Goal: Task Accomplishment & Management: Manage account settings

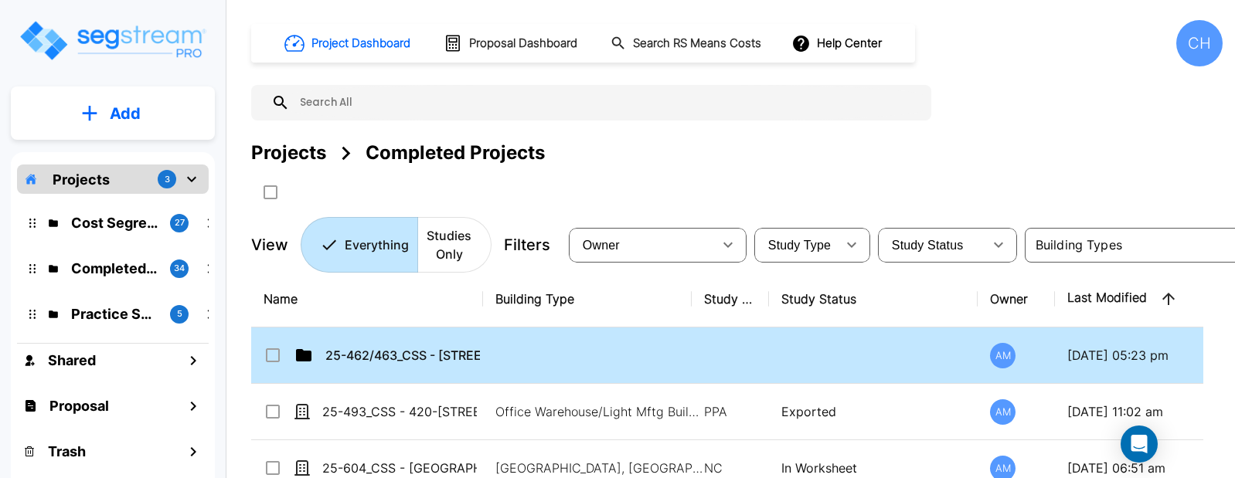
click at [274, 357] on input "select row 25-462/463_CSS - 7070 Franklin Ave Los Angeles, CA - Pasaterra Holdi…" at bounding box center [270, 352] width 15 height 13
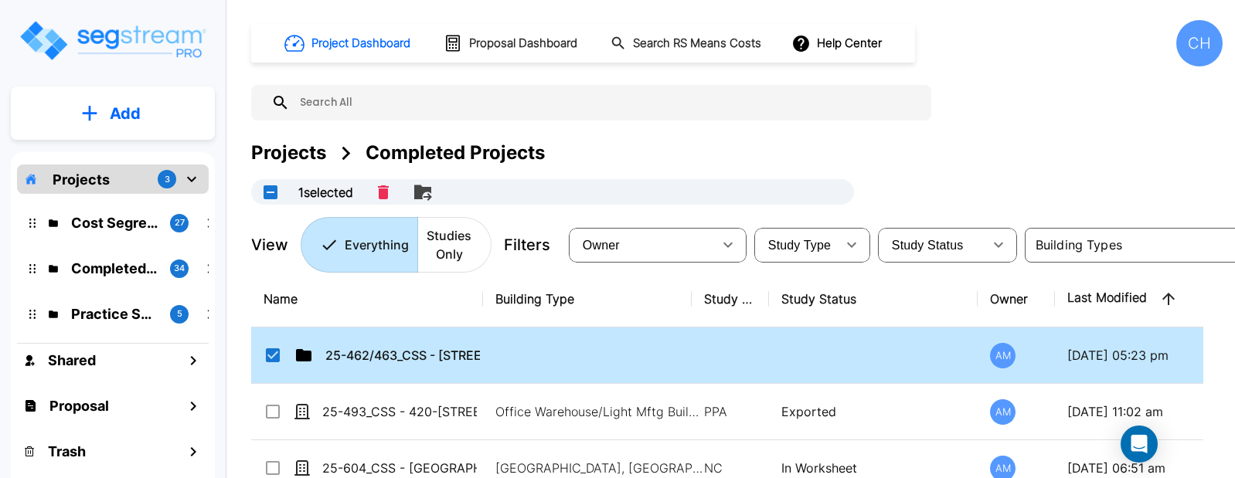
click at [277, 358] on input "select row 25-462/463_CSS - 7070 Franklin Ave Los Angeles, CA - Pasaterra Holdi…" at bounding box center [270, 352] width 15 height 13
checkbox input "false"
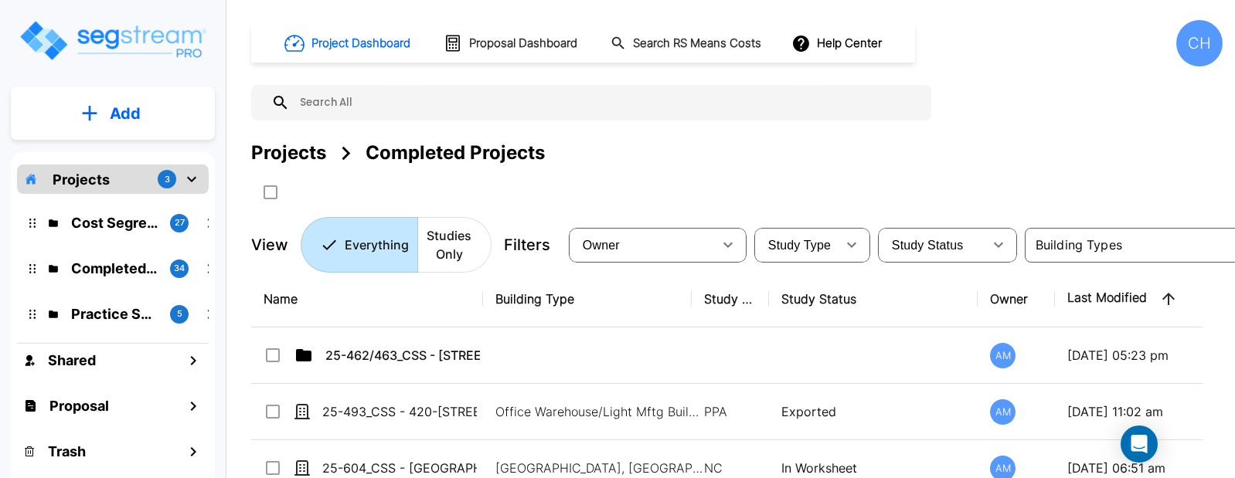
click at [119, 230] on p "Cost Segregation Studies" at bounding box center [114, 222] width 87 height 21
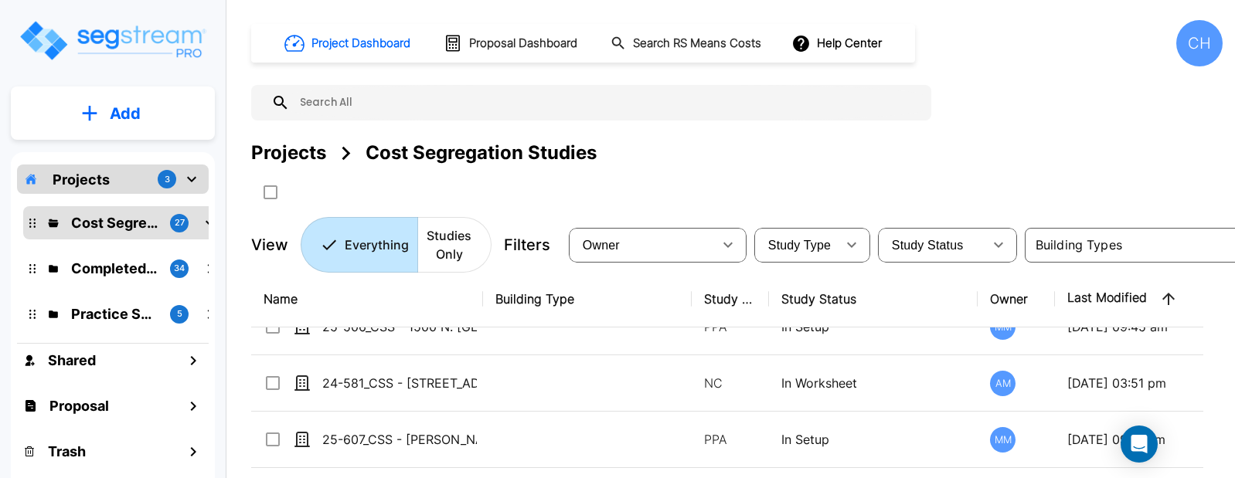
scroll to position [320, 0]
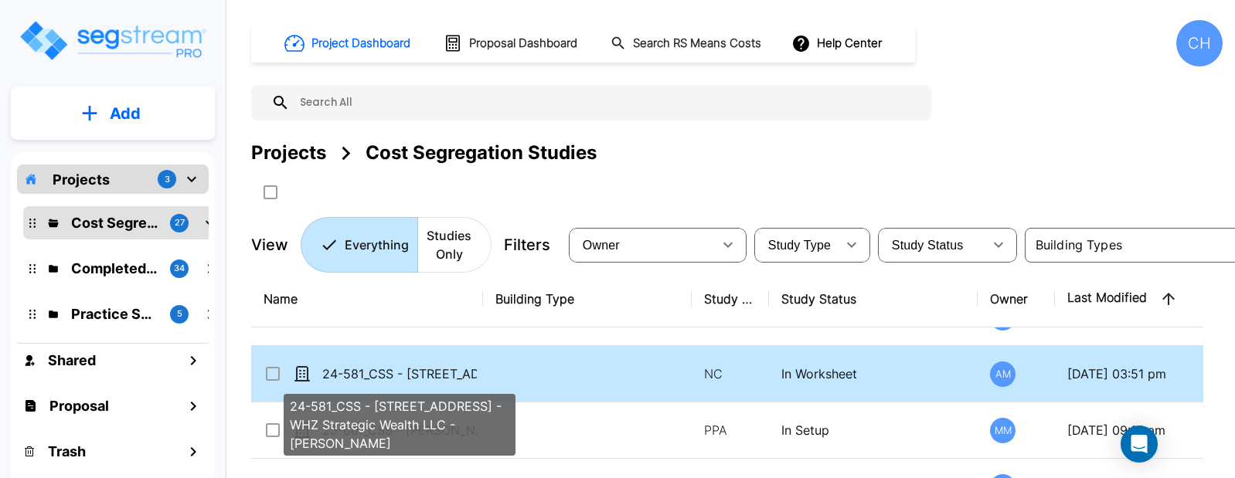
click at [454, 373] on p "24-581_CSS - [STREET_ADDRESS] - WHZ Strategic Wealth LLC - [PERSON_NAME]" at bounding box center [399, 374] width 155 height 19
checkbox input "true"
click at [454, 372] on p "24-581_CSS - [STREET_ADDRESS] - WHZ Strategic Wealth LLC - [PERSON_NAME]" at bounding box center [399, 374] width 155 height 19
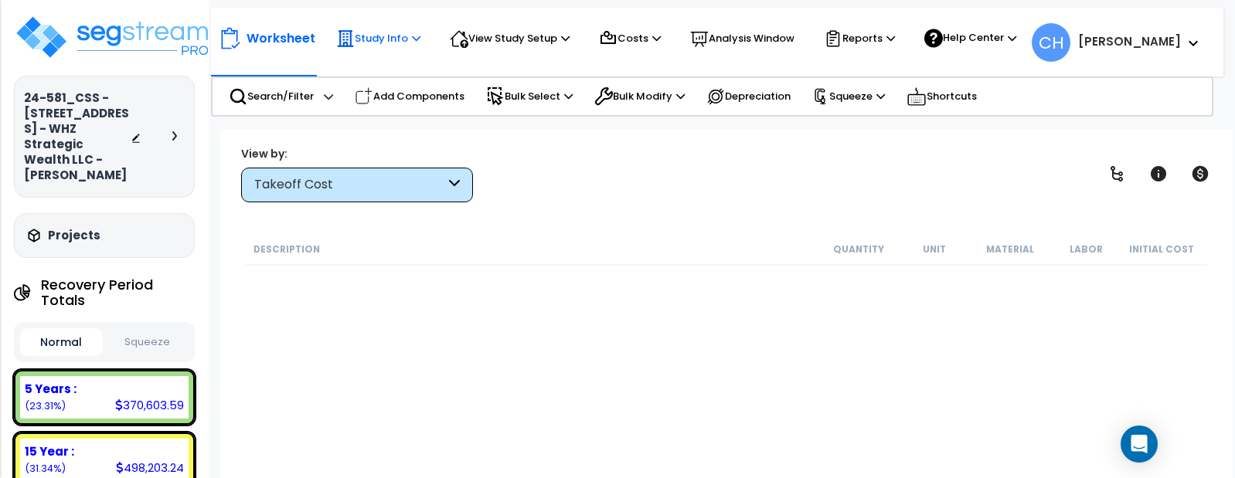
click at [413, 42] on icon at bounding box center [416, 38] width 8 height 10
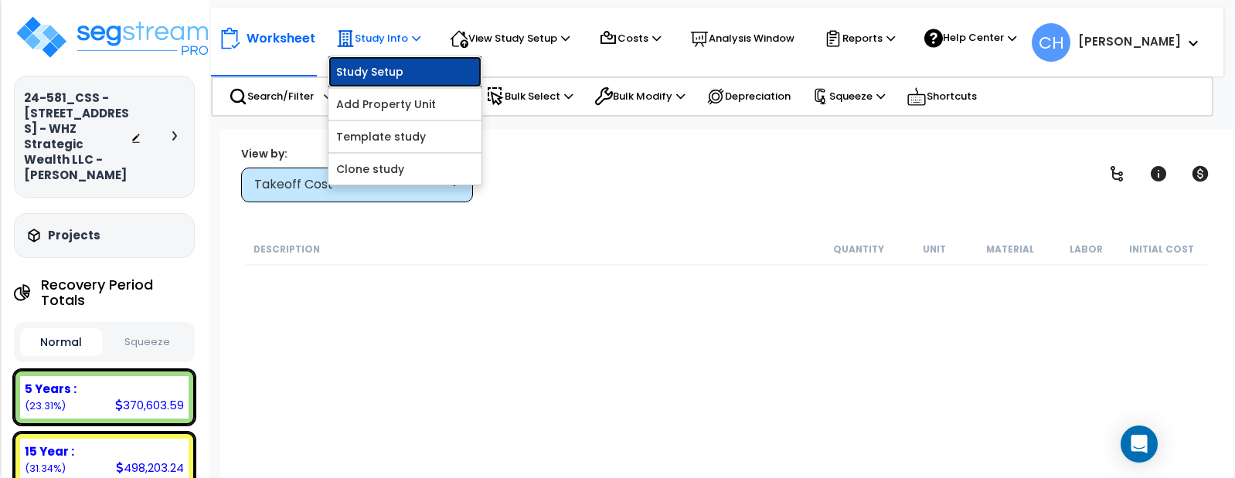
click at [390, 78] on link "Study Setup" at bounding box center [404, 71] width 153 height 31
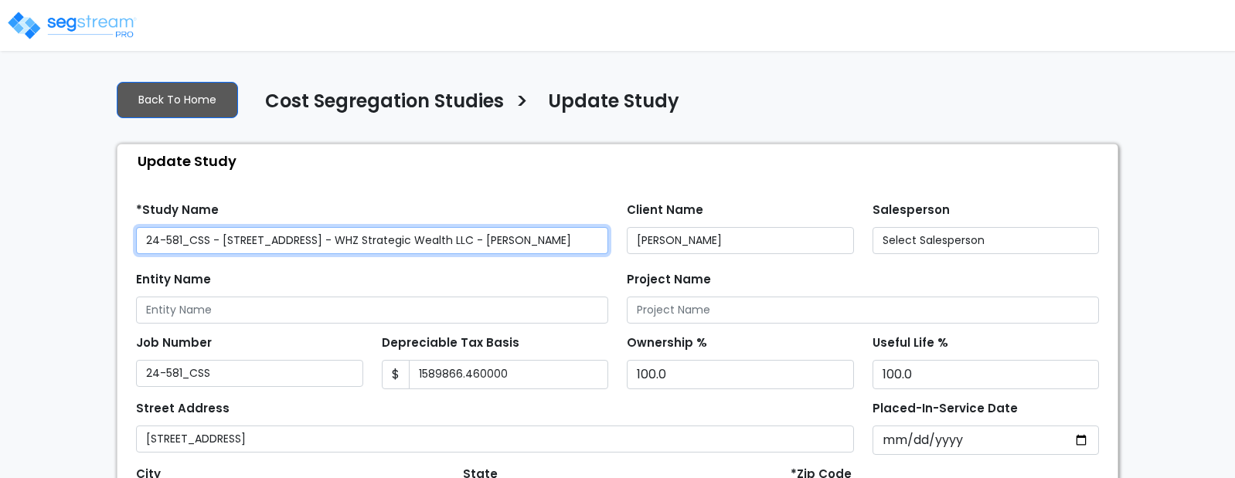
type input "1,589,866.460,000"
select select "2024"
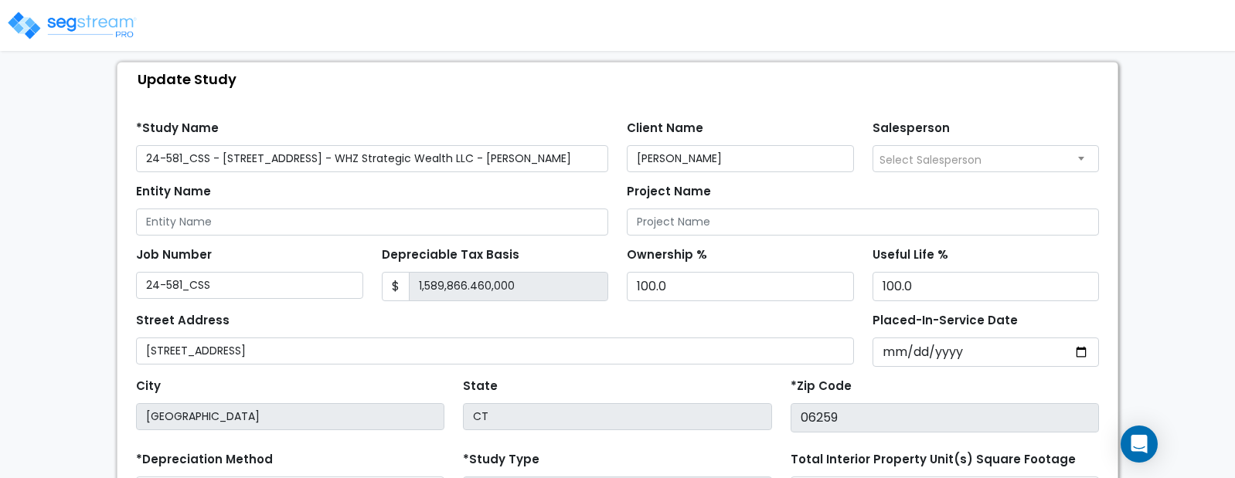
scroll to position [98, 0]
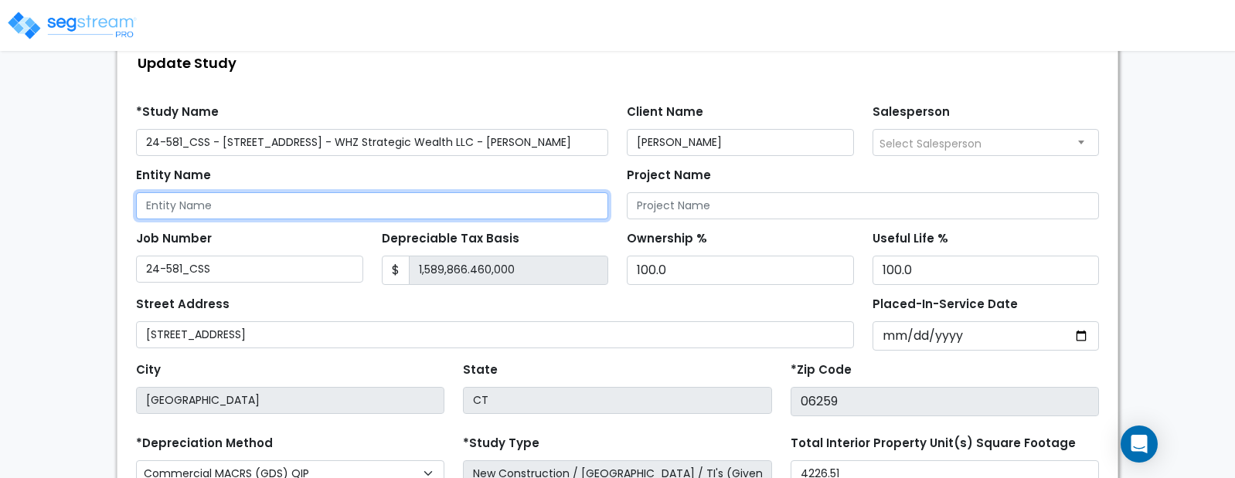
click at [410, 204] on input "Entity Name" at bounding box center [372, 205] width 472 height 27
type input "WHZ Strategic Wealth LLC"
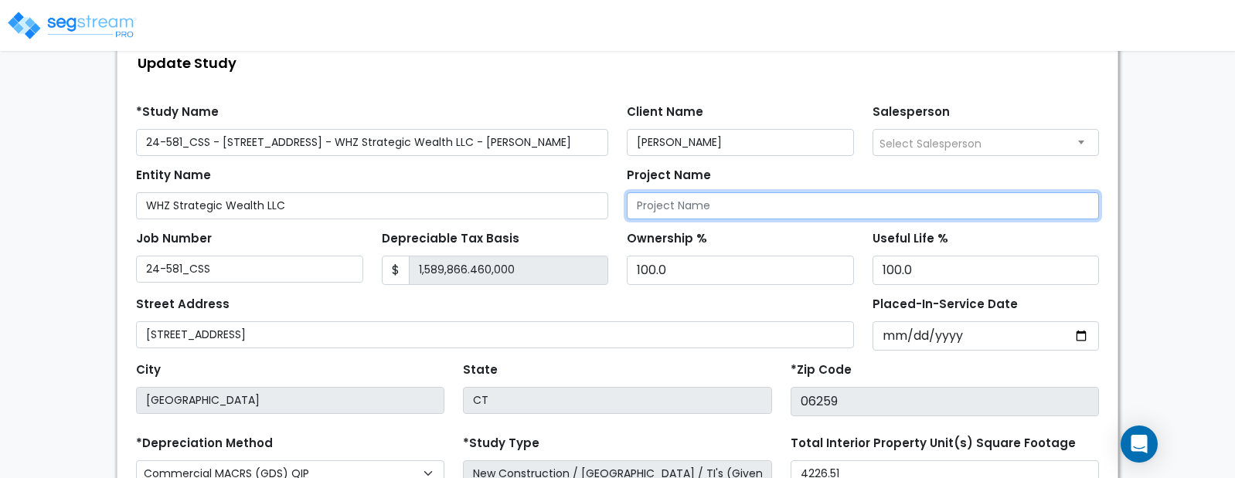
click at [709, 202] on input "Project Name" at bounding box center [863, 205] width 472 height 27
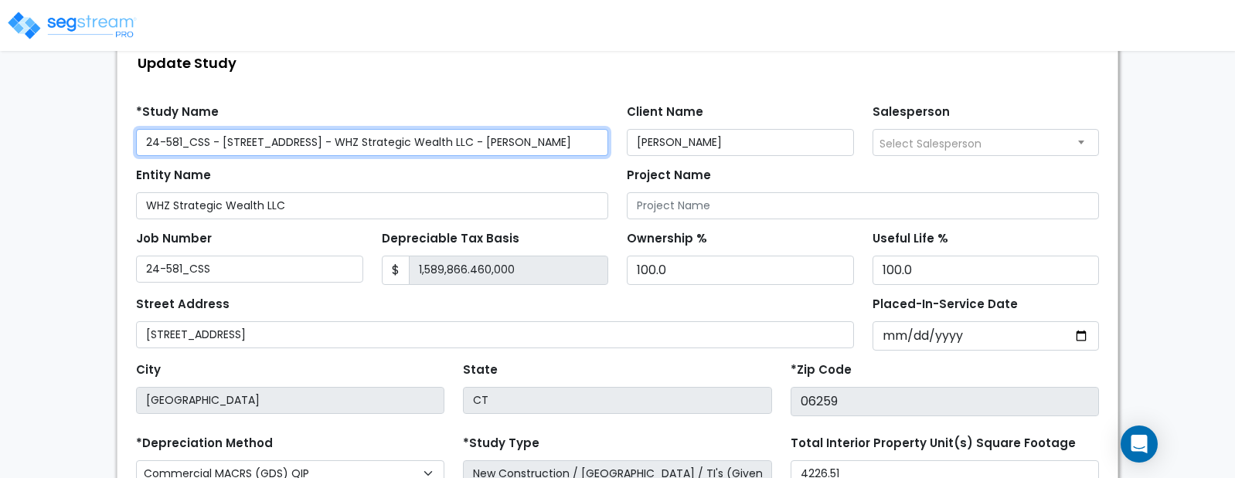
drag, startPoint x: 404, startPoint y: 143, endPoint x: 223, endPoint y: 141, distance: 180.8
click at [223, 141] on input "24-581_CSS - 697 Pomfret St Pomfret Center, CT - WHZ Strategic Wealth LLC - Lau…" at bounding box center [372, 142] width 472 height 27
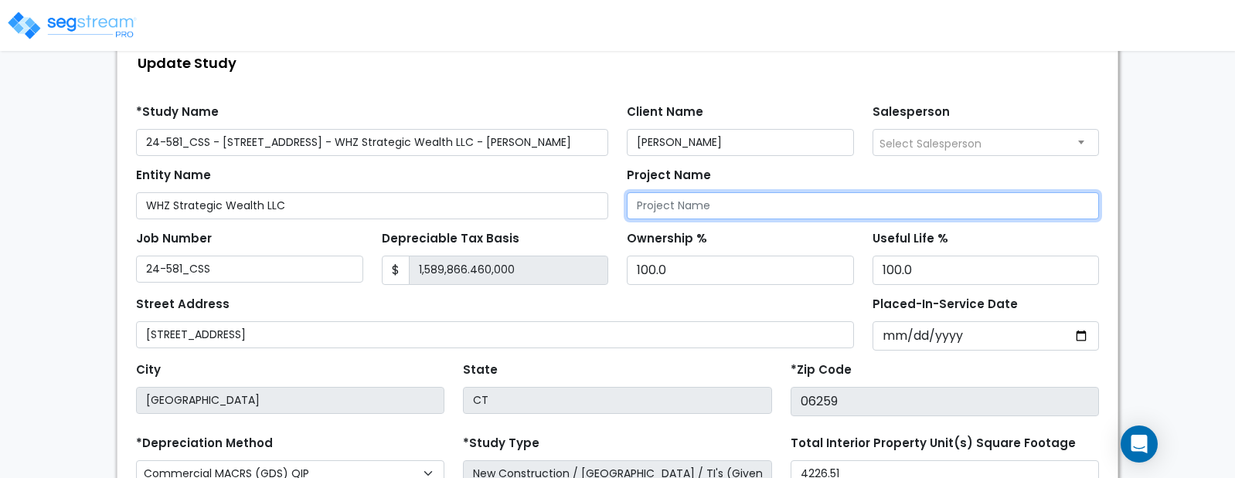
click at [716, 209] on input "Project Name" at bounding box center [863, 205] width 472 height 27
paste input "697 Pomfret St Pomfret Center, CT"
type input "697 Pomfret St Pomfret Center, CT"
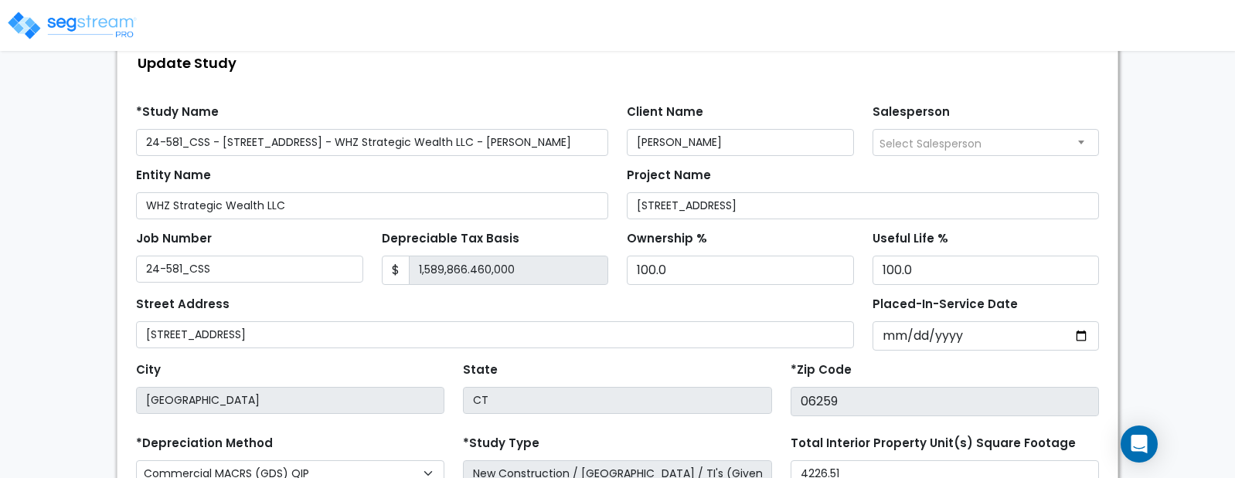
click at [784, 226] on div "Job Number 24-581_CSS Depreciable Tax Basis $ 1,589,866.460,000 Ownership % 100…" at bounding box center [617, 252] width 981 height 66
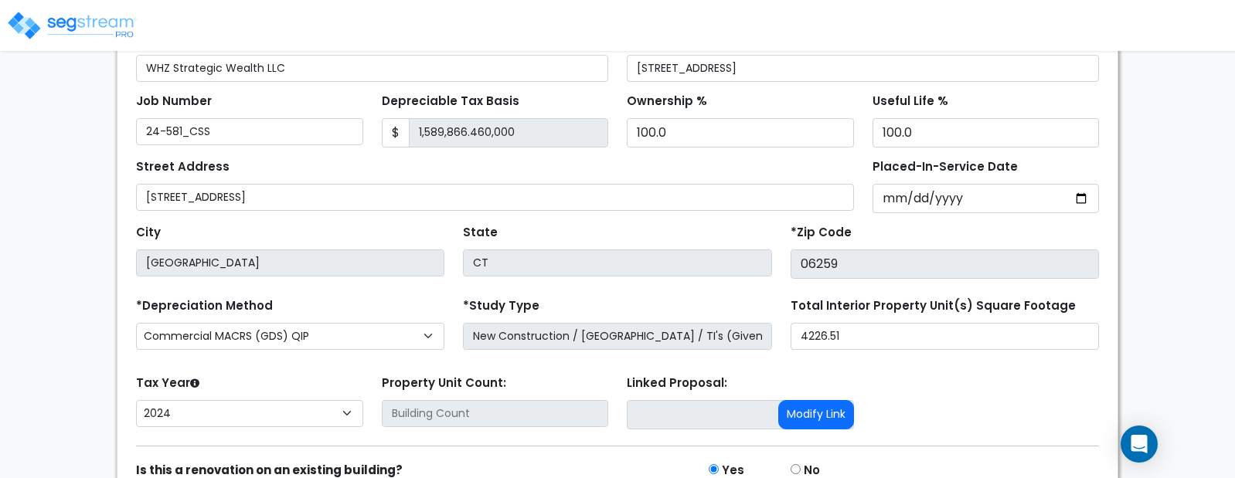
scroll to position [236, 0]
click at [535, 134] on input "1,589,866.460,000" at bounding box center [509, 131] width 200 height 29
click at [517, 127] on input "1,589,866.460,000" at bounding box center [509, 131] width 200 height 29
click at [503, 131] on input "1,589,866.460,000" at bounding box center [509, 131] width 200 height 29
click at [475, 135] on input "1,589,866.460,000" at bounding box center [509, 131] width 200 height 29
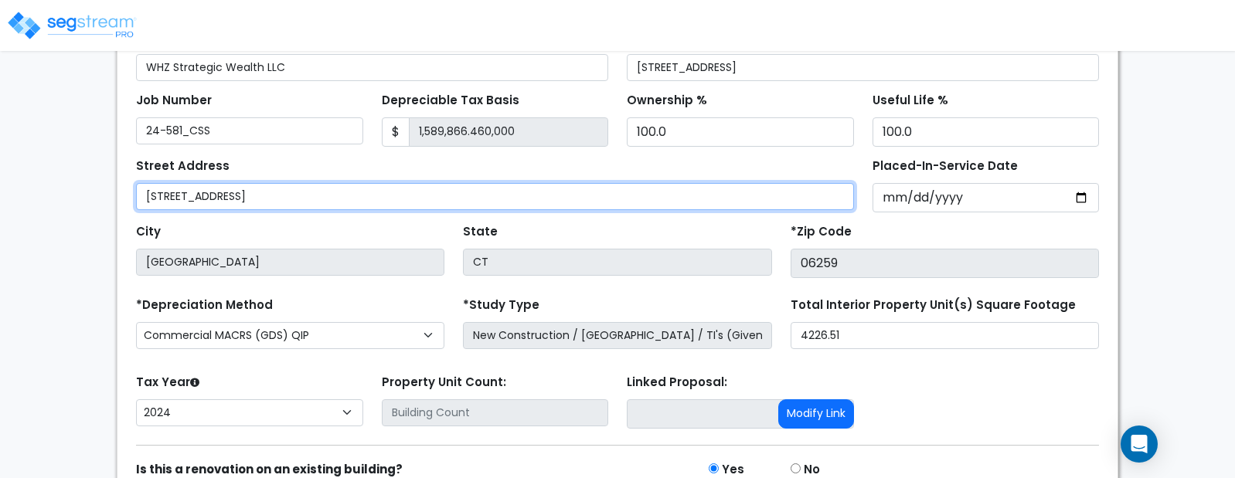
click at [592, 195] on input "697 Pomfret St" at bounding box center [495, 196] width 718 height 27
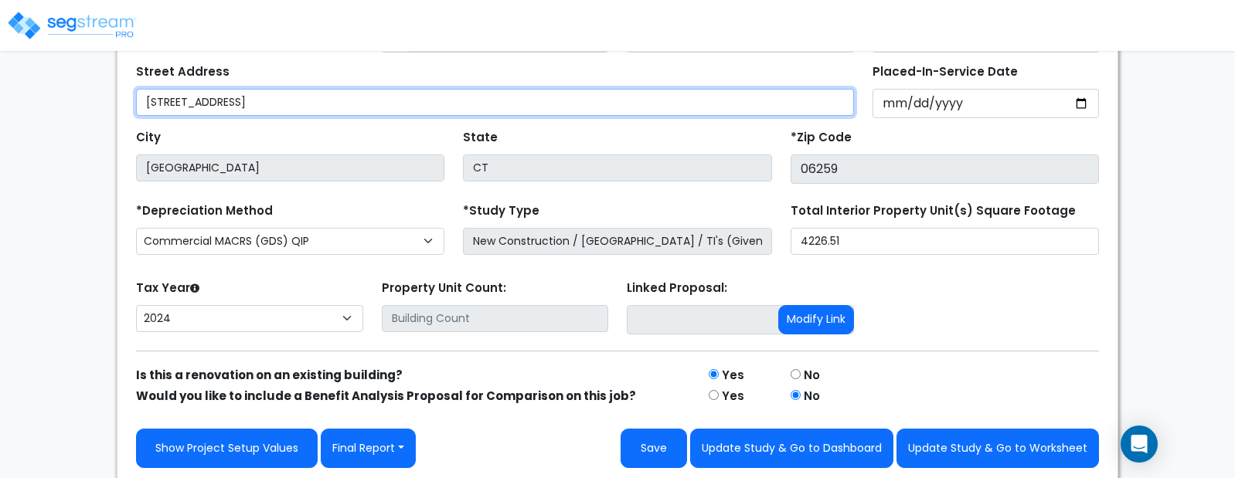
scroll to position [333, 0]
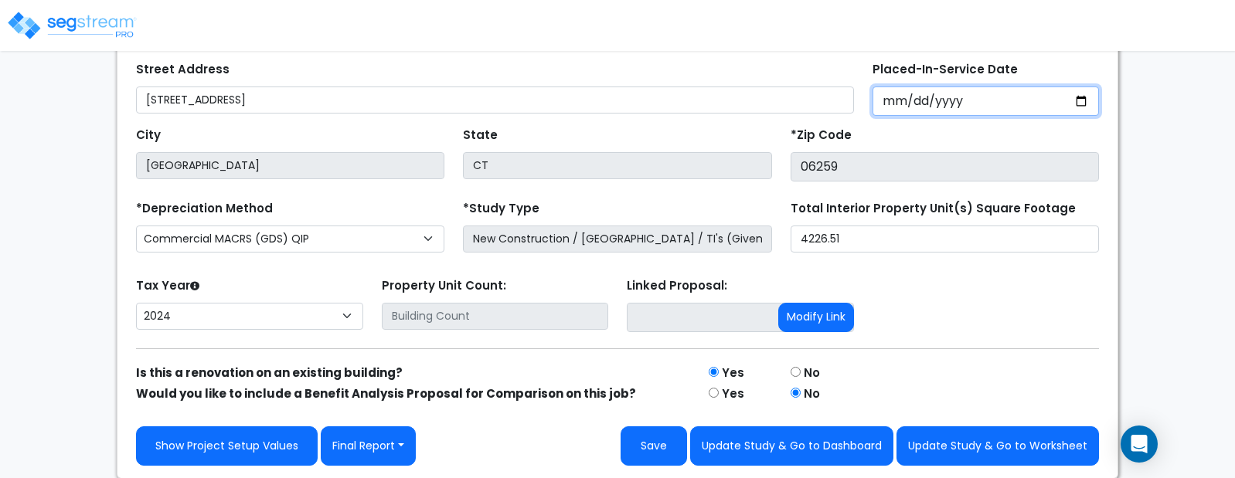
click at [959, 95] on input "2024-10-30" at bounding box center [985, 101] width 227 height 29
click at [957, 101] on input "2024-10-30" at bounding box center [985, 101] width 227 height 29
click at [957, 98] on input "2024-10-30" at bounding box center [985, 101] width 227 height 29
click at [889, 106] on input "Placed-In-Service Date" at bounding box center [985, 101] width 227 height 29
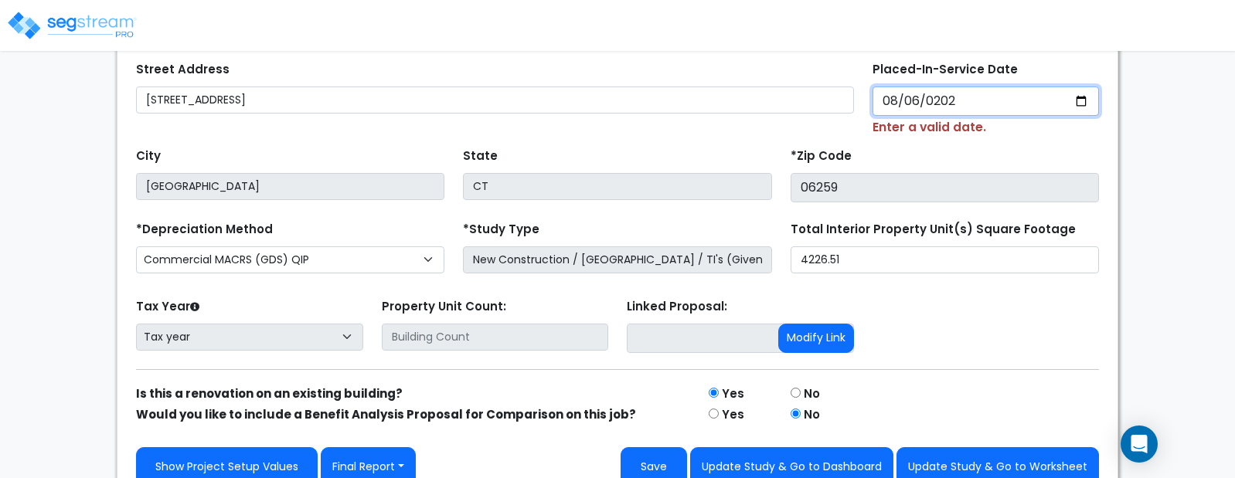
type input "[DATE]"
select select "2025"
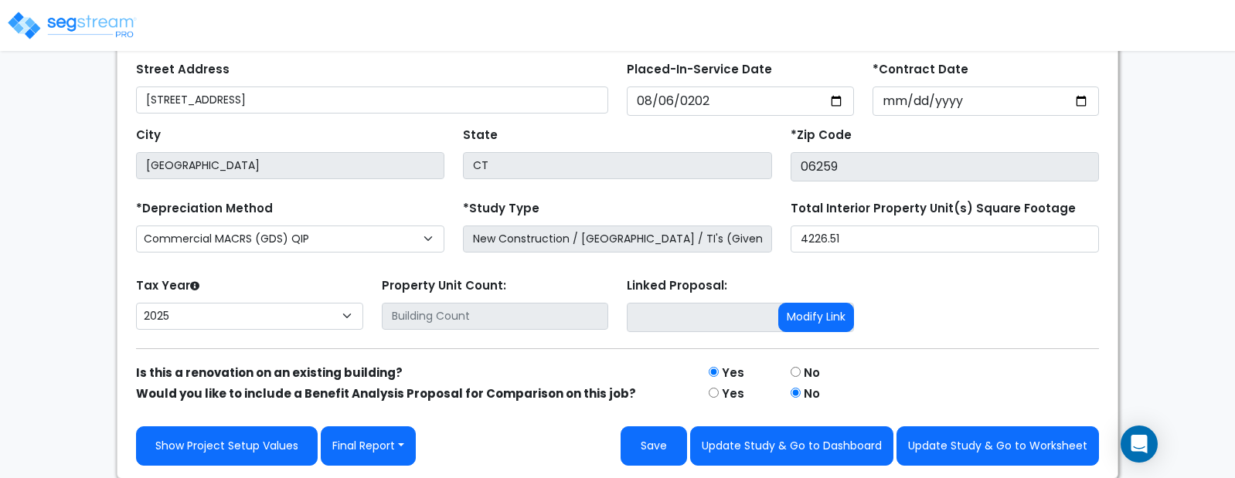
click at [928, 131] on div "*Zip Code 06259" at bounding box center [944, 153] width 308 height 58
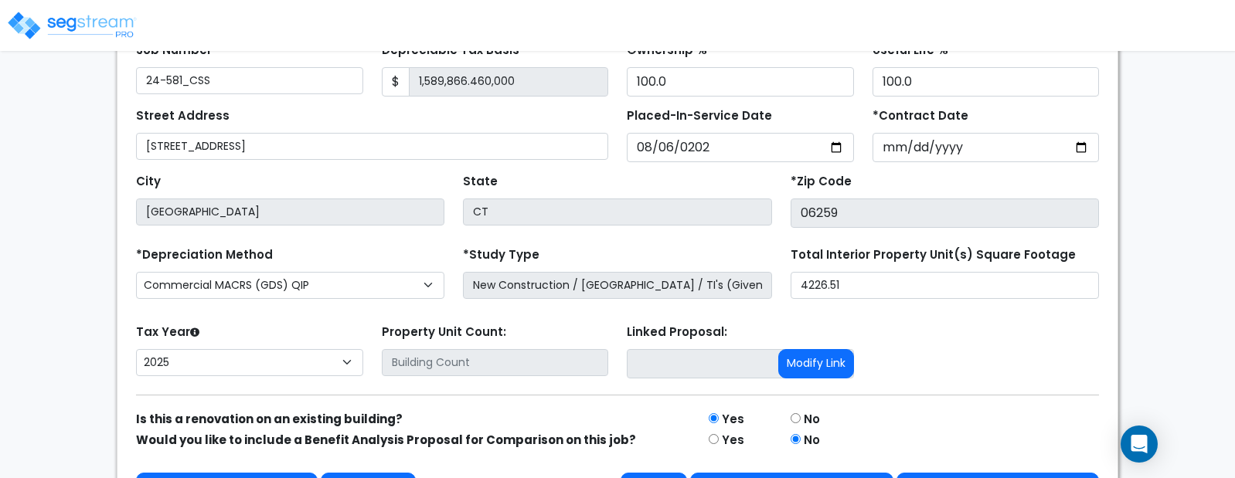
scroll to position [292, 0]
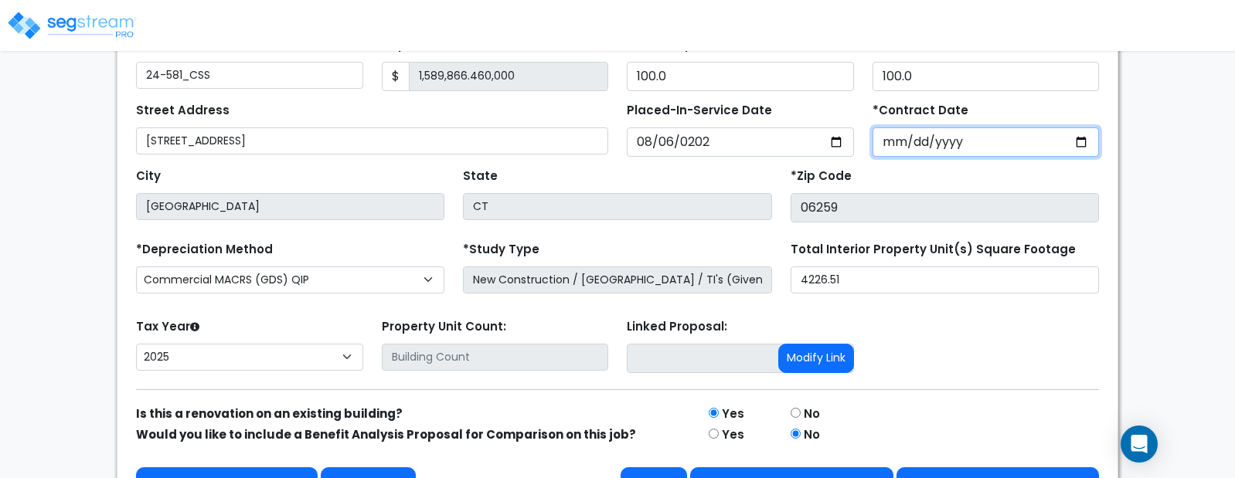
click at [945, 144] on input "*Contract Date" at bounding box center [985, 141] width 227 height 29
click at [889, 148] on input "*Contract Date" at bounding box center [985, 141] width 227 height 29
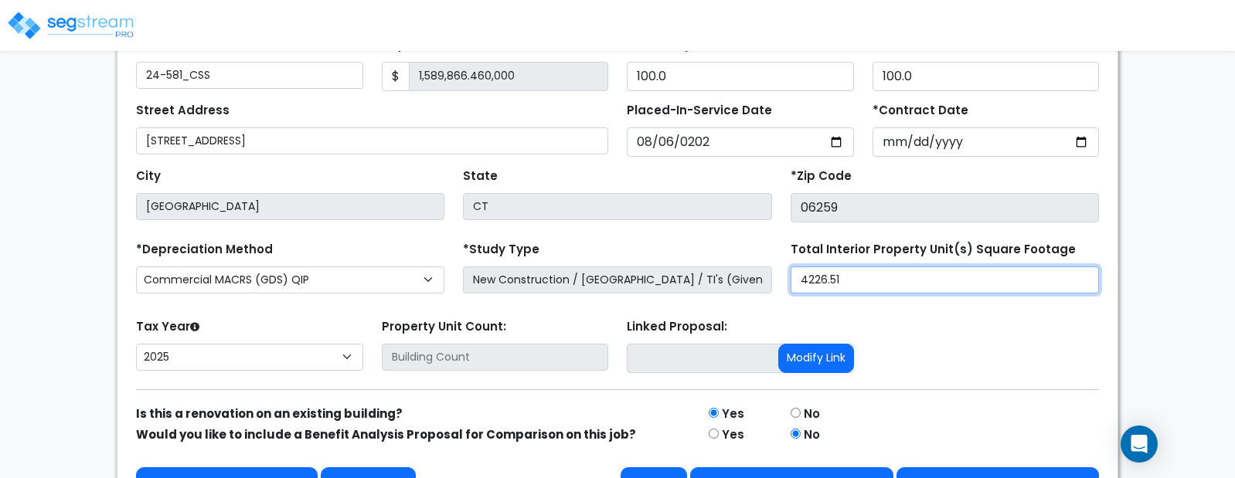
click at [996, 289] on input "4226.51" at bounding box center [944, 280] width 308 height 27
click at [933, 328] on div "Tax Year Please Enter The Placed In Service Date First. 2026 2025 Prior Years D…" at bounding box center [617, 346] width 981 height 62
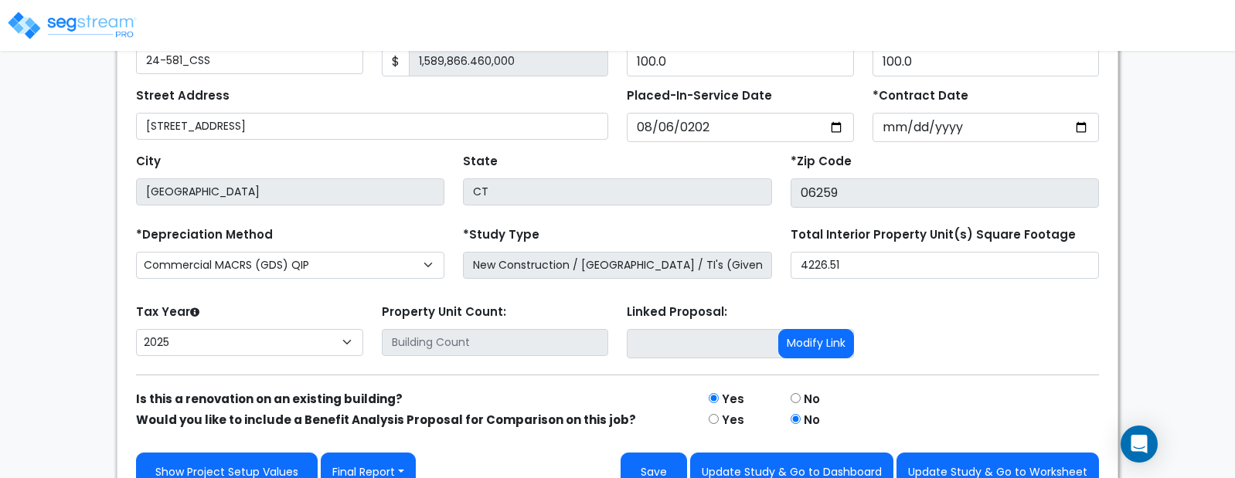
scroll to position [297, 0]
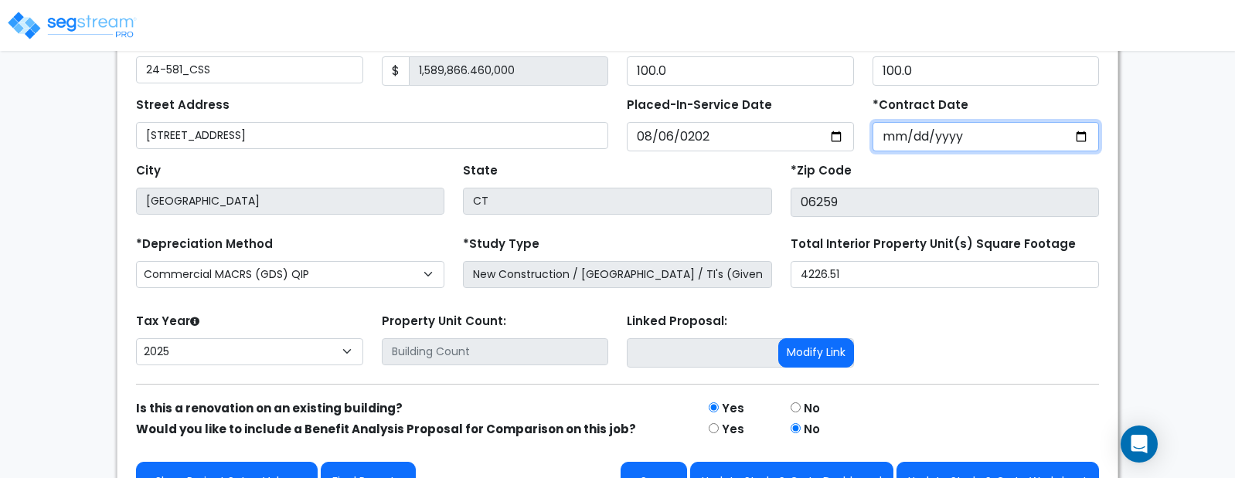
click at [886, 137] on input "2024-06-28" at bounding box center [985, 136] width 227 height 29
type input "2023-11-27"
click at [1112, 234] on div "Find these errors below in the Study Setup: *Study Name 24-581_CSS - 697 Pomfre…" at bounding box center [617, 197] width 1000 height 634
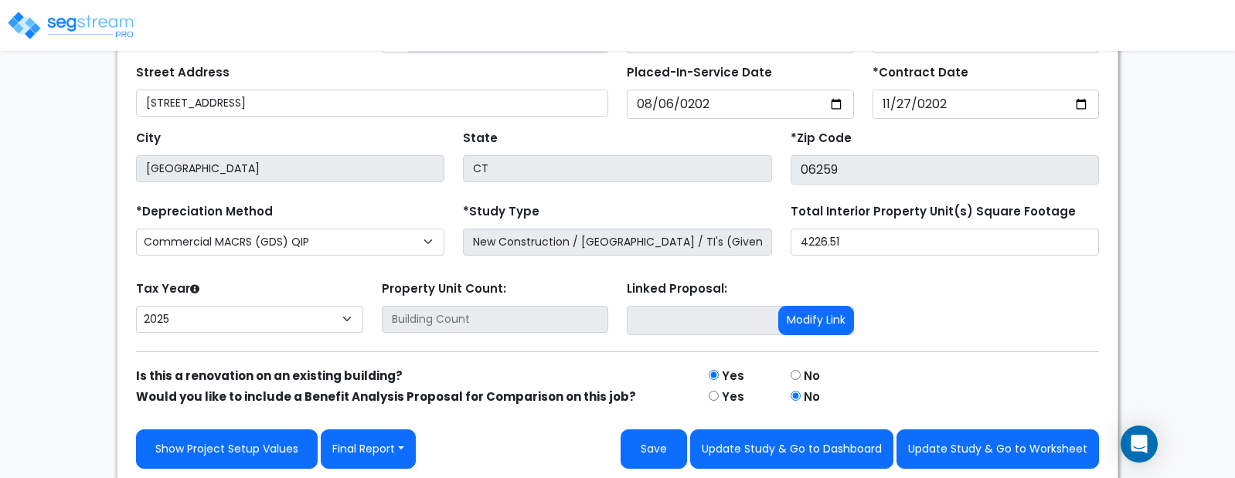
scroll to position [333, 0]
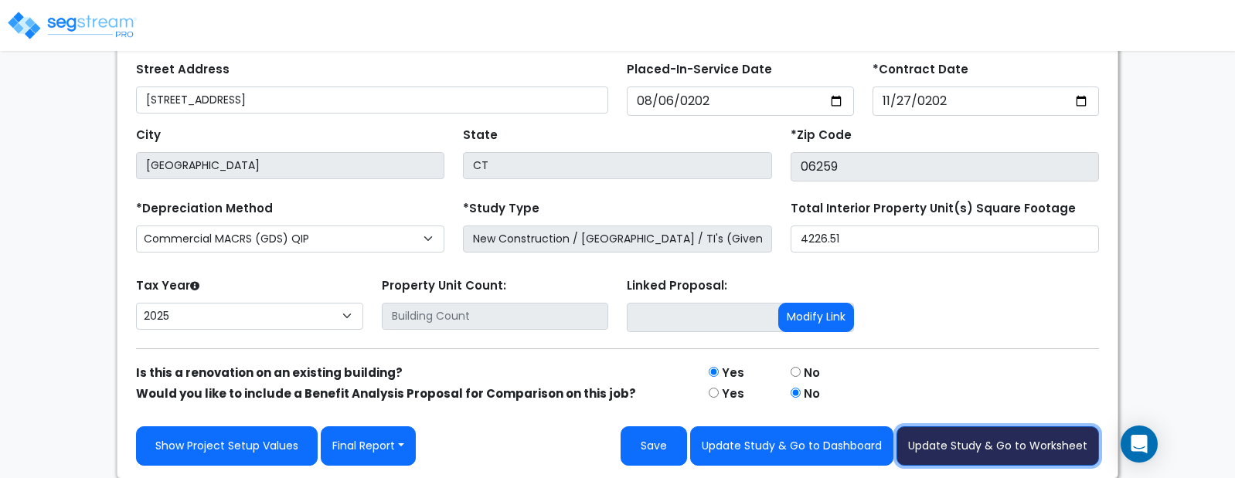
click at [977, 444] on button "Update Study & Go to Worksheet" at bounding box center [997, 446] width 202 height 39
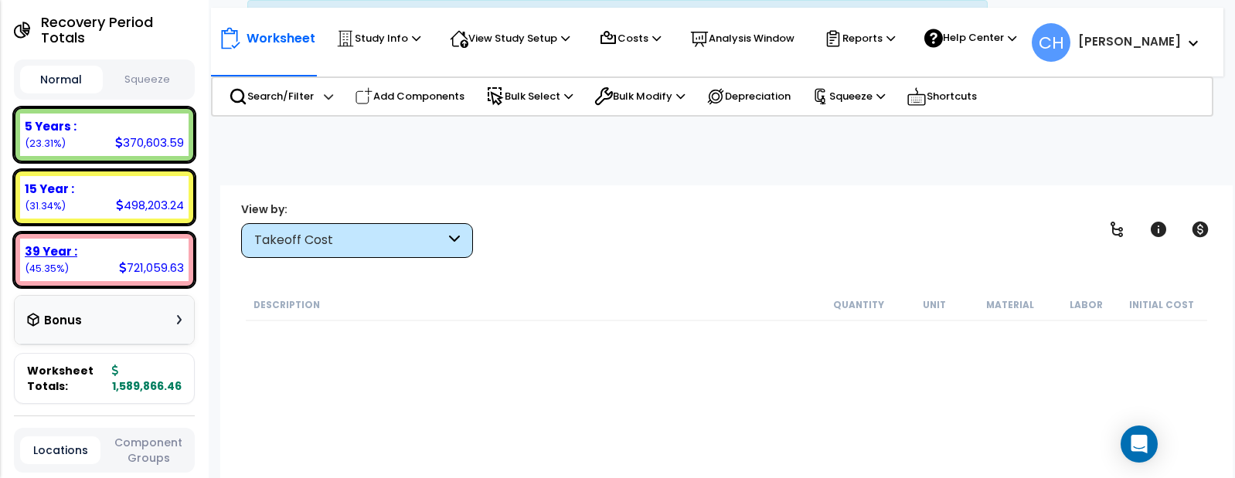
scroll to position [270, 0]
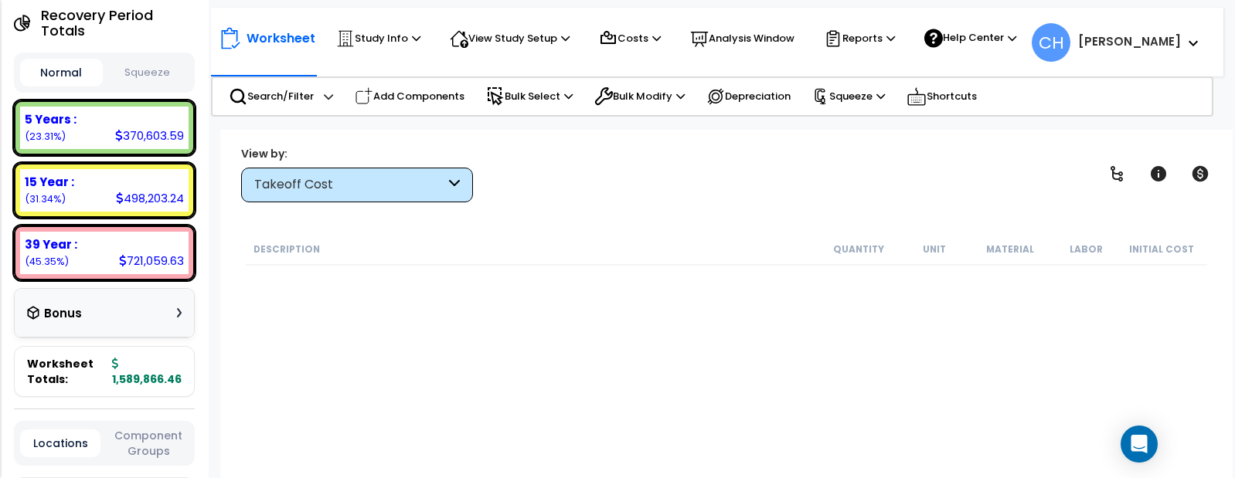
click at [146, 87] on button "Squeeze" at bounding box center [148, 72] width 83 height 27
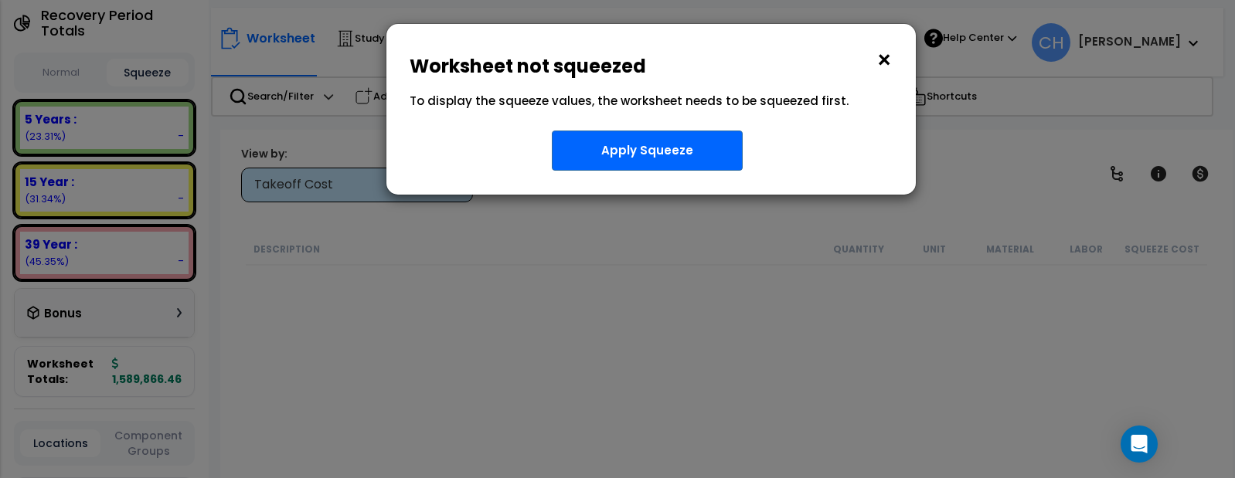
click at [886, 60] on button "×" at bounding box center [883, 60] width 17 height 25
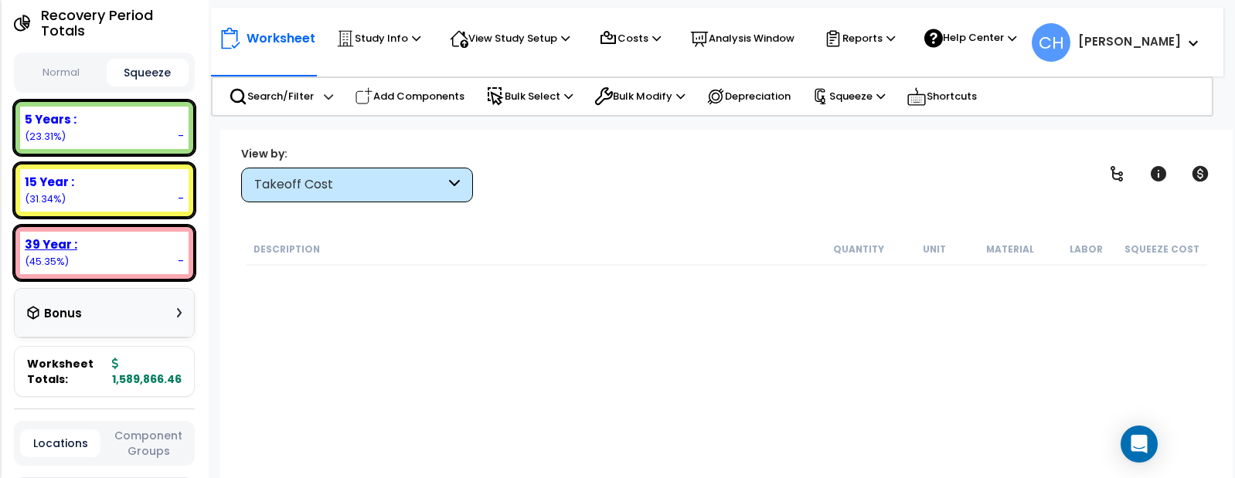
scroll to position [255, 0]
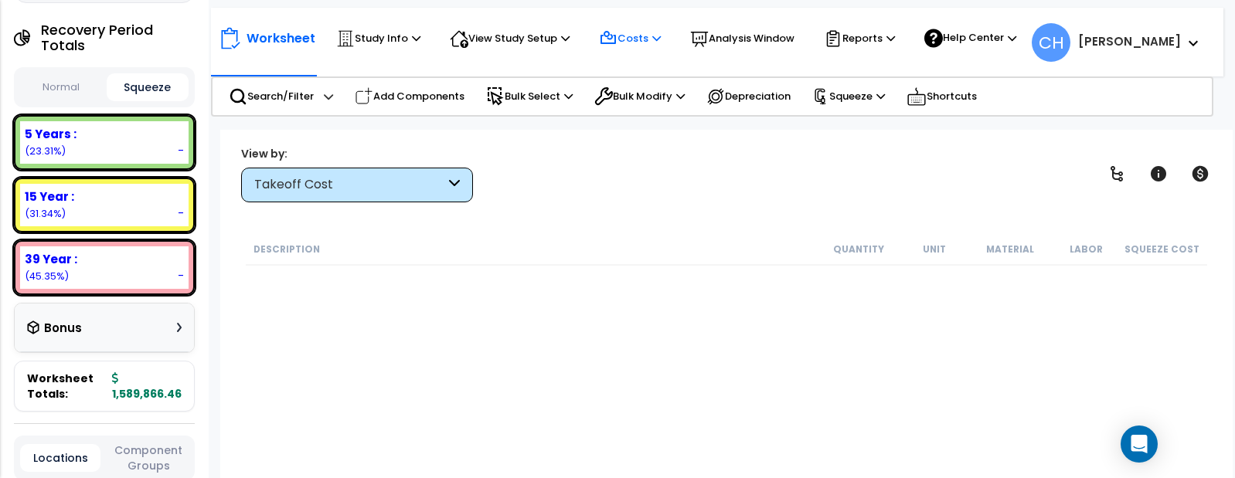
click at [634, 37] on p "Costs" at bounding box center [630, 38] width 62 height 19
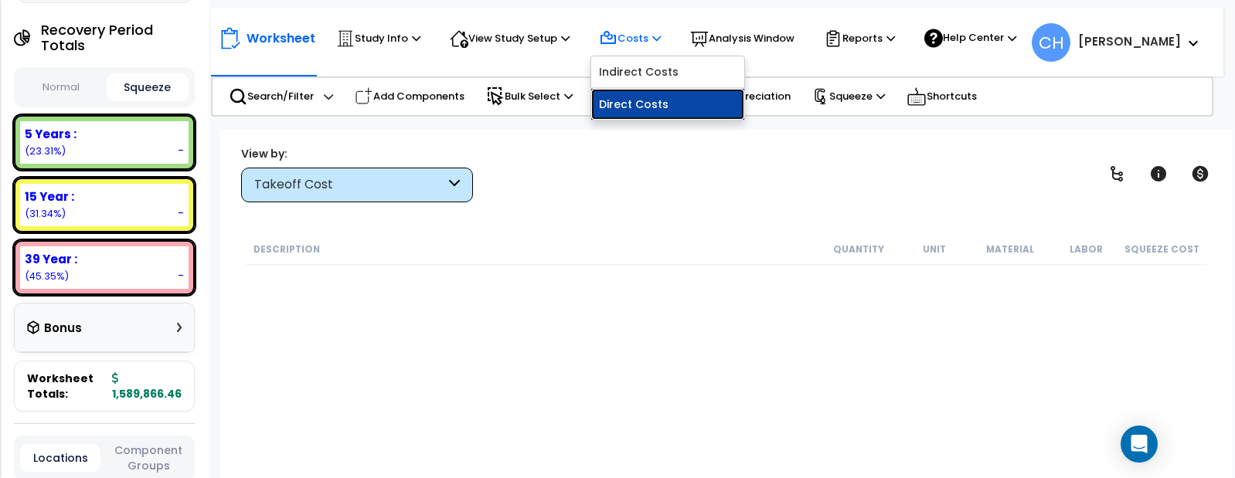
click at [632, 104] on link "Direct Costs" at bounding box center [667, 104] width 153 height 31
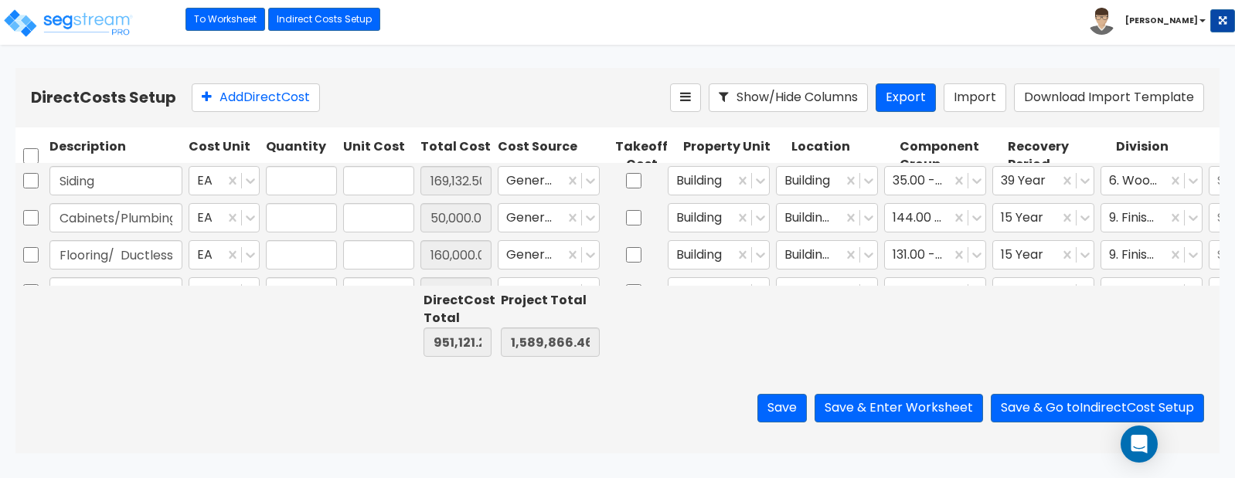
type input "1.00"
type input "169,132.50"
type input "1.00"
type input "50,000.00"
type input "1.00"
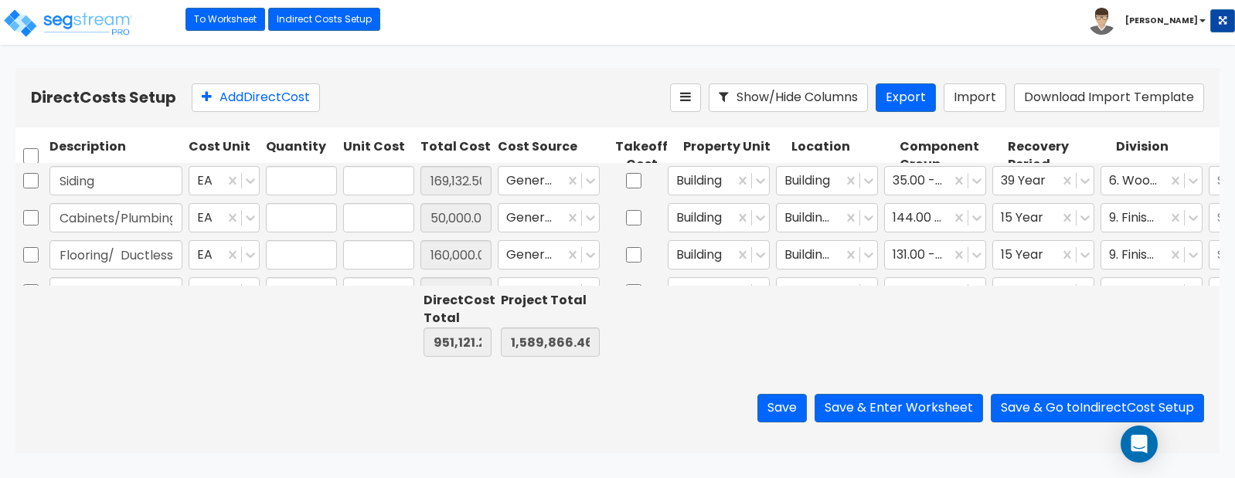
type input "160,000.00"
type input "1.00"
type input "175,000.00"
type input "1.00"
type input "-13,352.00"
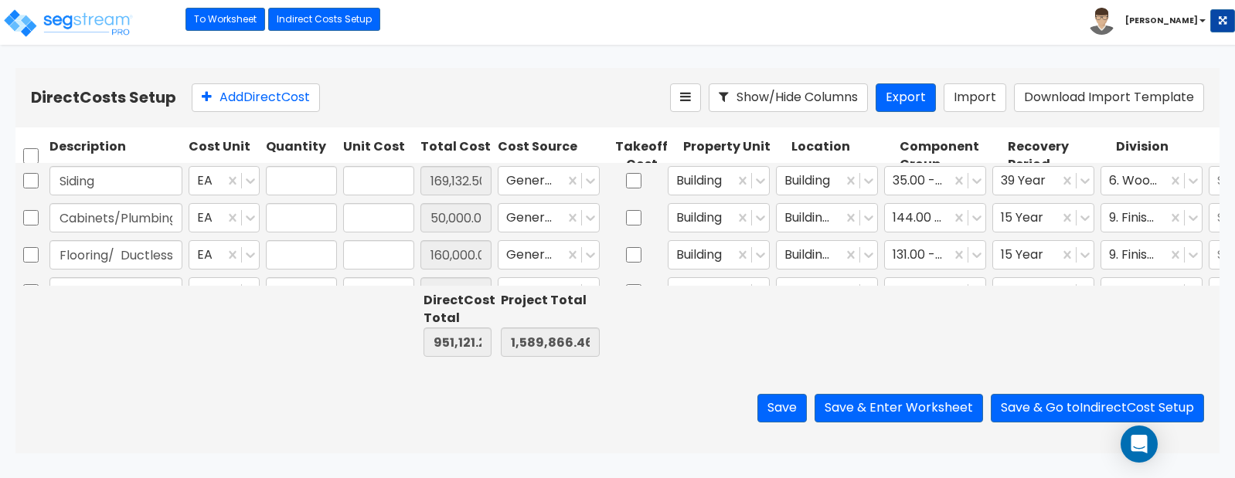
type input "1.00"
type input "2,580.00"
type input "1.00"
type input "5,920.00"
type input "1.00"
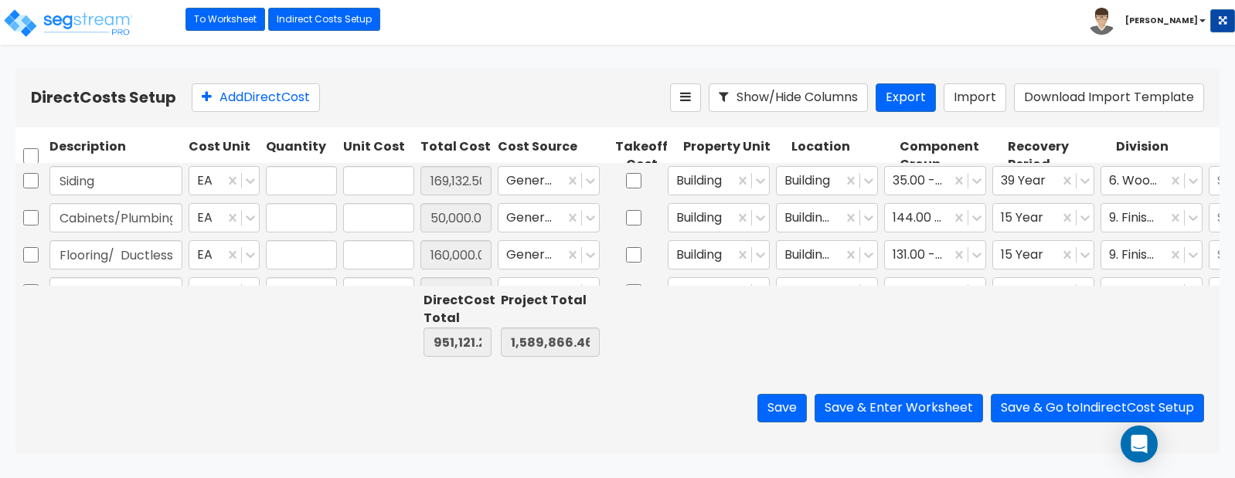
type input "7,070.00"
type input "1.00"
type input "9,526.00"
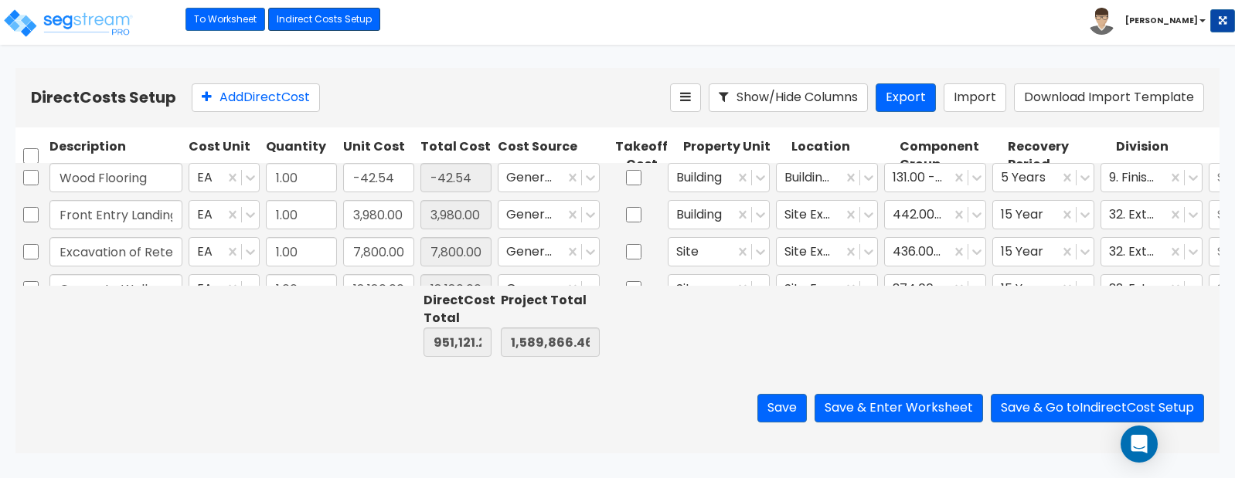
scroll to position [811, 0]
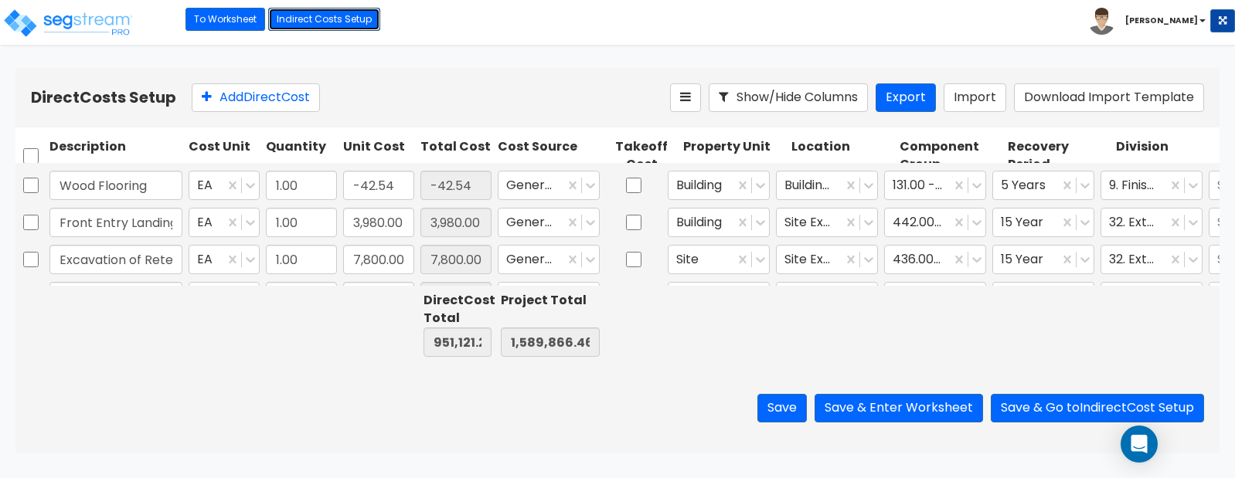
click at [326, 22] on link "Indirect Costs Setup" at bounding box center [324, 19] width 112 height 23
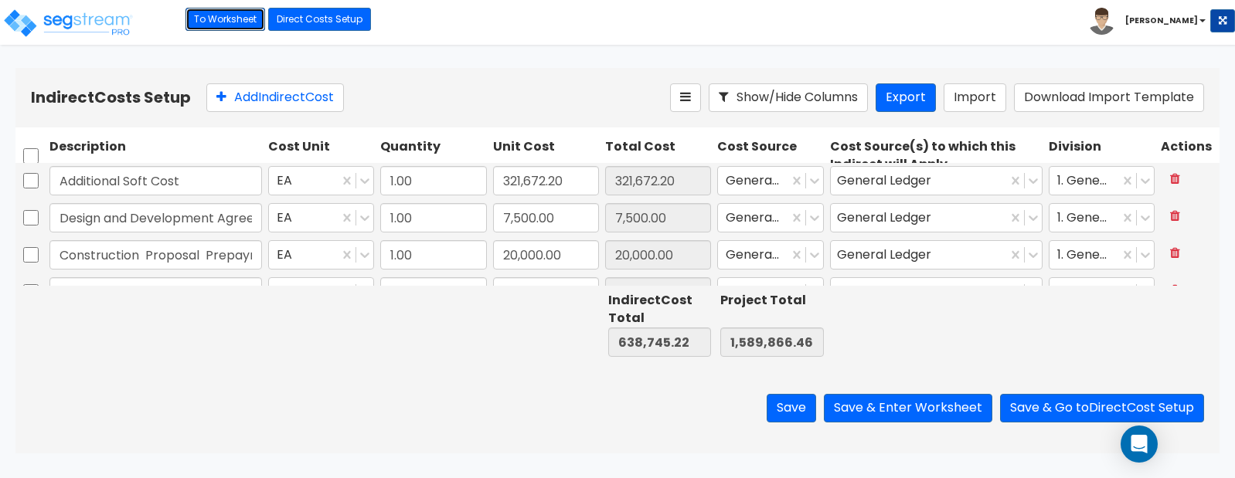
click at [209, 21] on link "To Worksheet" at bounding box center [225, 19] width 80 height 23
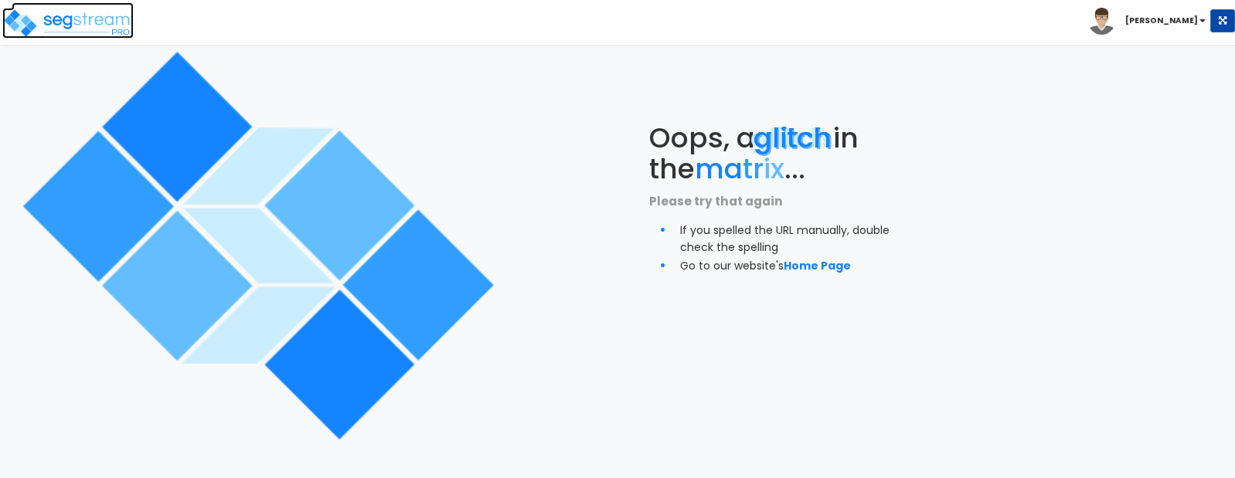
click at [117, 22] on img at bounding box center [67, 23] width 131 height 31
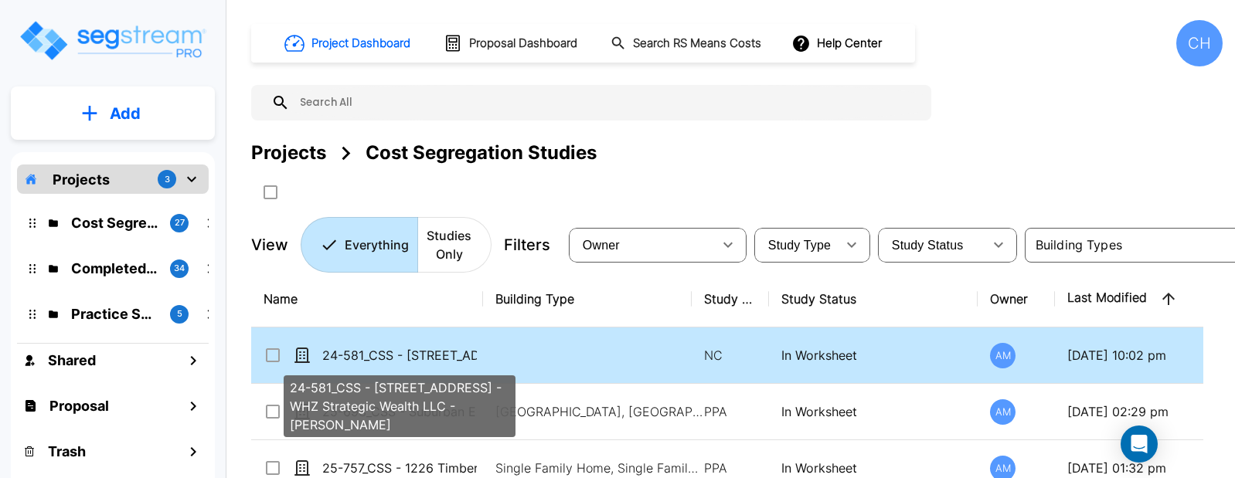
click at [399, 355] on p "24-581_CSS - [STREET_ADDRESS] - WHZ Strategic Wealth LLC - [PERSON_NAME]" at bounding box center [399, 355] width 155 height 19
checkbox input "true"
click at [399, 355] on p "24-581_CSS - [STREET_ADDRESS] - WHZ Strategic Wealth LLC - [PERSON_NAME]" at bounding box center [399, 355] width 155 height 19
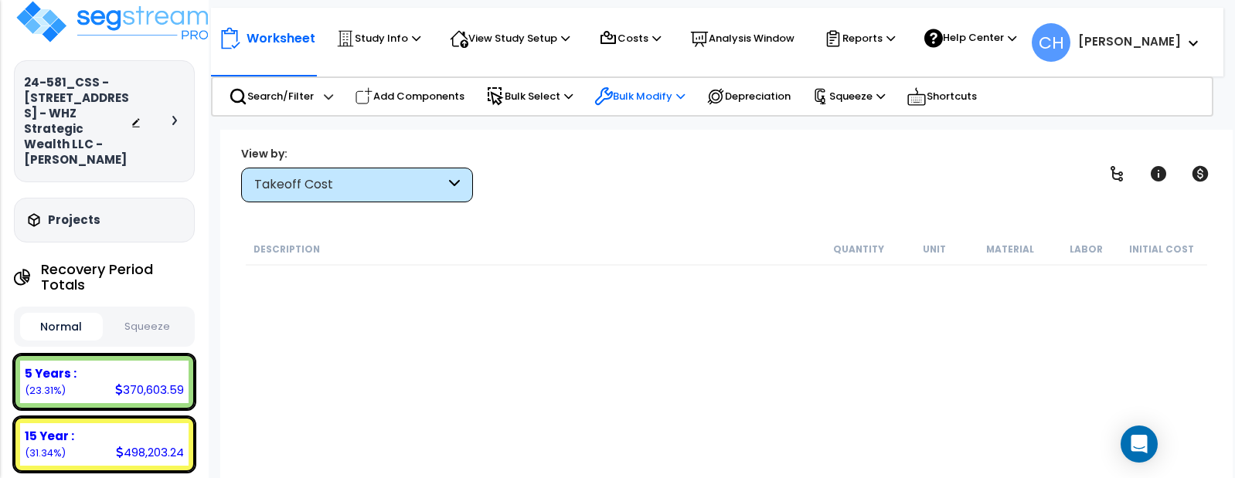
scroll to position [12, 0]
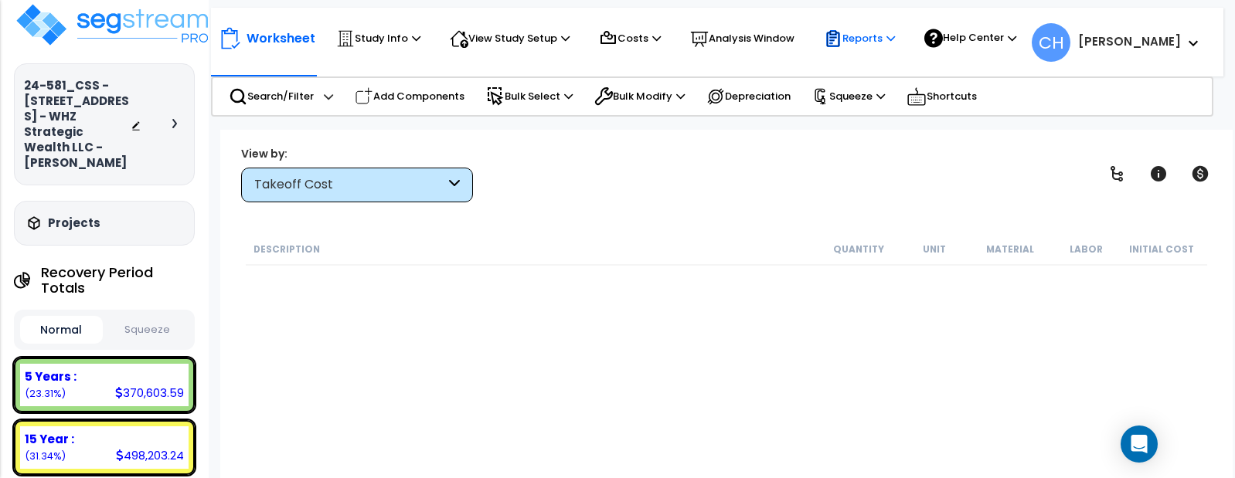
click at [863, 42] on p "Reports" at bounding box center [859, 38] width 71 height 19
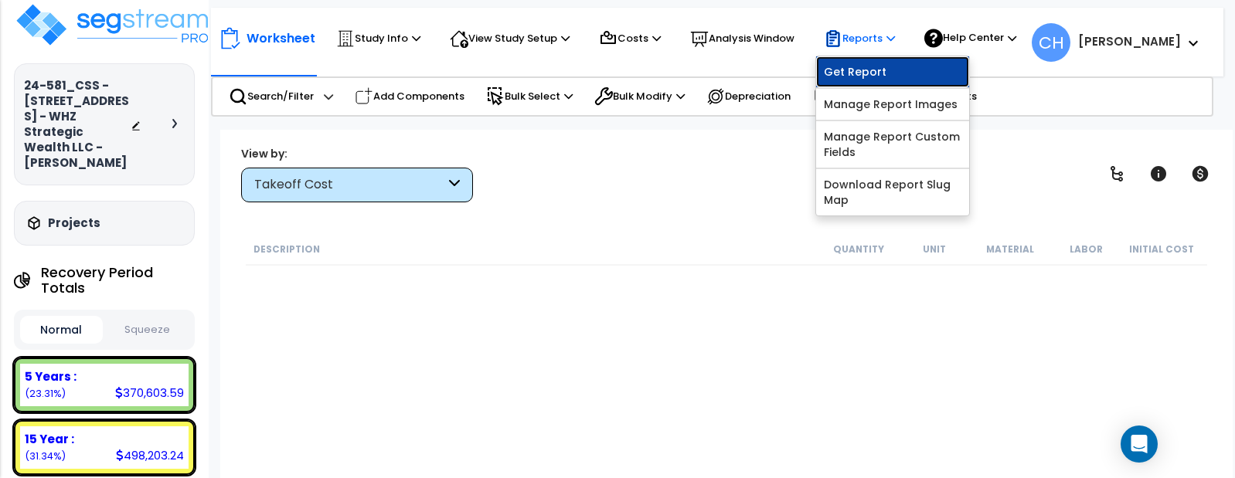
click at [870, 72] on link "Get Report" at bounding box center [892, 71] width 153 height 31
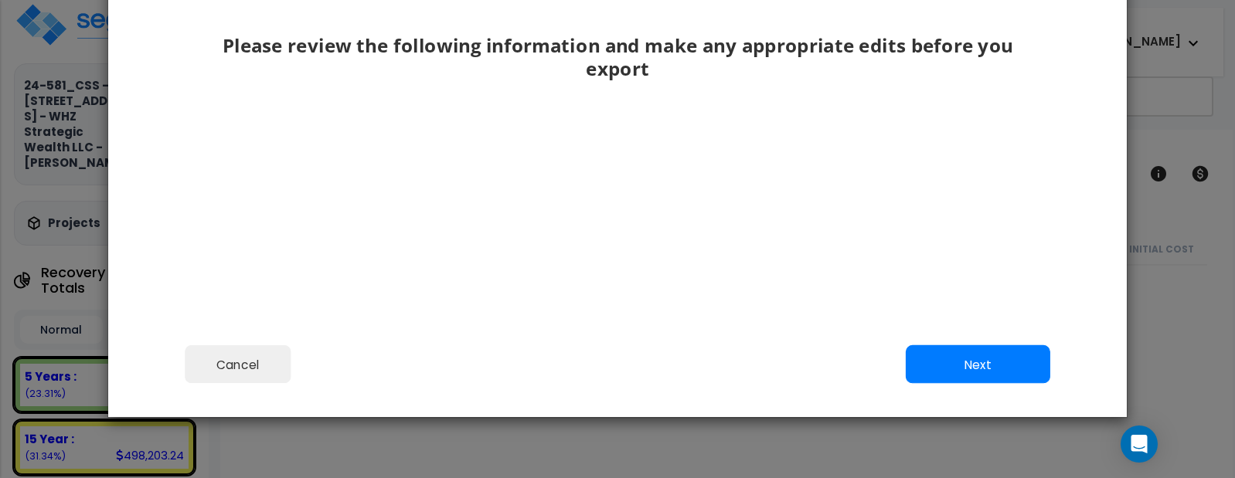
scroll to position [271, 0]
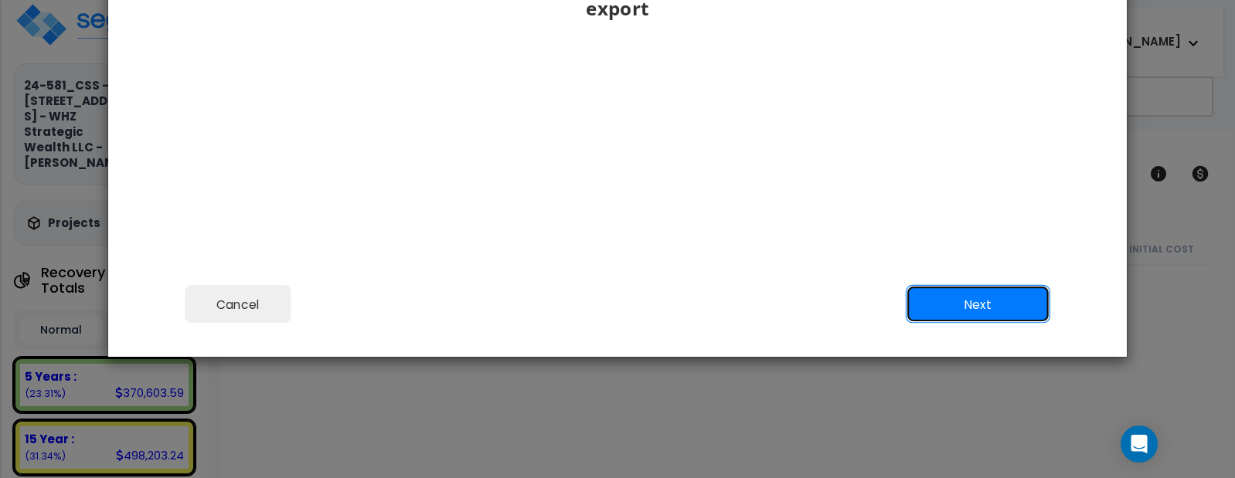
click at [1005, 309] on button "Next" at bounding box center [978, 304] width 144 height 39
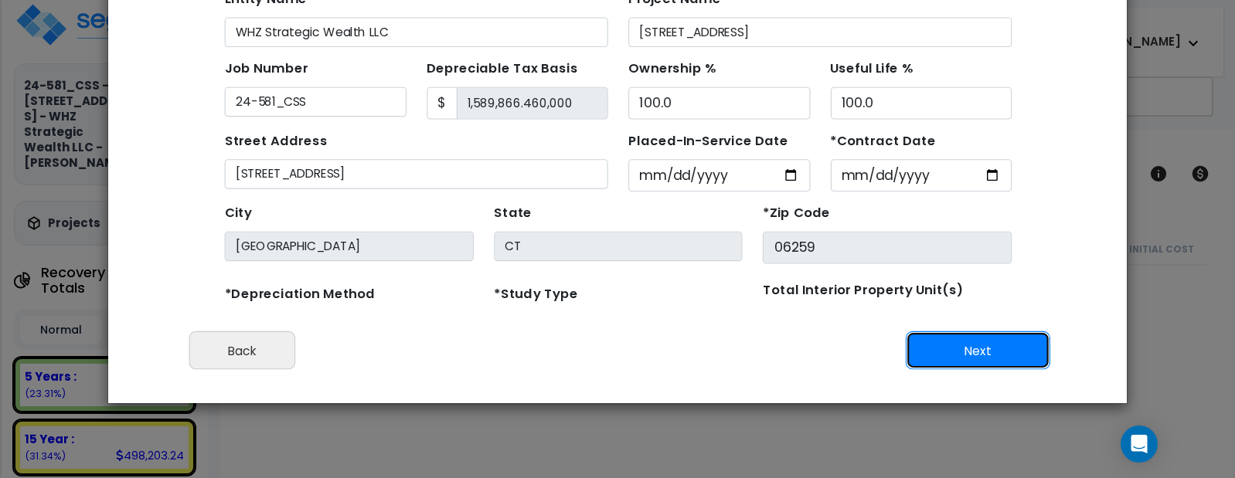
scroll to position [224, 0]
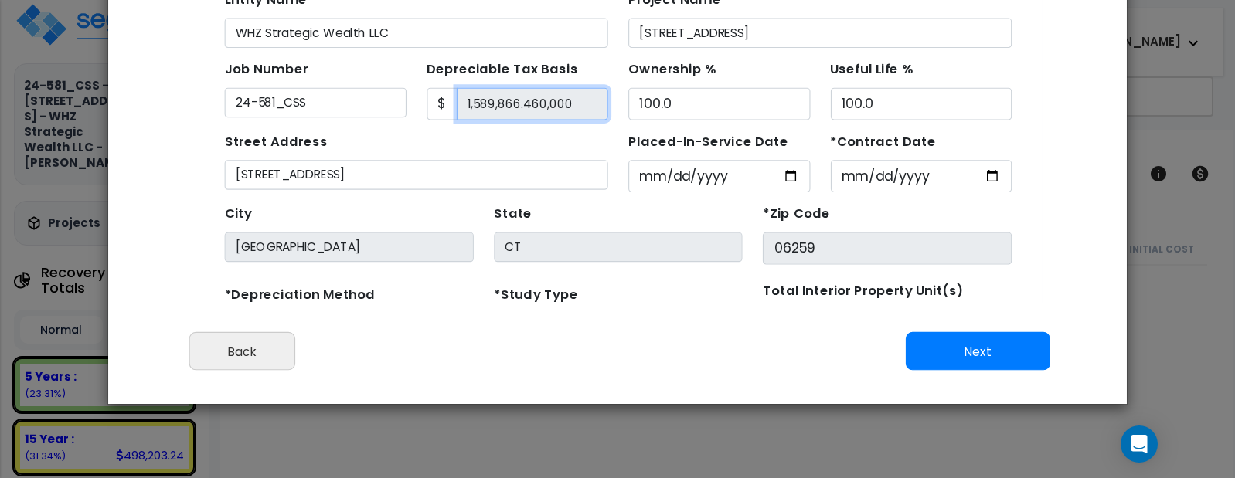
click at [532, 85] on input "1,589,866.460,000" at bounding box center [501, 85] width 138 height 29
click at [535, 87] on input "1,589,866.460,000" at bounding box center [501, 85] width 138 height 29
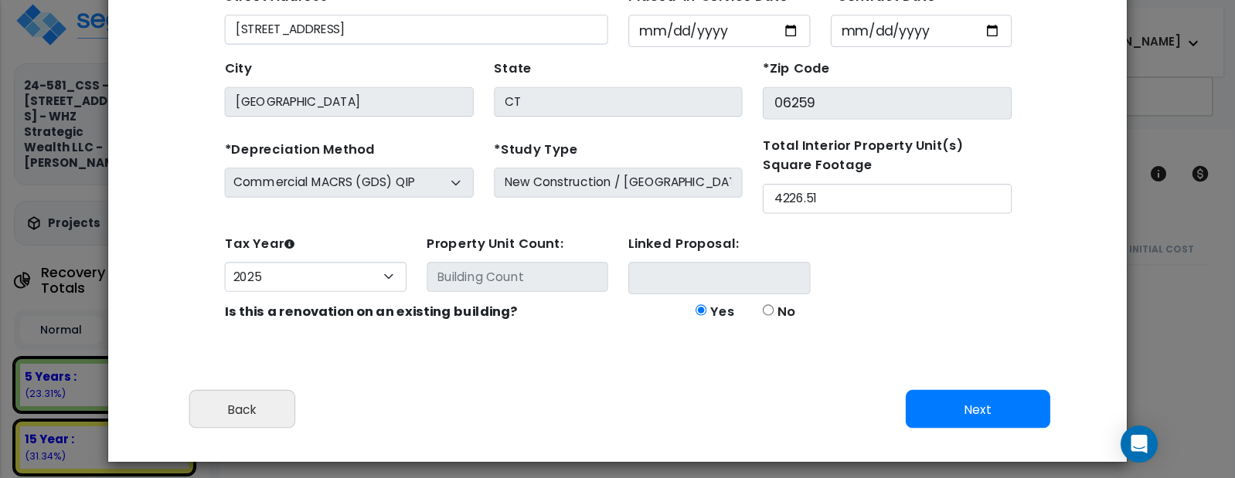
scroll to position [179, 0]
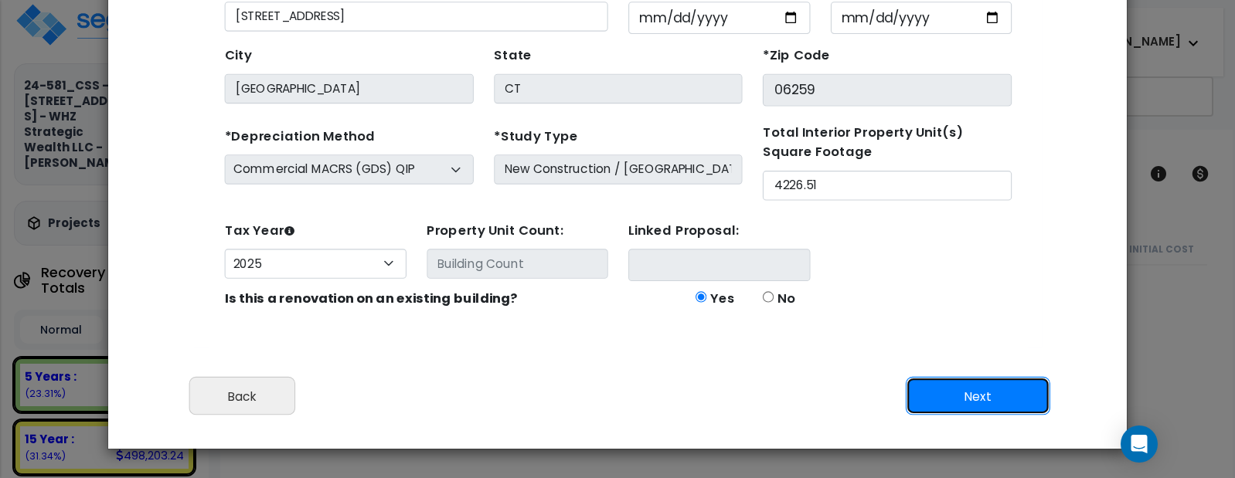
click at [975, 396] on button "Next" at bounding box center [978, 396] width 144 height 39
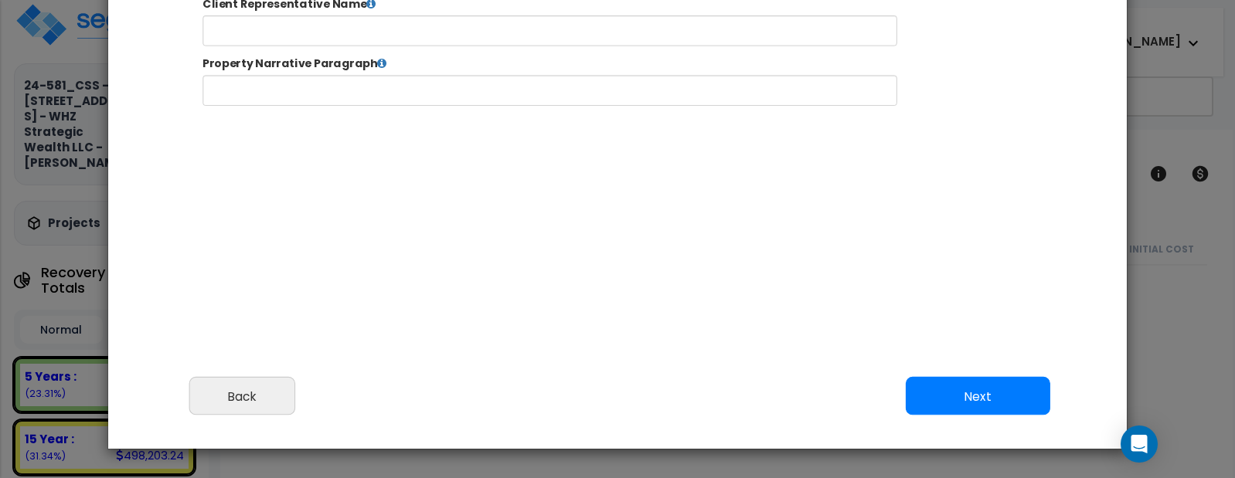
select select "2025"
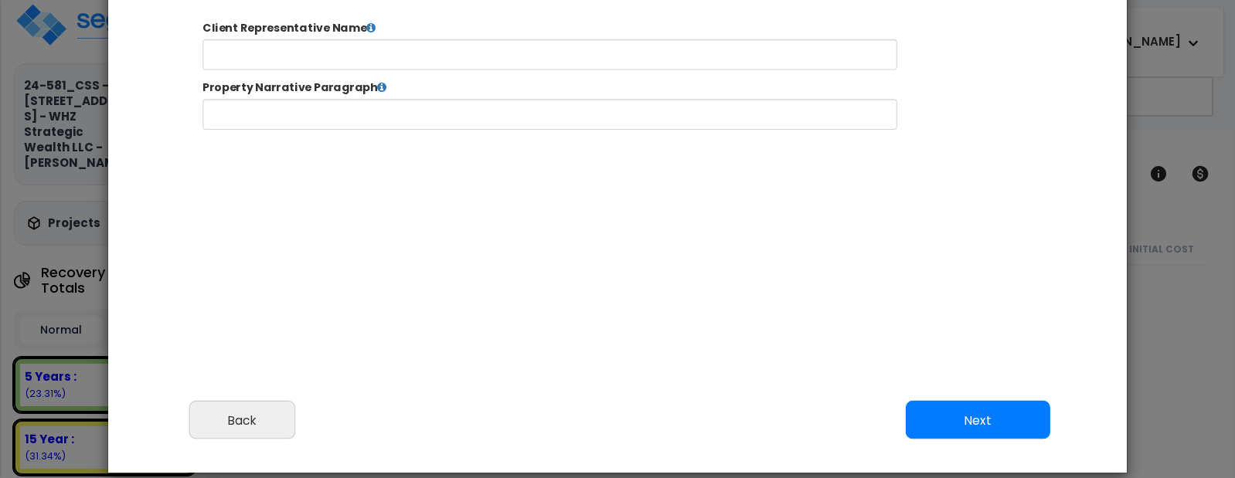
scroll to position [138, 0]
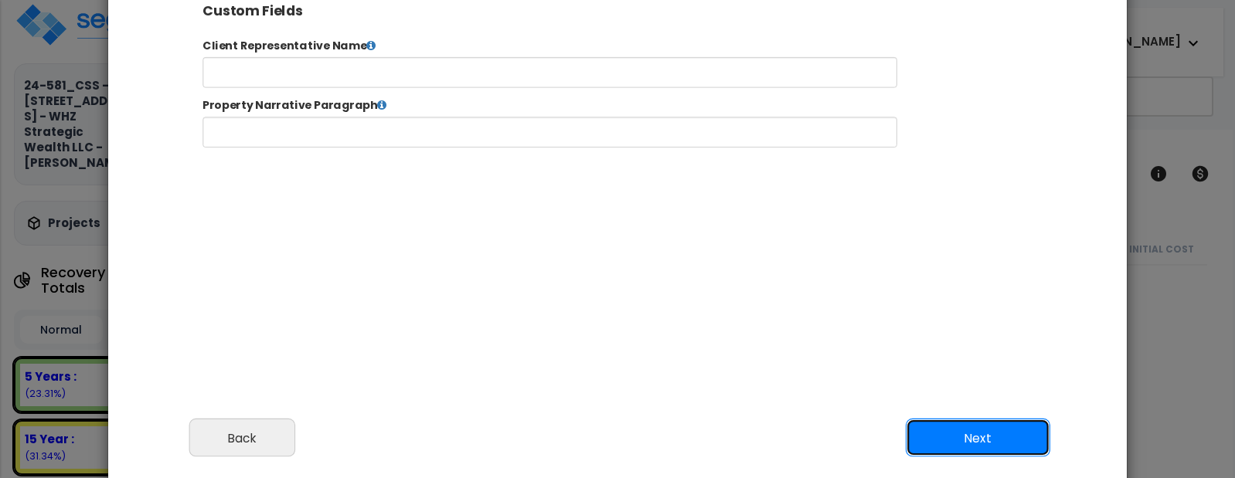
click at [967, 444] on button "Next" at bounding box center [978, 438] width 144 height 39
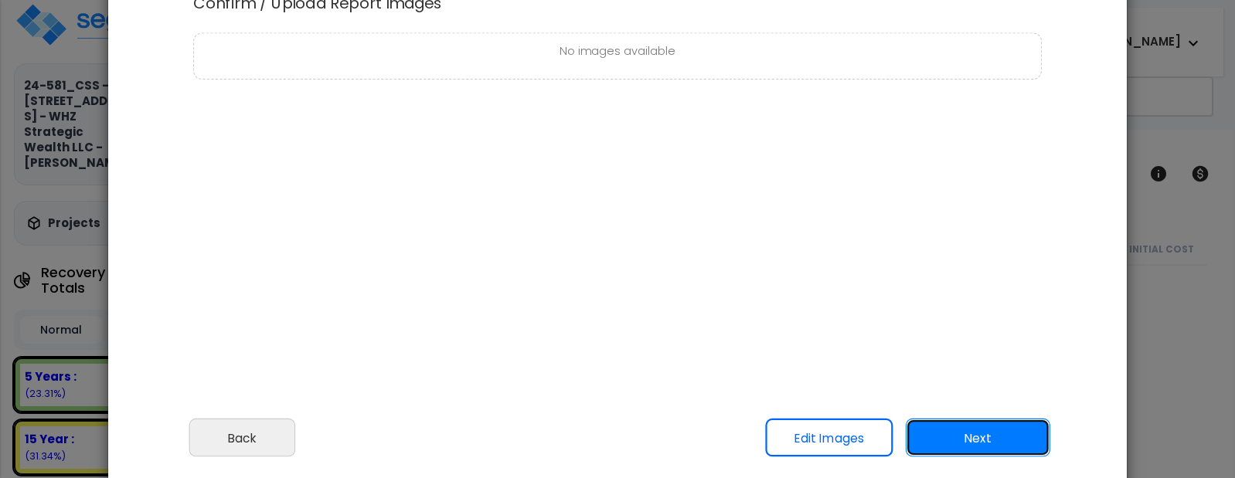
scroll to position [0, 0]
click at [965, 428] on button "Next" at bounding box center [978, 438] width 144 height 39
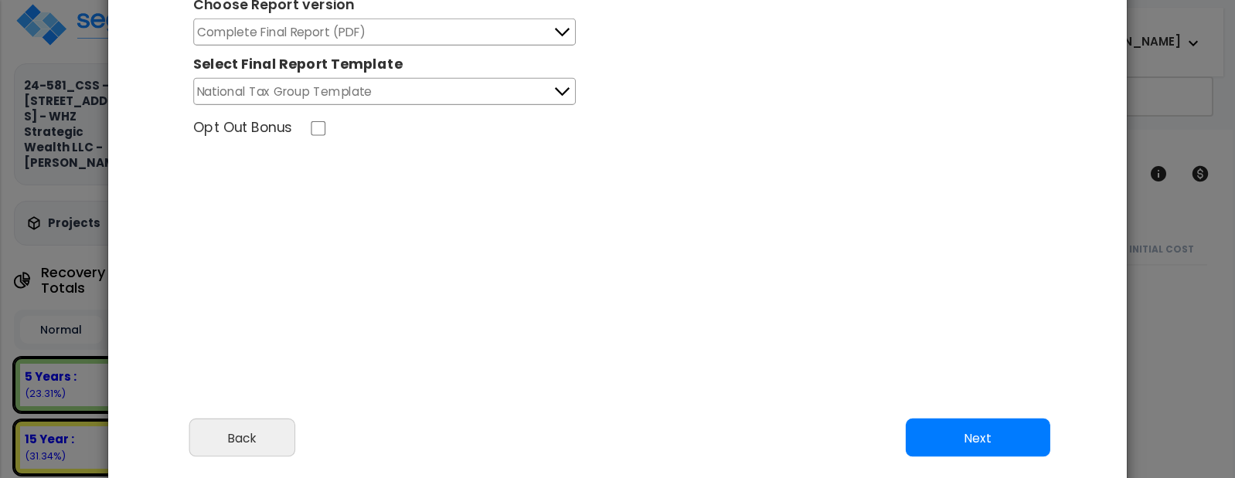
click at [560, 34] on icon at bounding box center [562, 33] width 15 height 8
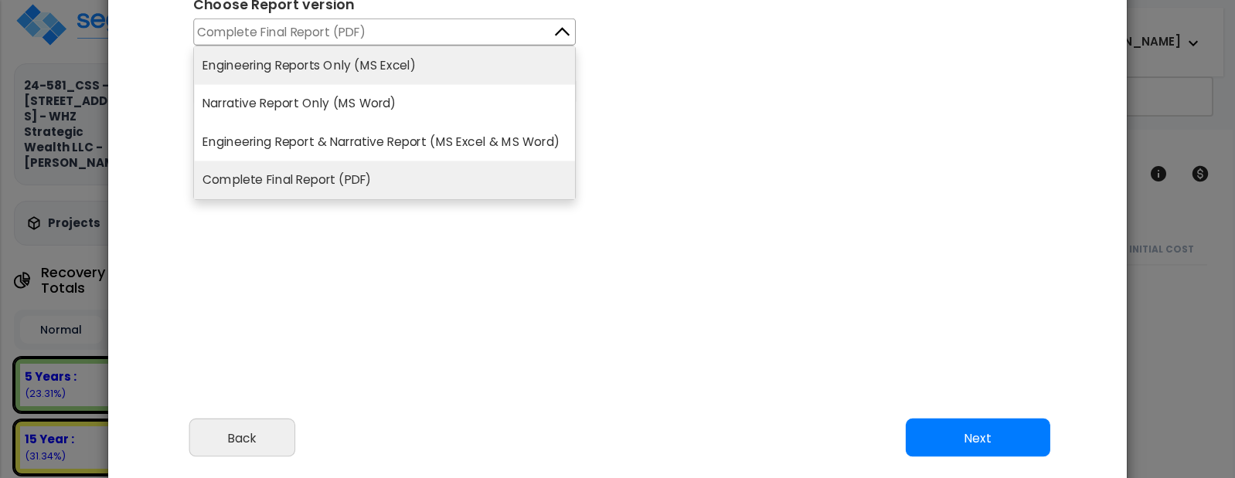
click at [351, 60] on li "Engineering Reports Only (MS Excel)" at bounding box center [384, 65] width 381 height 39
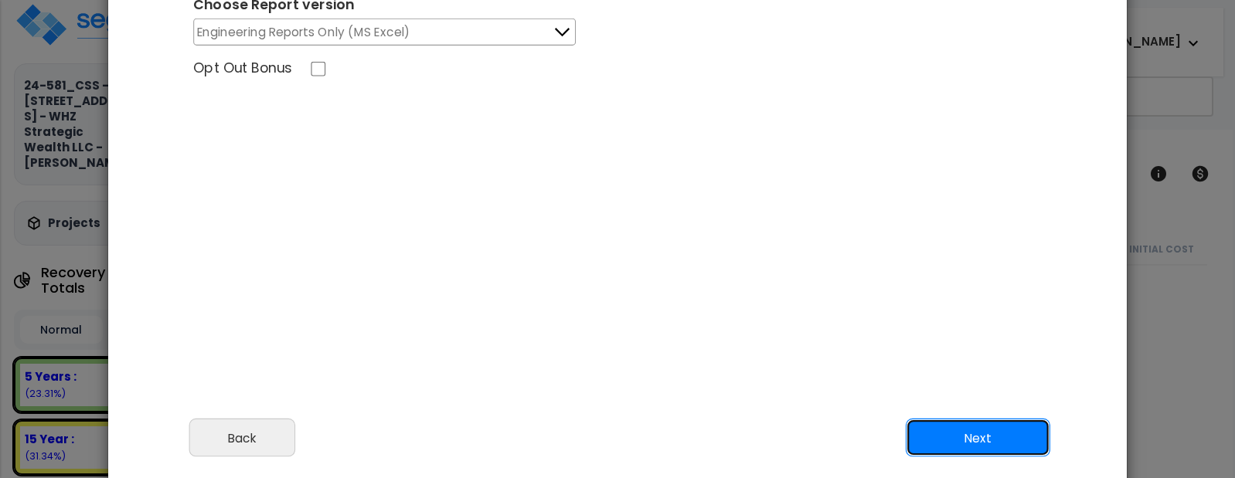
click at [975, 432] on button "Next" at bounding box center [978, 438] width 144 height 39
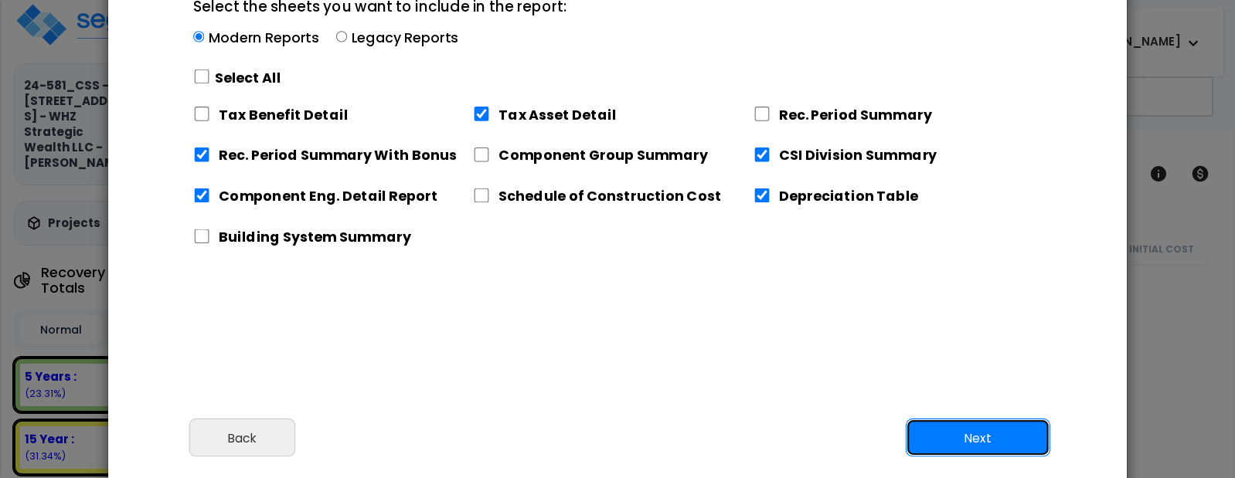
click at [988, 444] on button "Next" at bounding box center [978, 438] width 144 height 39
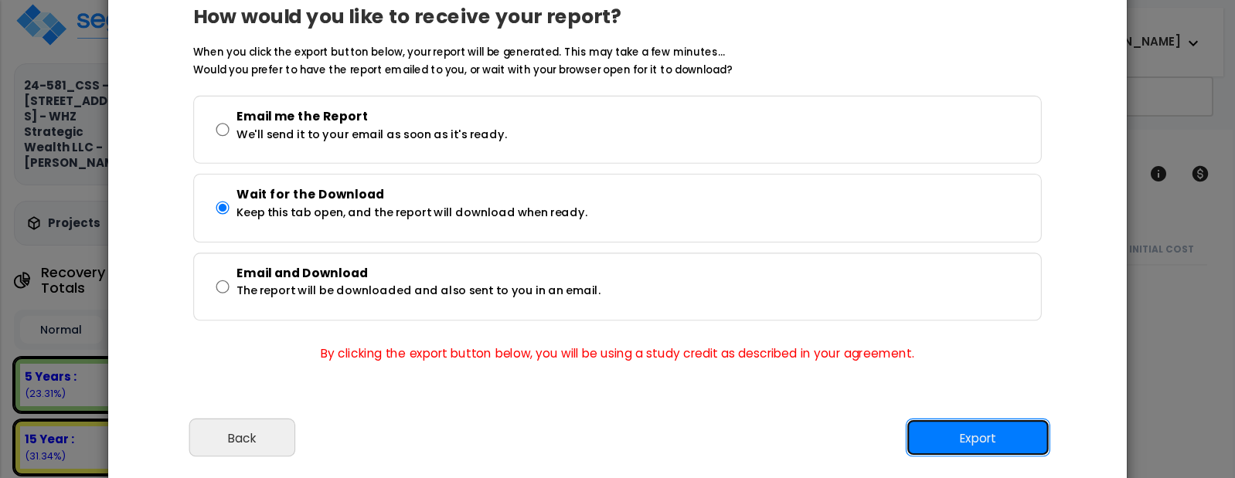
click at [969, 434] on button "Export" at bounding box center [978, 438] width 144 height 39
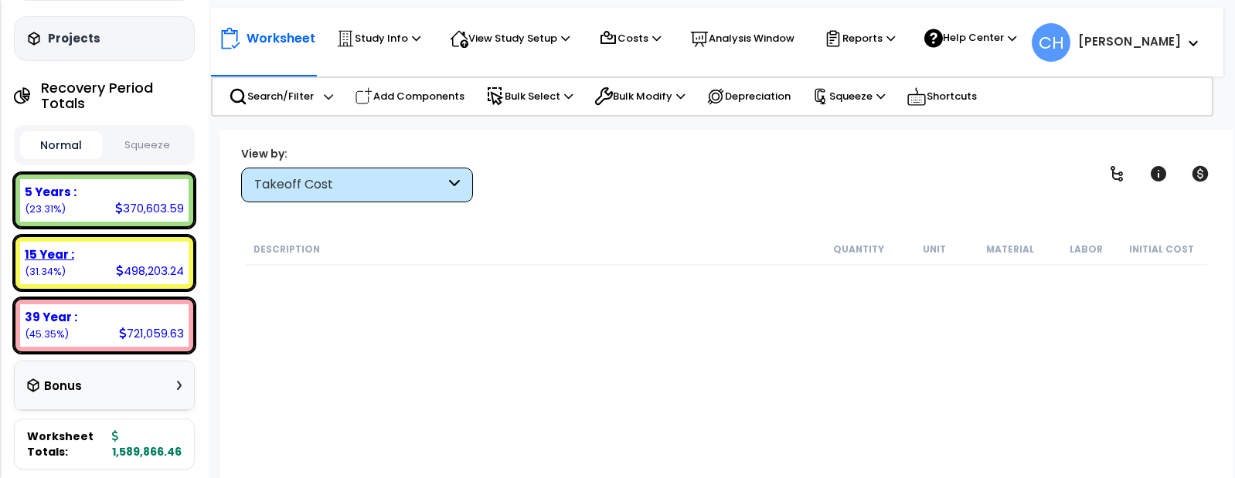
scroll to position [253, 0]
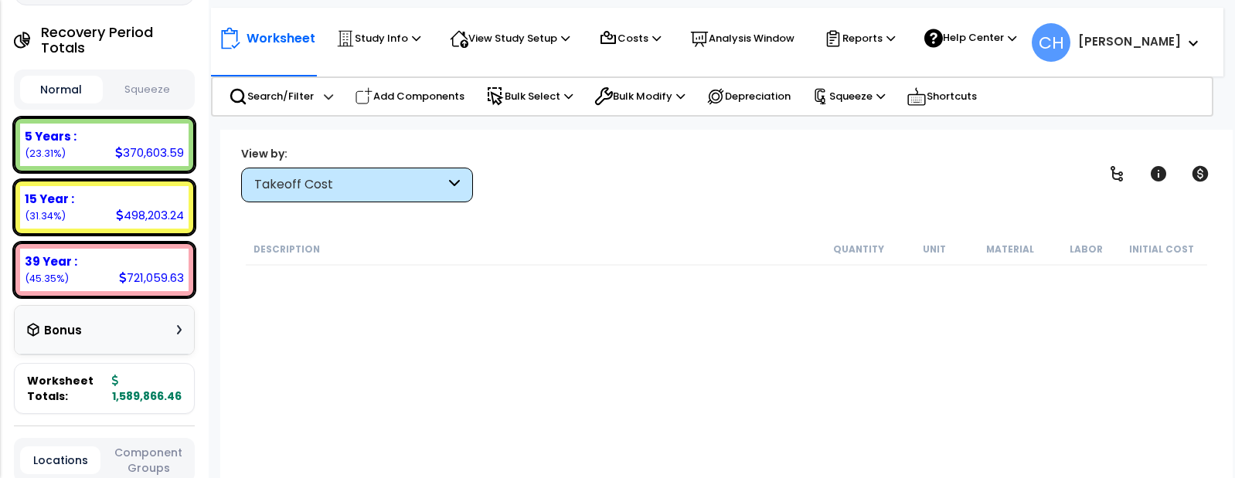
click at [132, 345] on div "Bonus" at bounding box center [104, 330] width 155 height 30
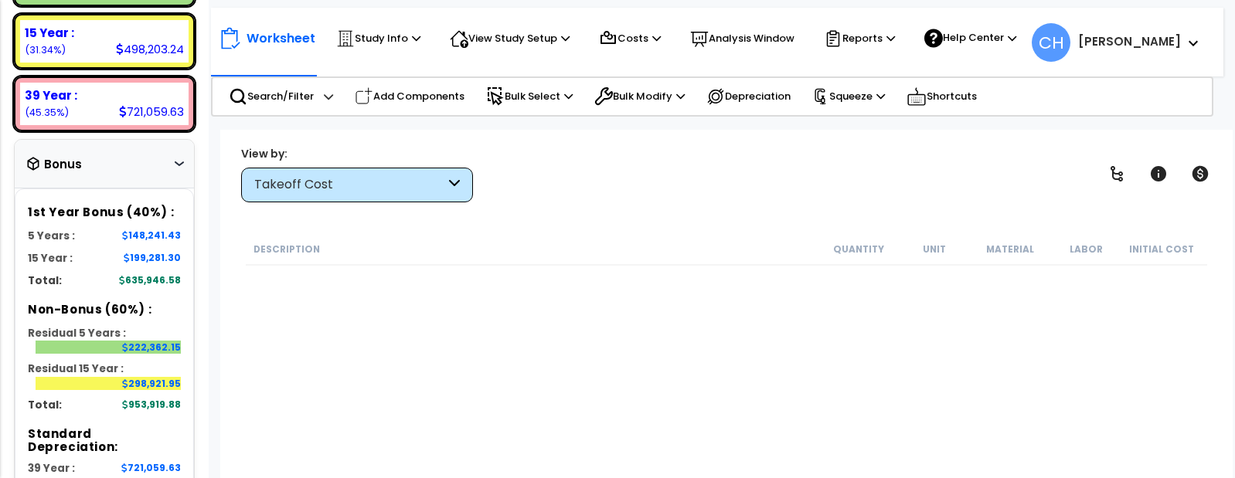
scroll to position [417, 0]
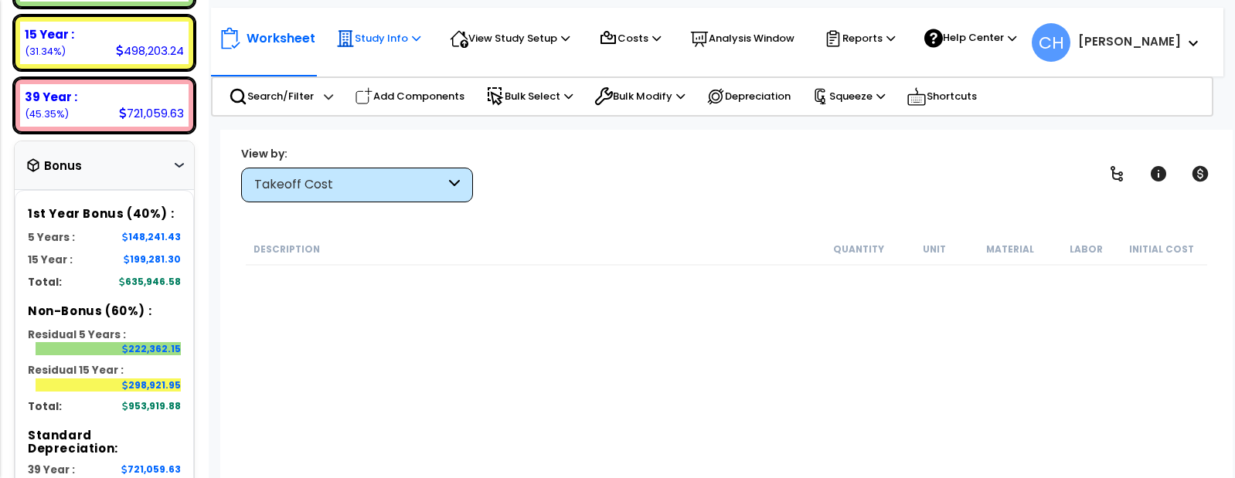
click at [359, 43] on p "Study Info" at bounding box center [378, 38] width 84 height 19
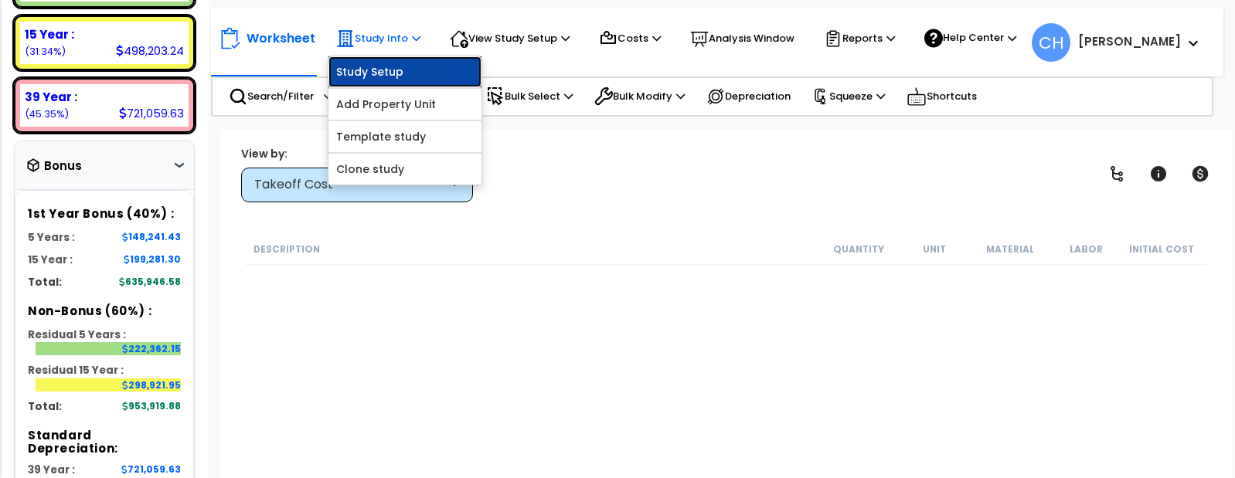
click at [382, 66] on link "Study Setup" at bounding box center [404, 71] width 153 height 31
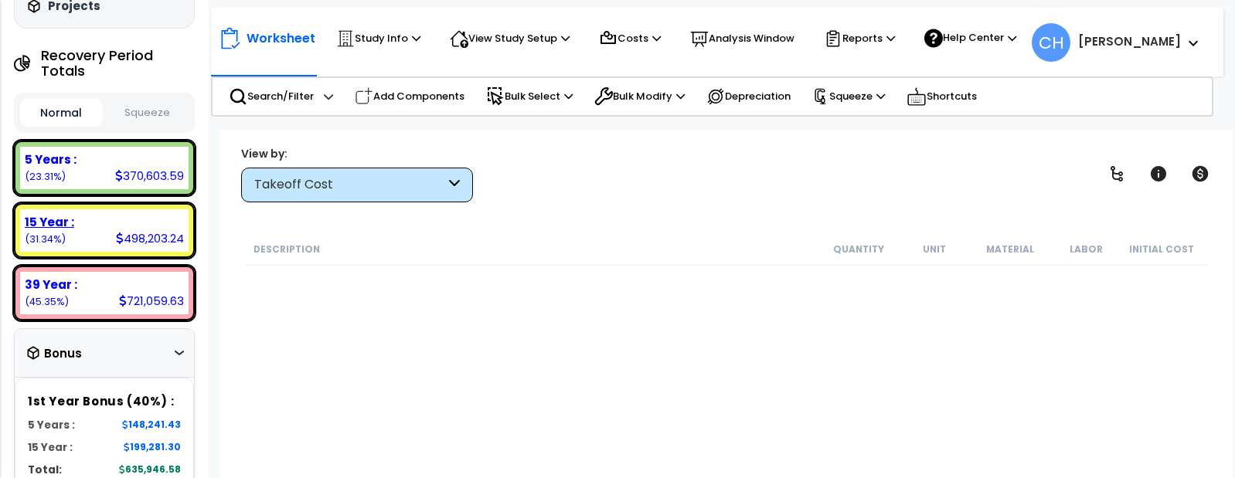
scroll to position [0, 0]
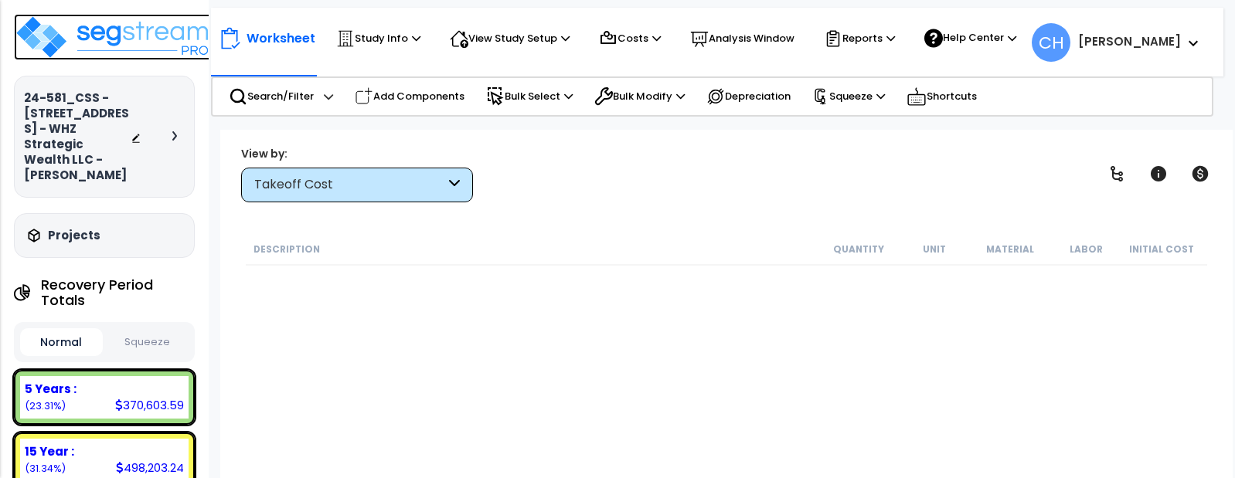
click at [118, 43] on img at bounding box center [114, 37] width 201 height 46
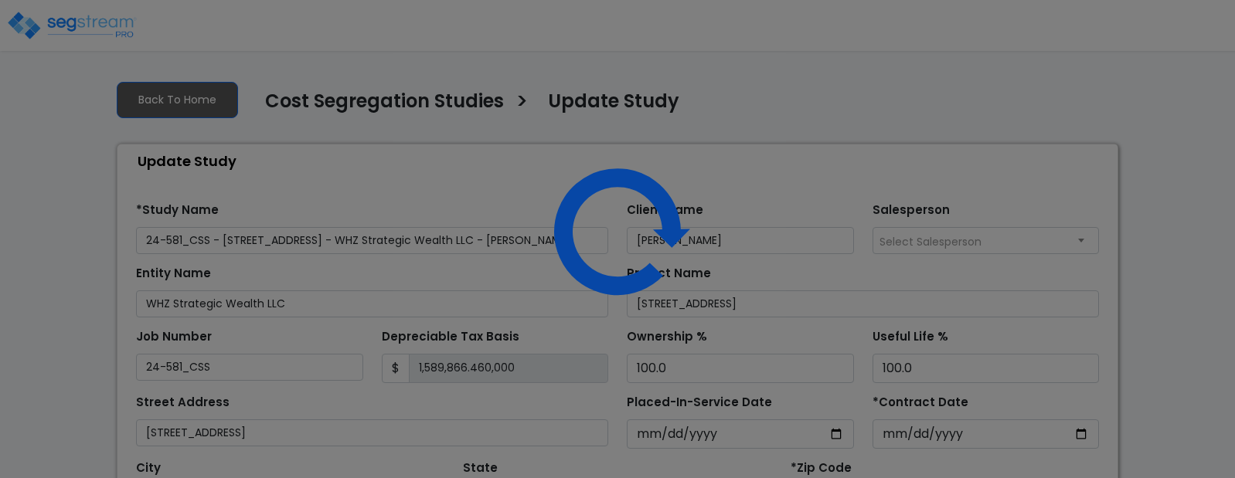
select select "2025"
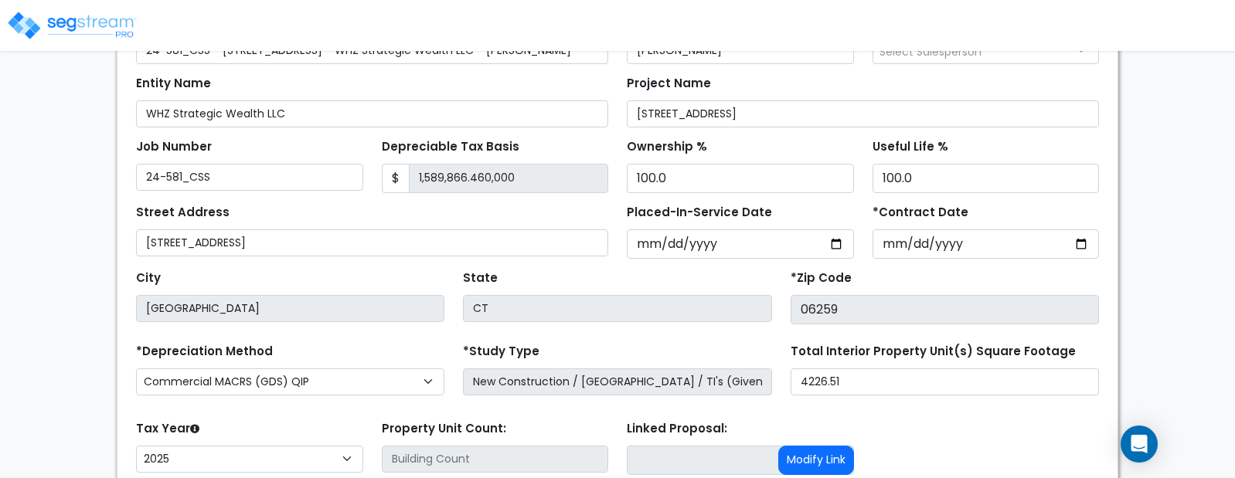
scroll to position [210, 0]
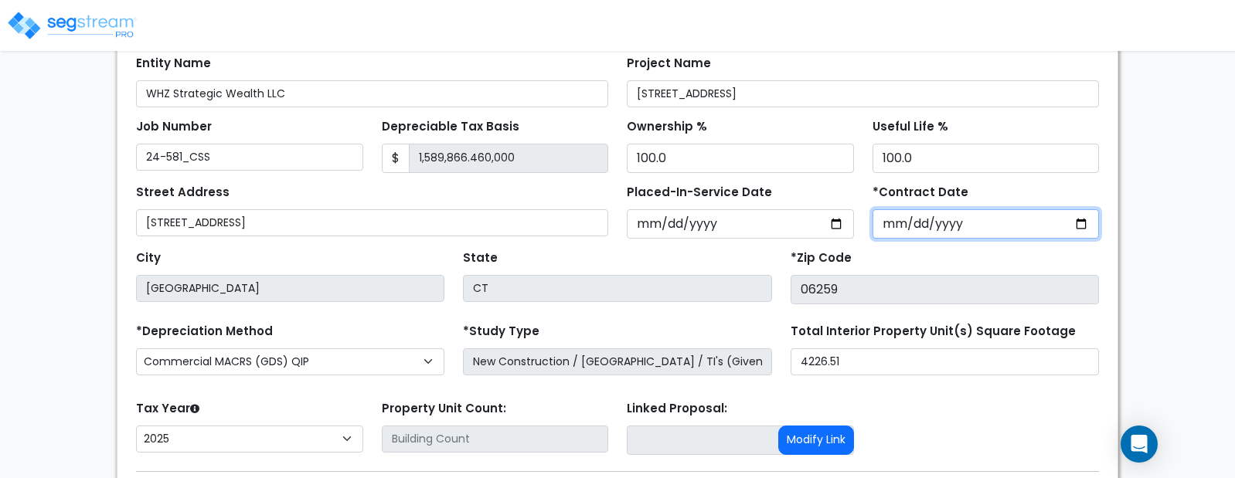
click at [947, 228] on input "[DATE]" at bounding box center [985, 223] width 227 height 29
click at [943, 226] on input "[DATE]" at bounding box center [985, 223] width 227 height 29
type input "[DATE]"
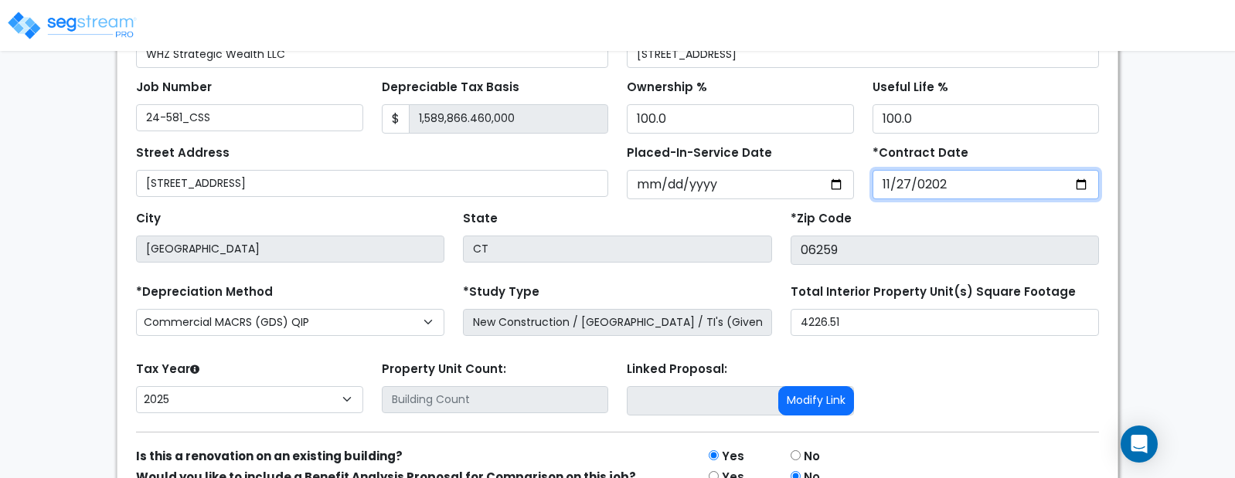
scroll to position [253, 0]
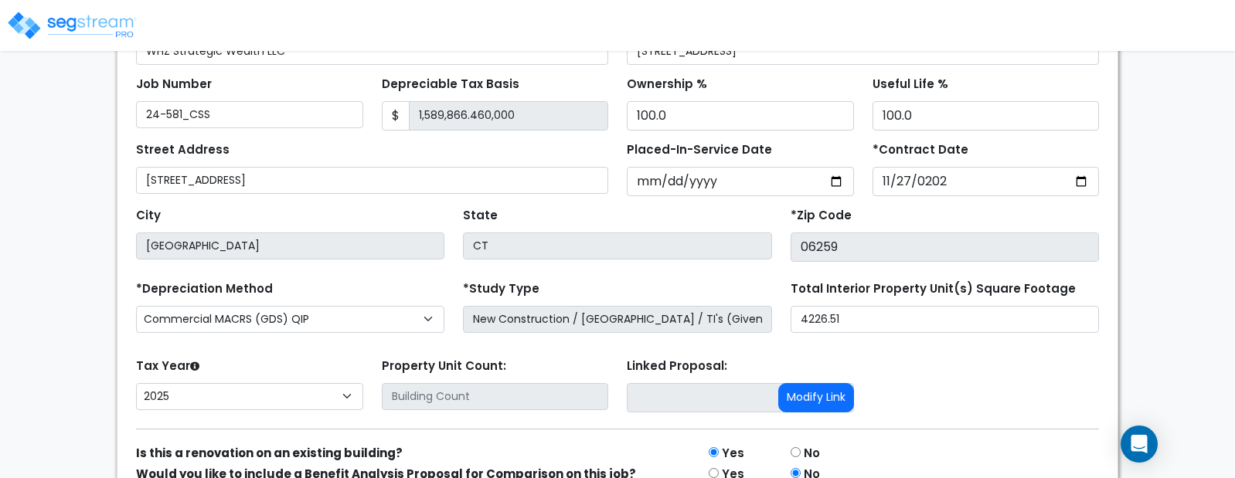
click at [912, 217] on div "*Zip Code 06259" at bounding box center [944, 233] width 308 height 58
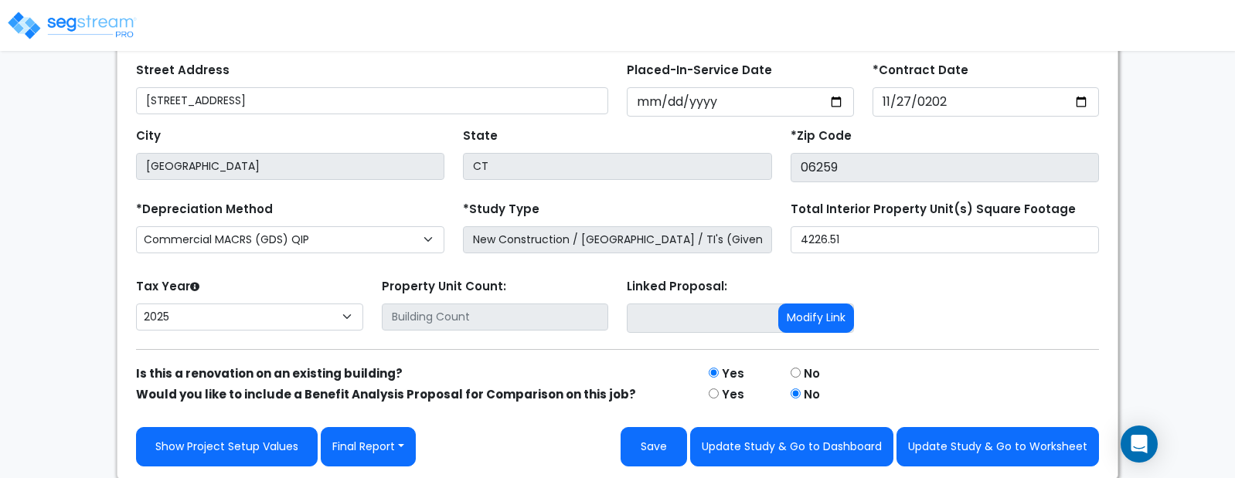
scroll to position [333, 0]
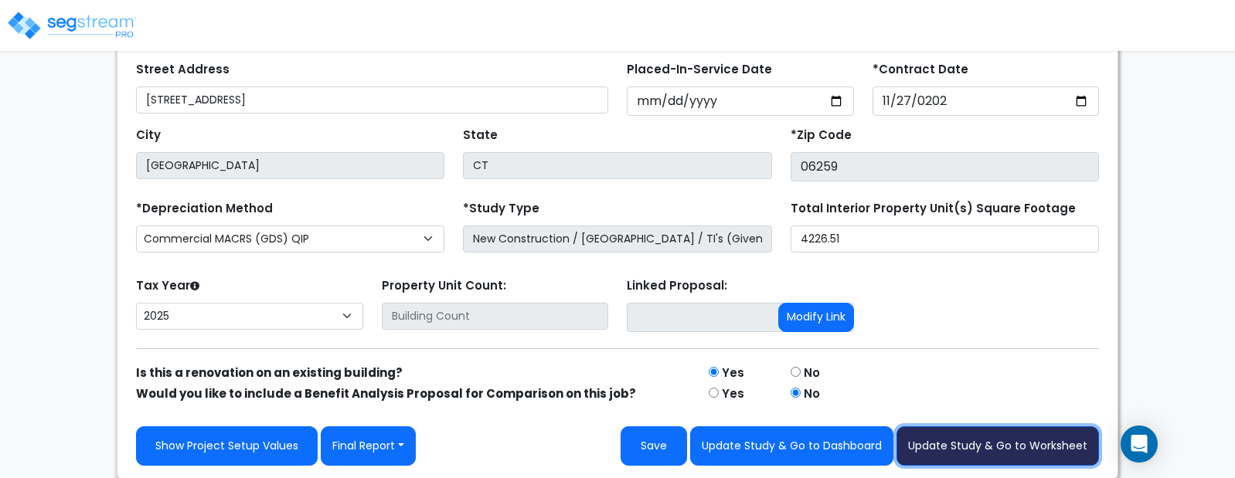
click at [988, 451] on button "Update Study & Go to Worksheet" at bounding box center [997, 446] width 202 height 39
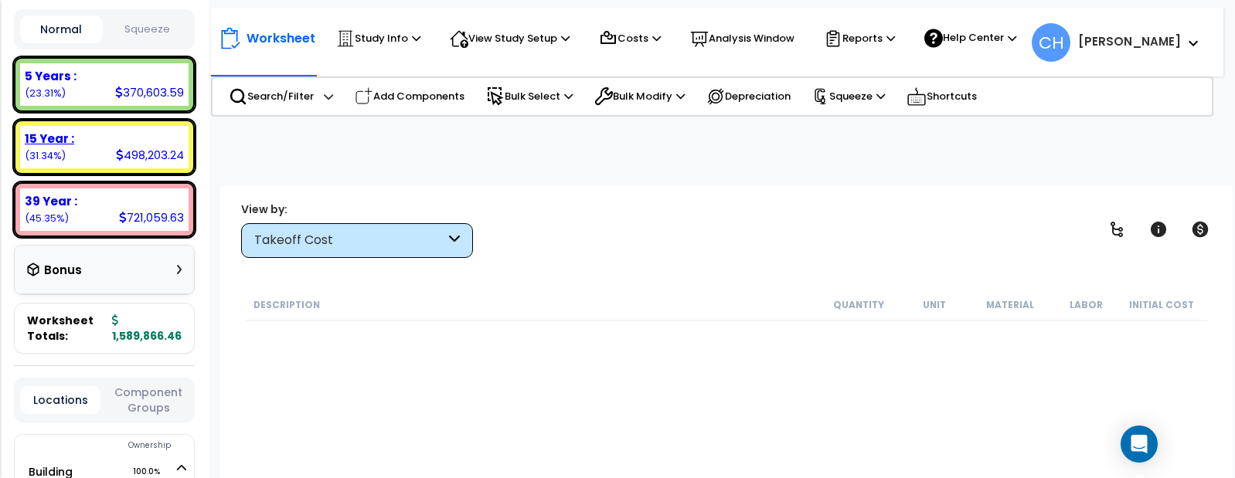
scroll to position [322, 0]
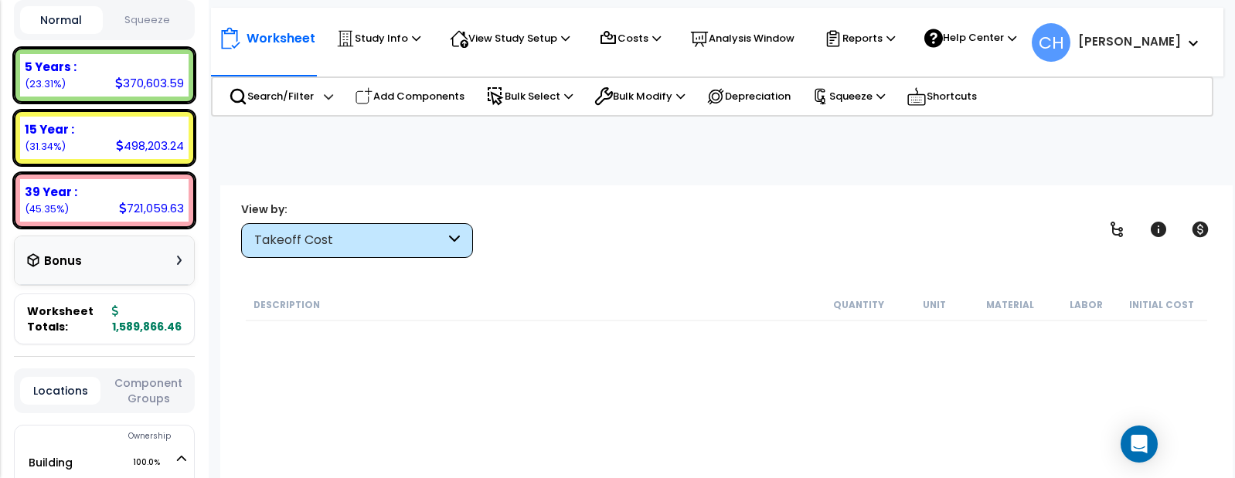
click at [178, 268] on div "Bonus" at bounding box center [104, 261] width 155 height 30
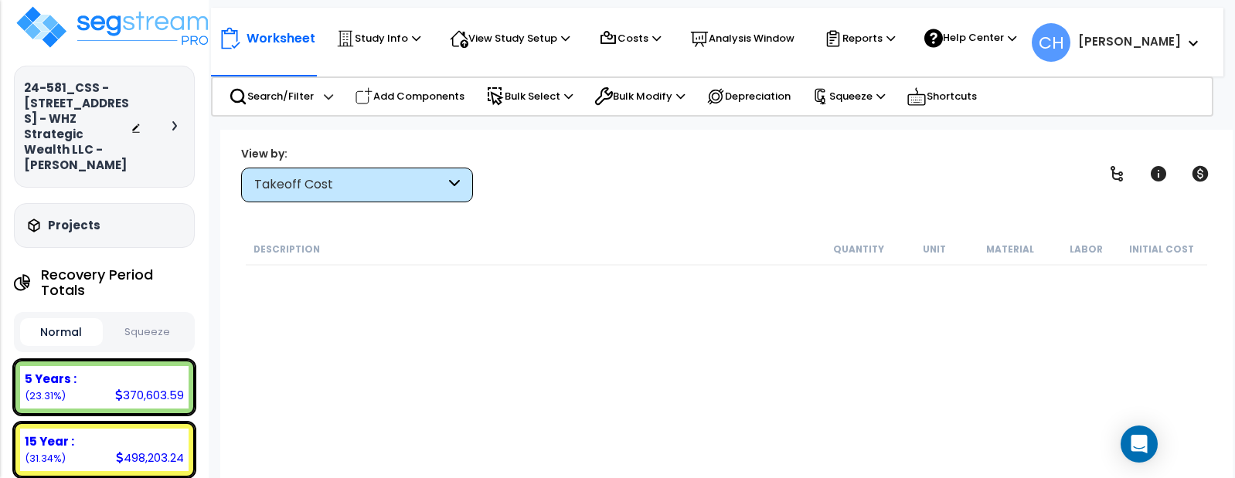
scroll to position [0, 0]
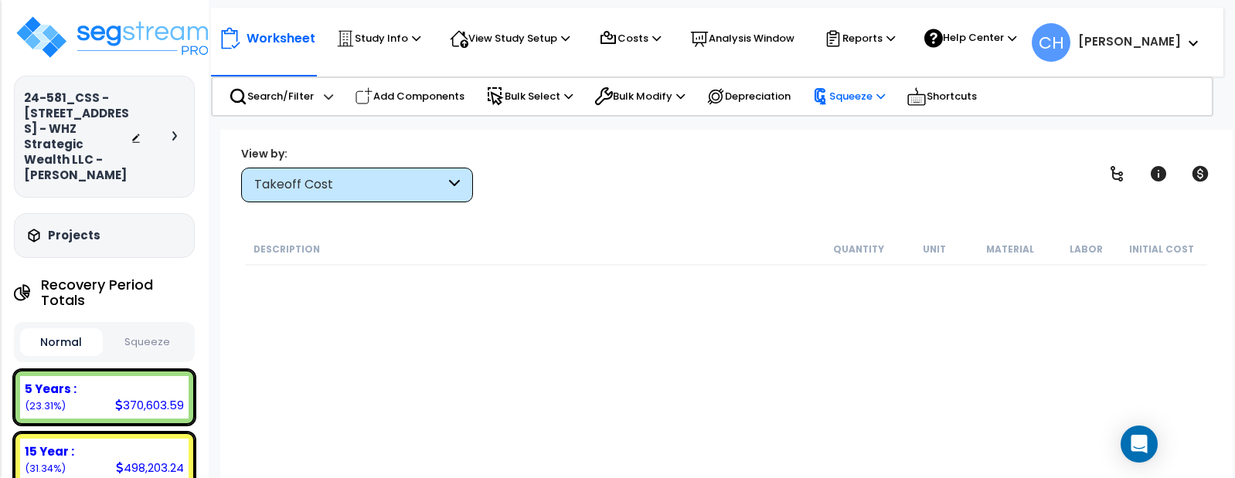
click at [865, 104] on p "Squeeze" at bounding box center [848, 96] width 73 height 17
click at [687, 158] on div "View by: Takeoff Cost Takeoff Cost" at bounding box center [726, 173] width 981 height 57
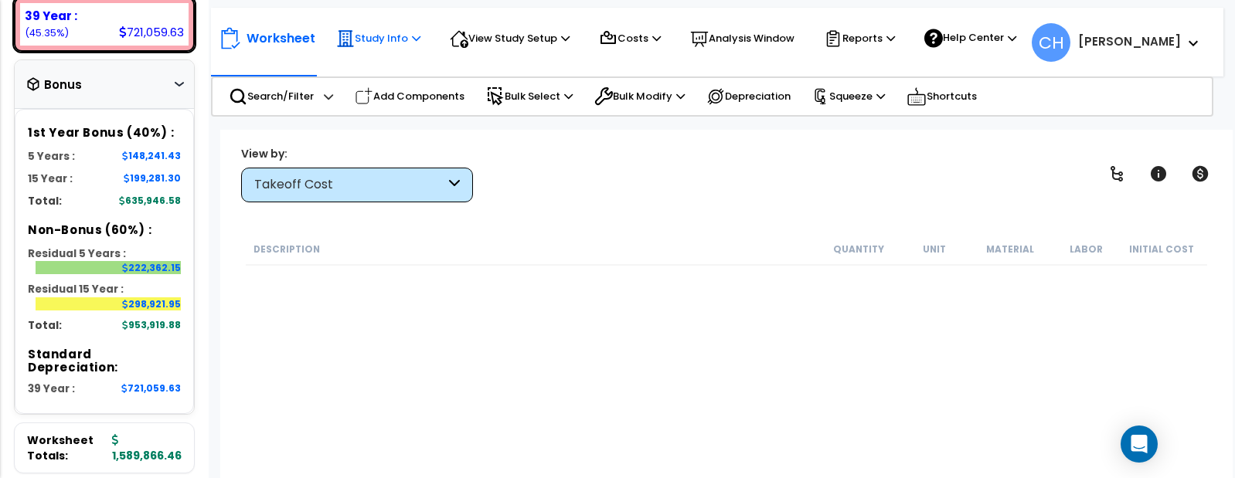
click at [417, 36] on icon at bounding box center [416, 38] width 8 height 10
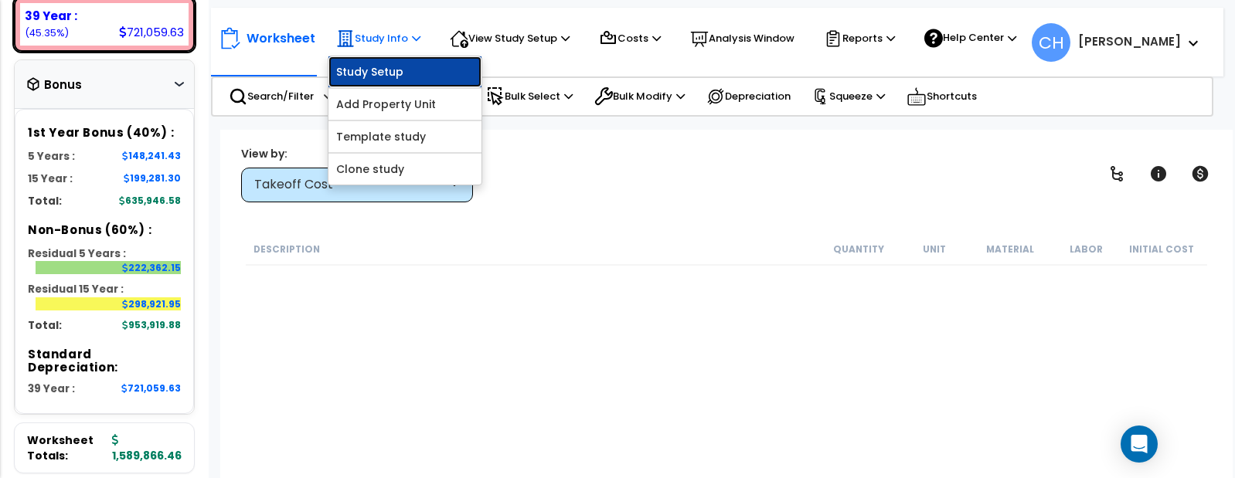
click at [405, 75] on link "Study Setup" at bounding box center [404, 71] width 153 height 31
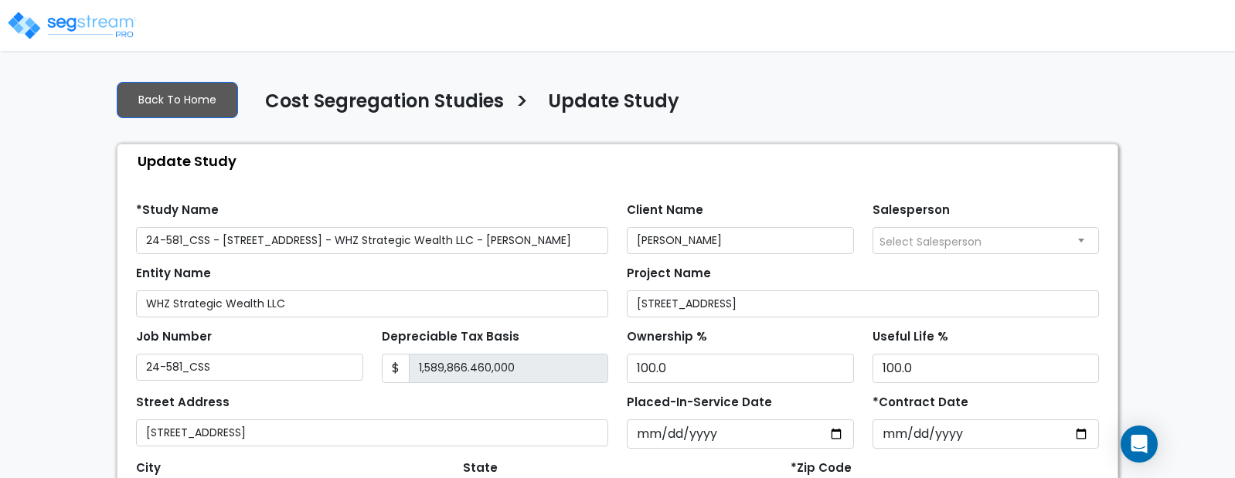
select select "2025"
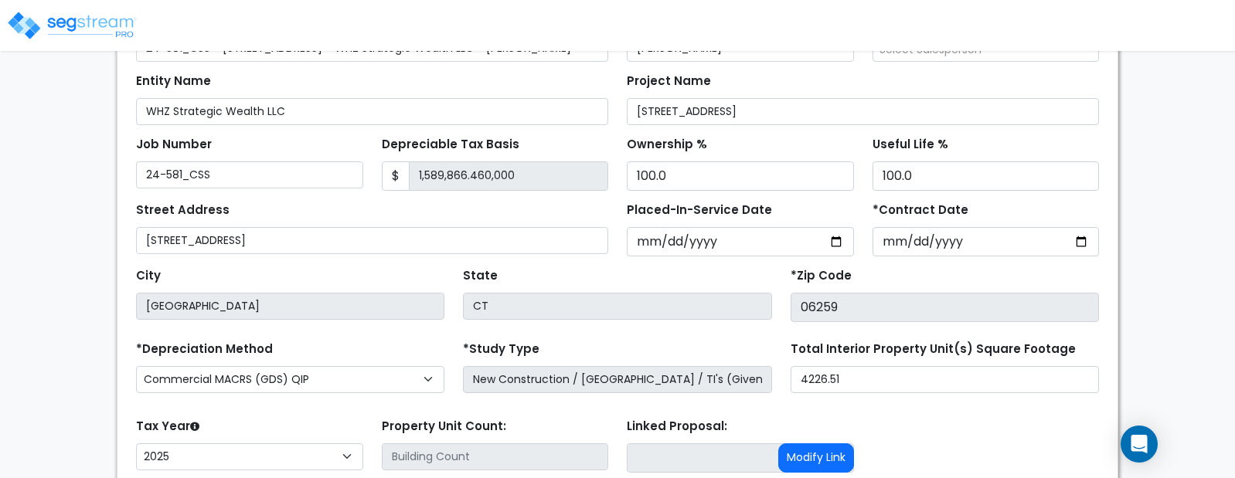
scroll to position [216, 0]
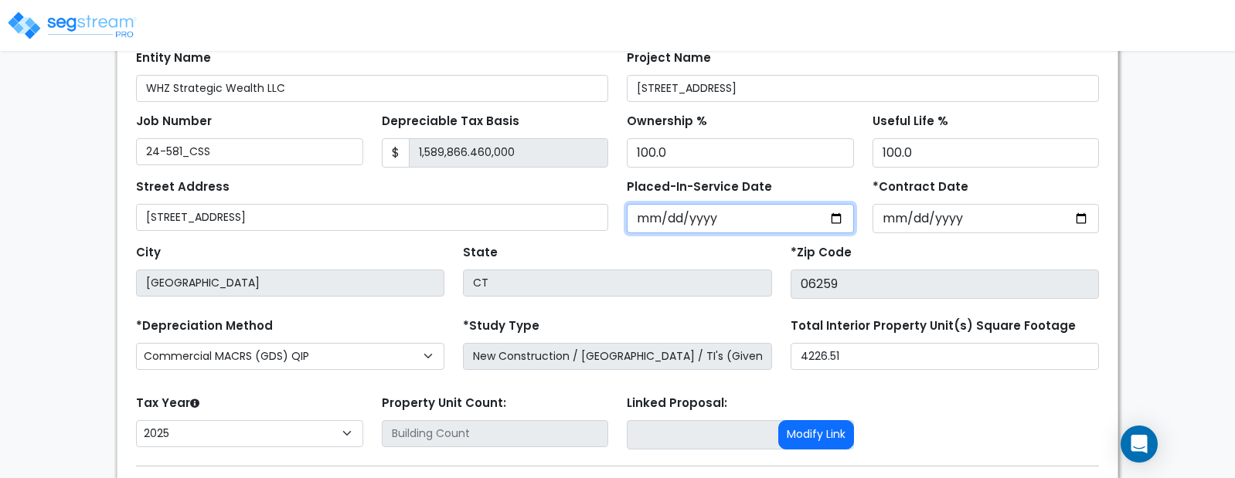
click at [762, 214] on input "[DATE]" at bounding box center [740, 218] width 227 height 29
click at [756, 220] on input "[DATE]" at bounding box center [740, 218] width 227 height 29
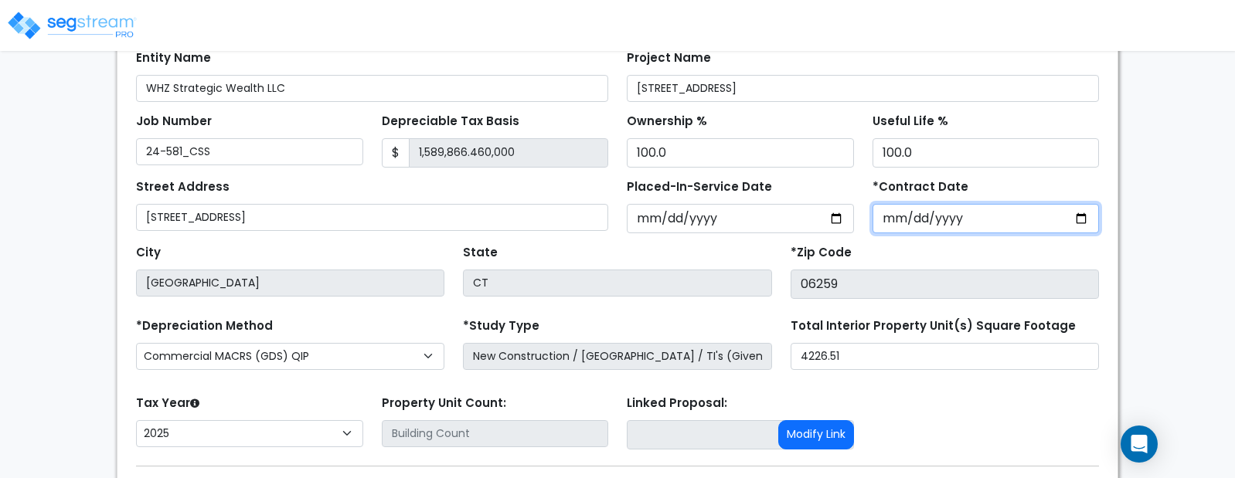
click at [909, 222] on input "2024-11-27" at bounding box center [985, 218] width 227 height 29
click at [950, 221] on input "2024-11-27" at bounding box center [985, 218] width 227 height 29
click at [941, 221] on input "2024-11-27" at bounding box center [985, 218] width 227 height 29
type input "[DATE]"
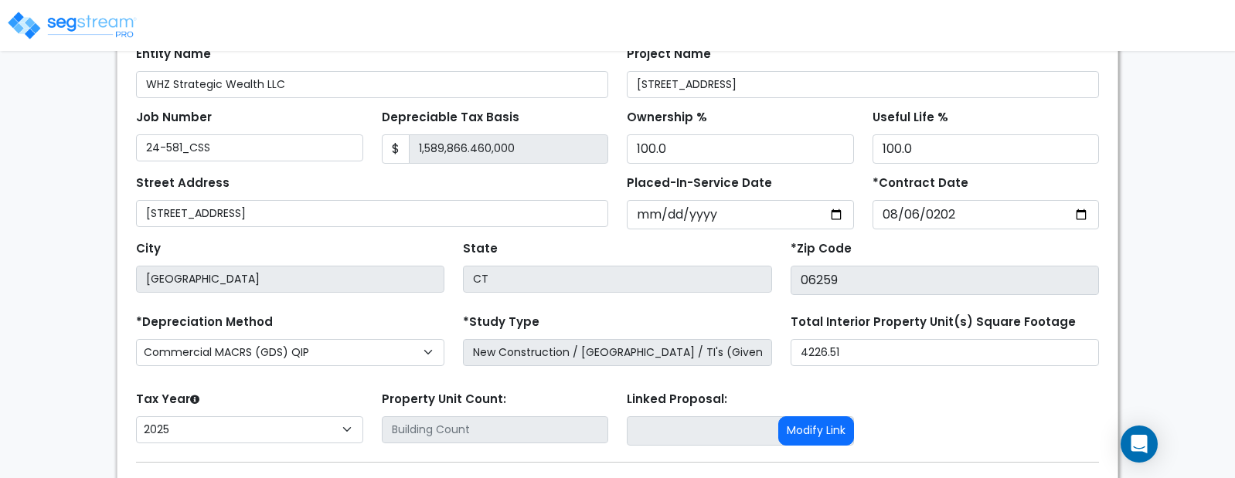
click at [943, 391] on div "Tax Year Please Enter The Placed In Service Date First. 2026 2025 Prior Years D…" at bounding box center [617, 419] width 981 height 62
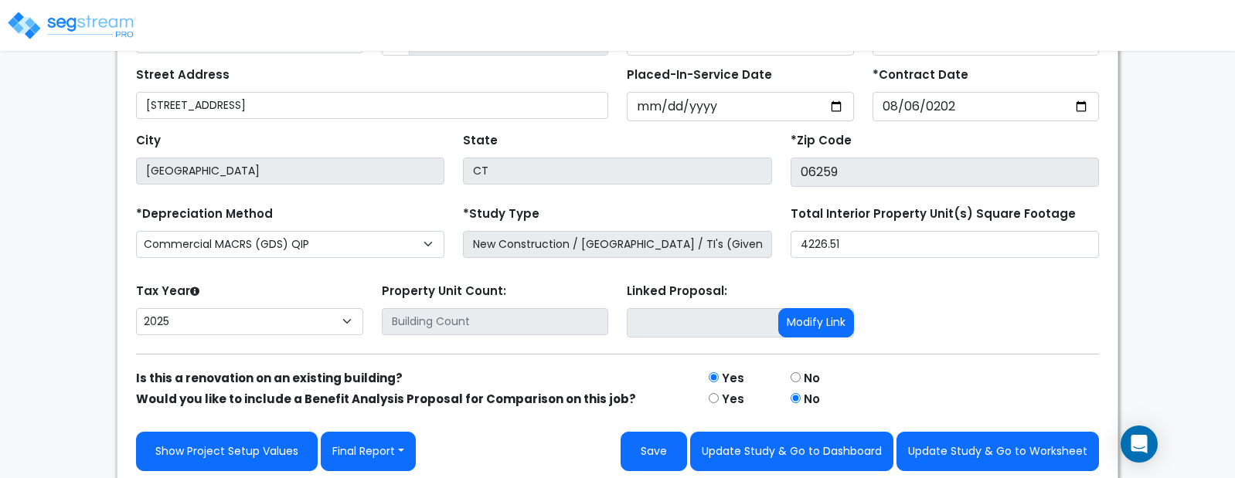
scroll to position [333, 0]
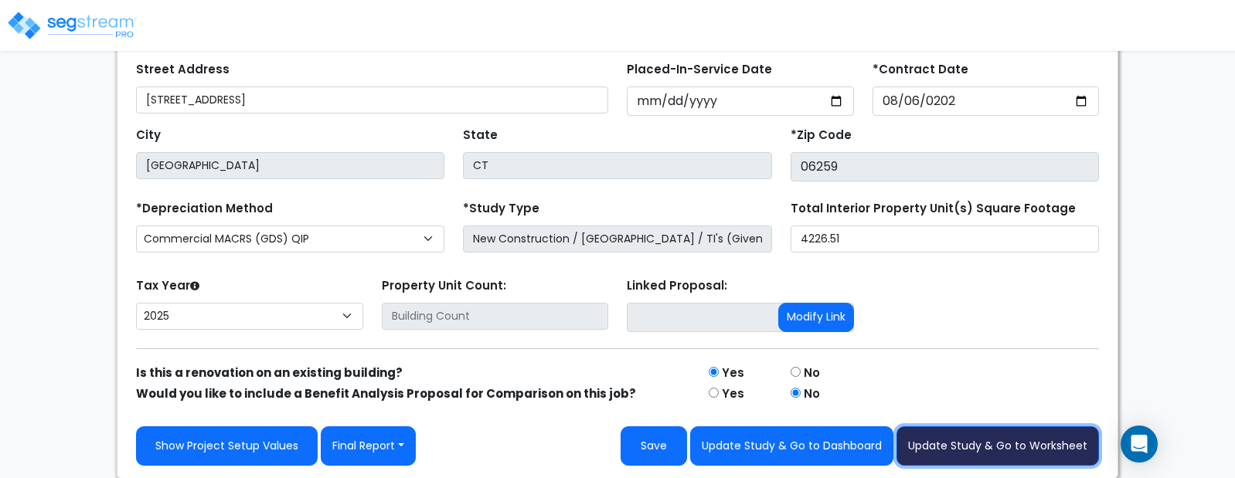
click at [975, 448] on button "Update Study & Go to Worksheet" at bounding box center [997, 446] width 202 height 39
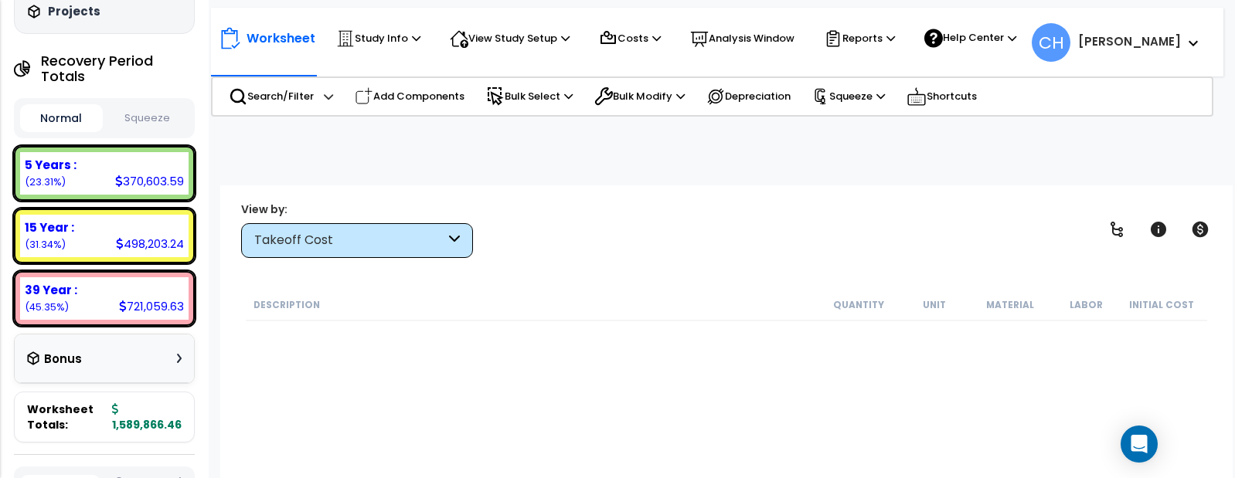
scroll to position [261, 0]
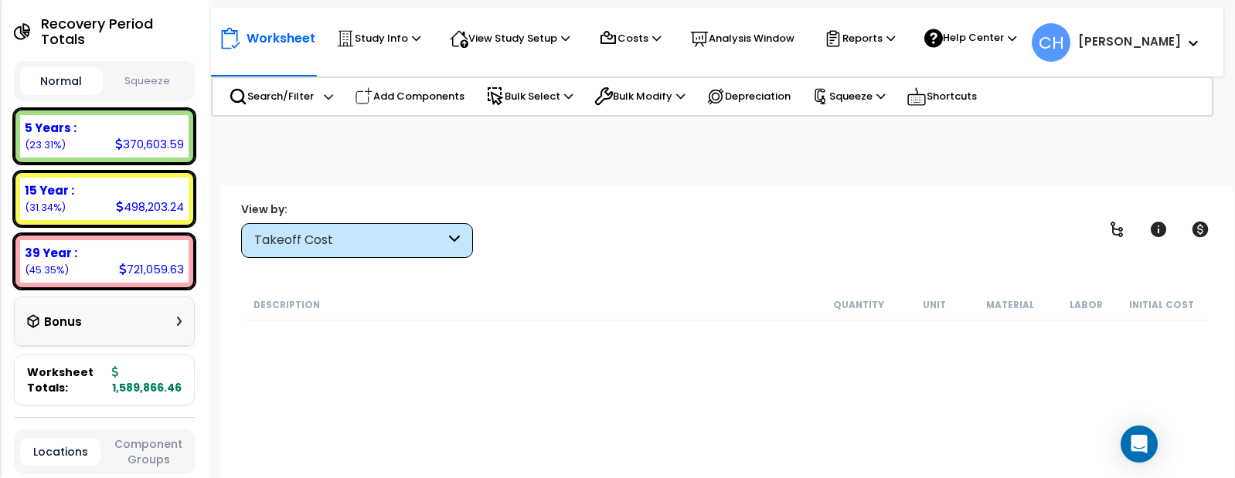
click at [178, 326] on icon at bounding box center [179, 321] width 5 height 9
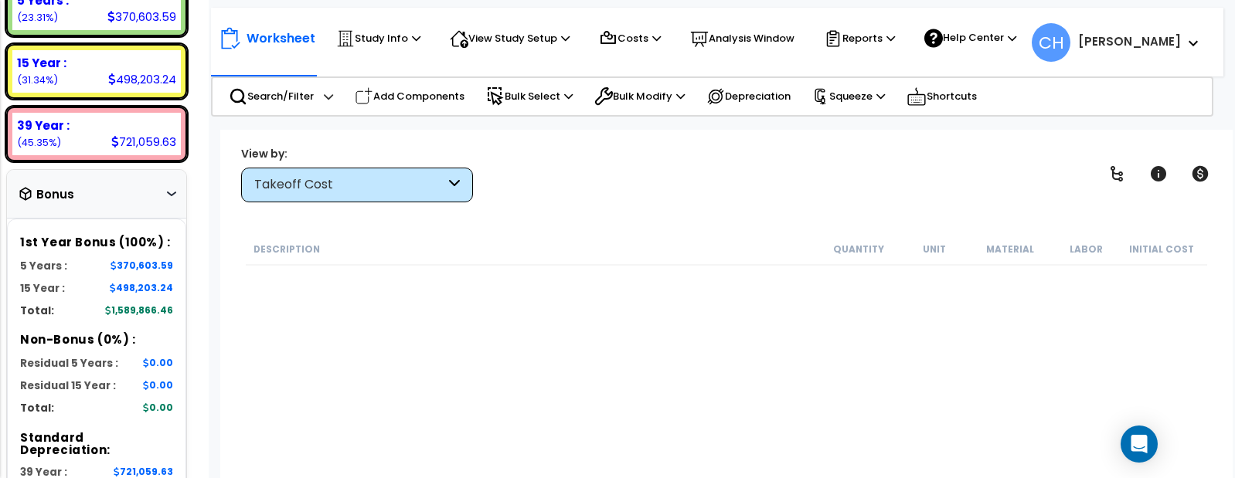
scroll to position [389, 0]
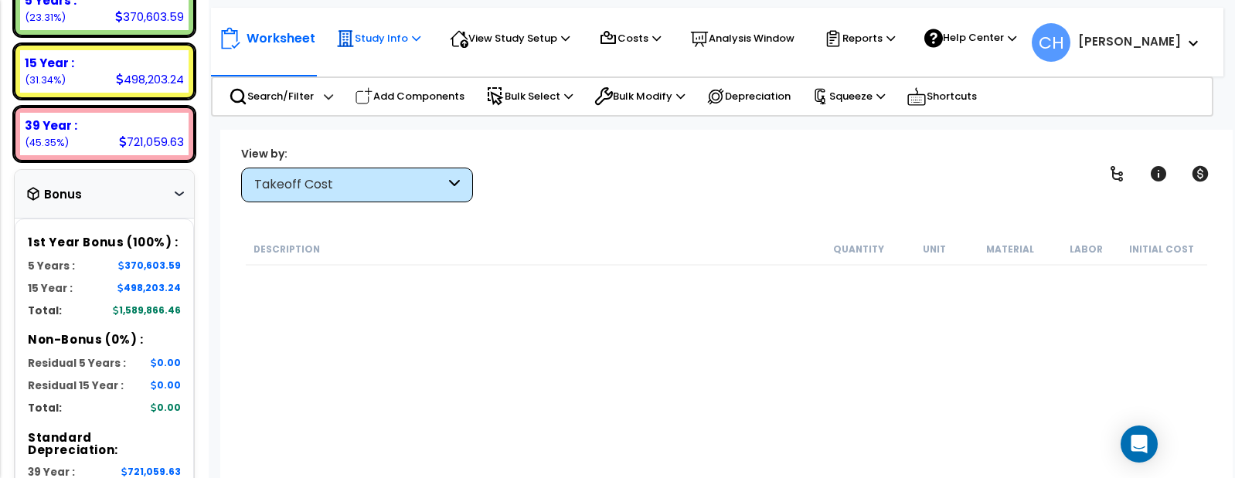
click at [416, 38] on icon at bounding box center [416, 38] width 8 height 10
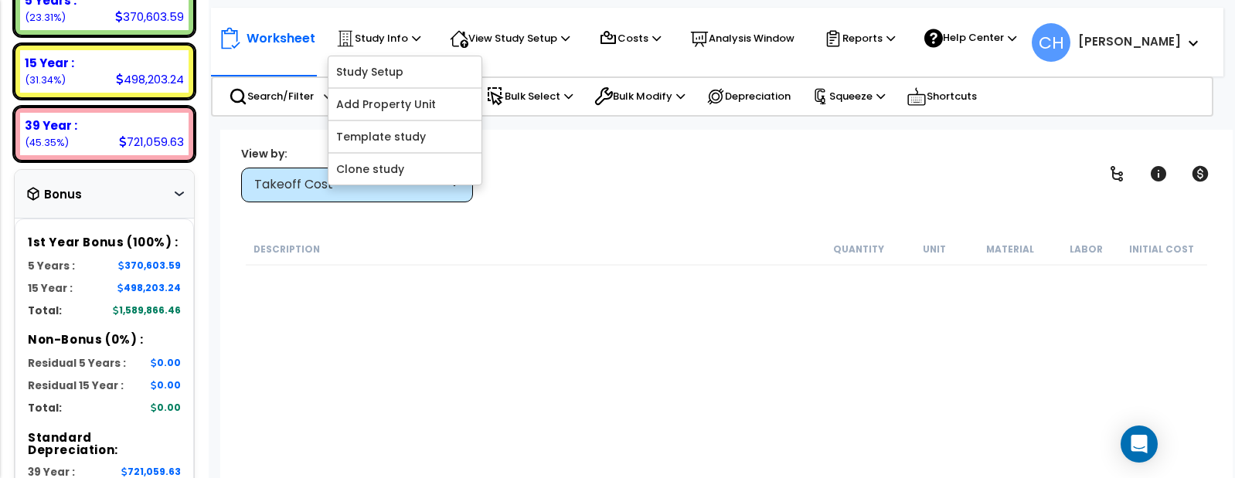
drag, startPoint x: 627, startPoint y: 137, endPoint x: 636, endPoint y: 132, distance: 9.7
click at [631, 136] on div "Worksheet Study Info Study Setup Add Property Unit Template study Clone study CH" at bounding box center [726, 369] width 1012 height 478
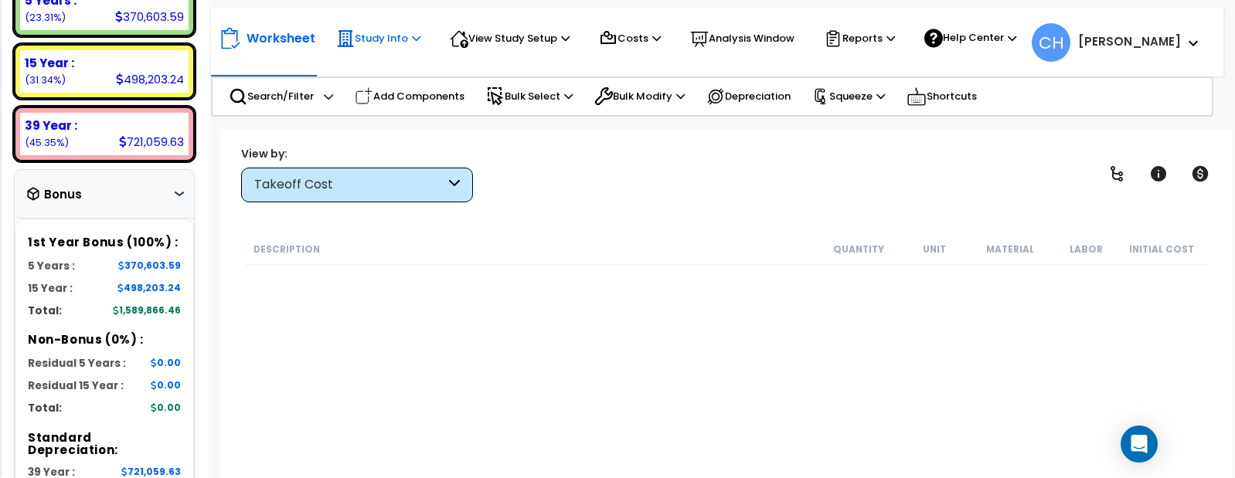
click at [387, 46] on p "Study Info" at bounding box center [378, 38] width 84 height 19
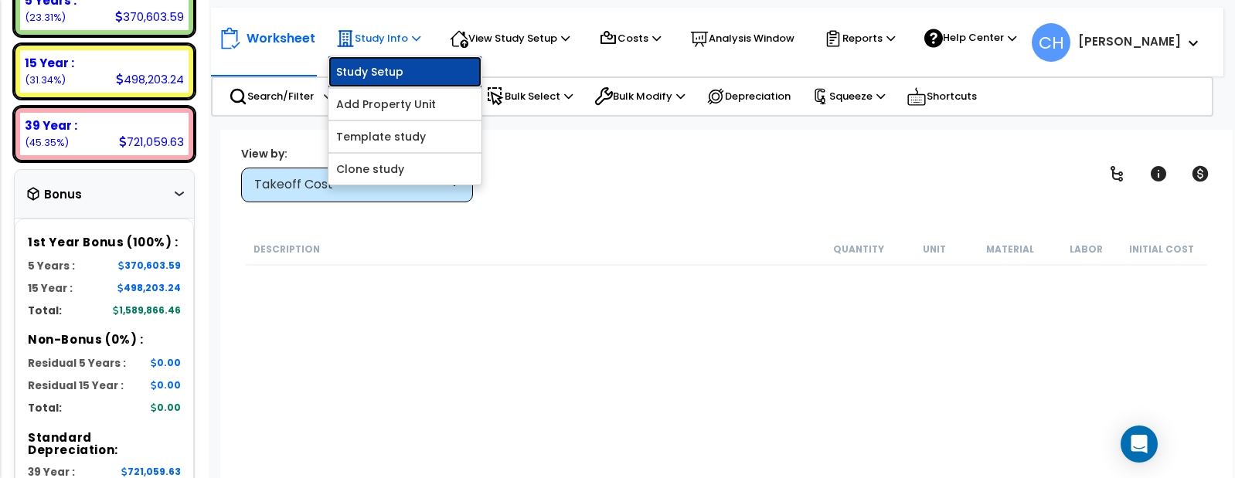
click at [379, 76] on link "Study Setup" at bounding box center [404, 71] width 153 height 31
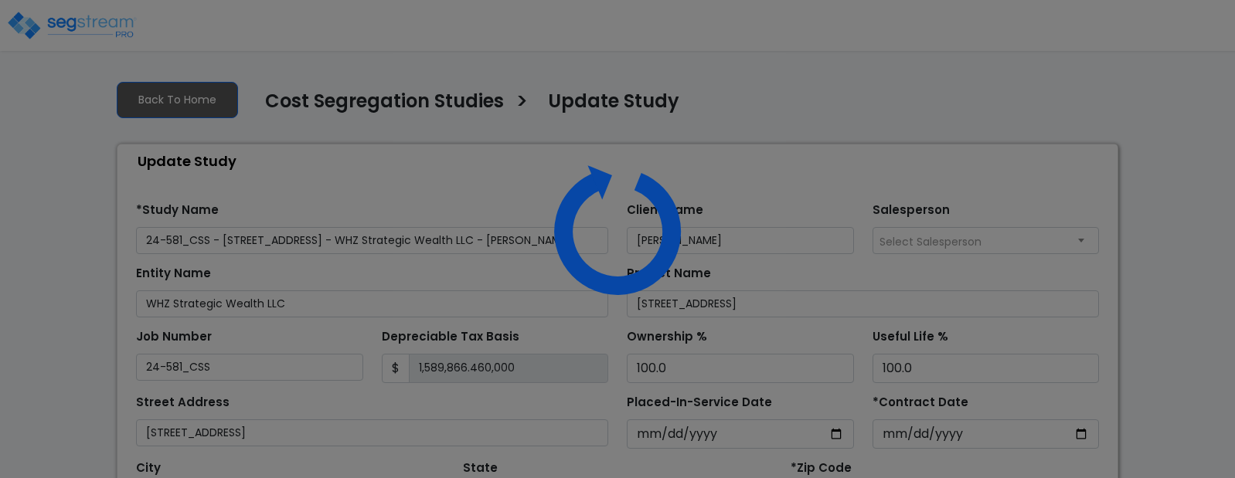
select select "2025"
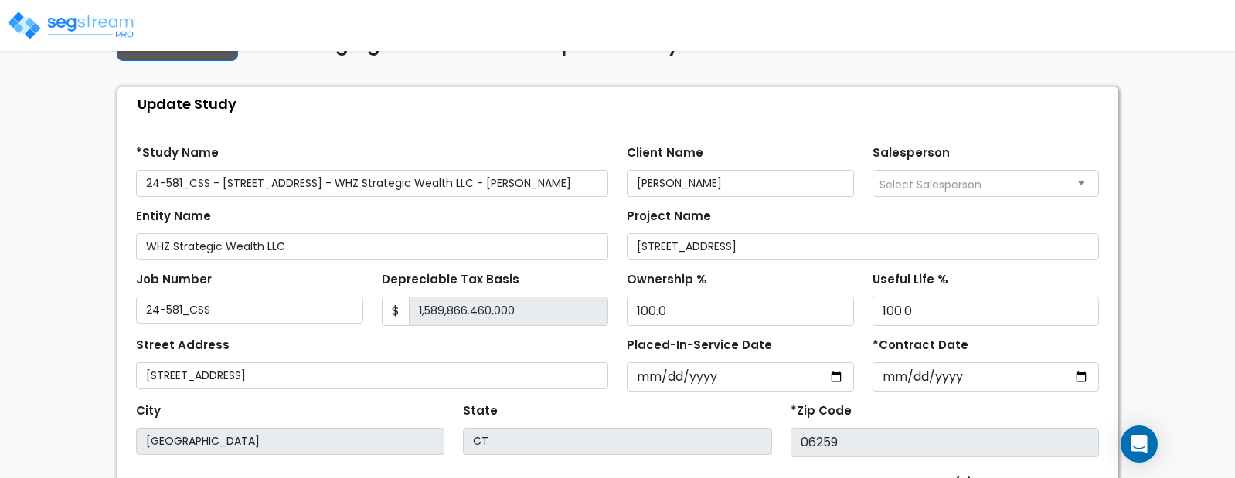
scroll to position [74, 0]
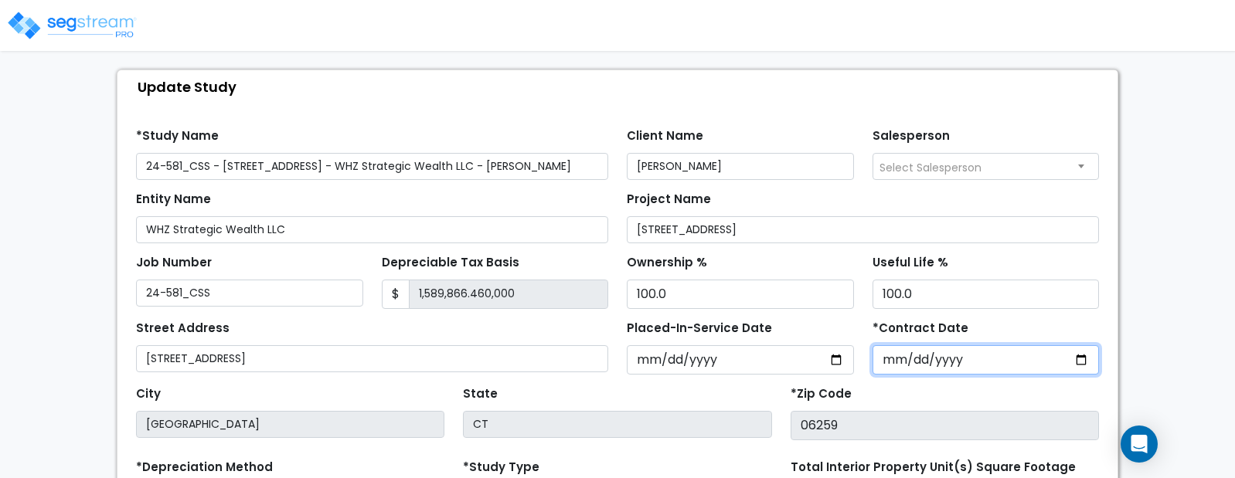
click at [957, 359] on input "[DATE]" at bounding box center [985, 359] width 227 height 29
click at [956, 361] on input "[DATE]" at bounding box center [985, 359] width 227 height 29
click at [957, 360] on input "[DATE]" at bounding box center [985, 359] width 227 height 29
click at [947, 362] on input "[DATE]" at bounding box center [985, 359] width 227 height 29
type input "2024-03-20"
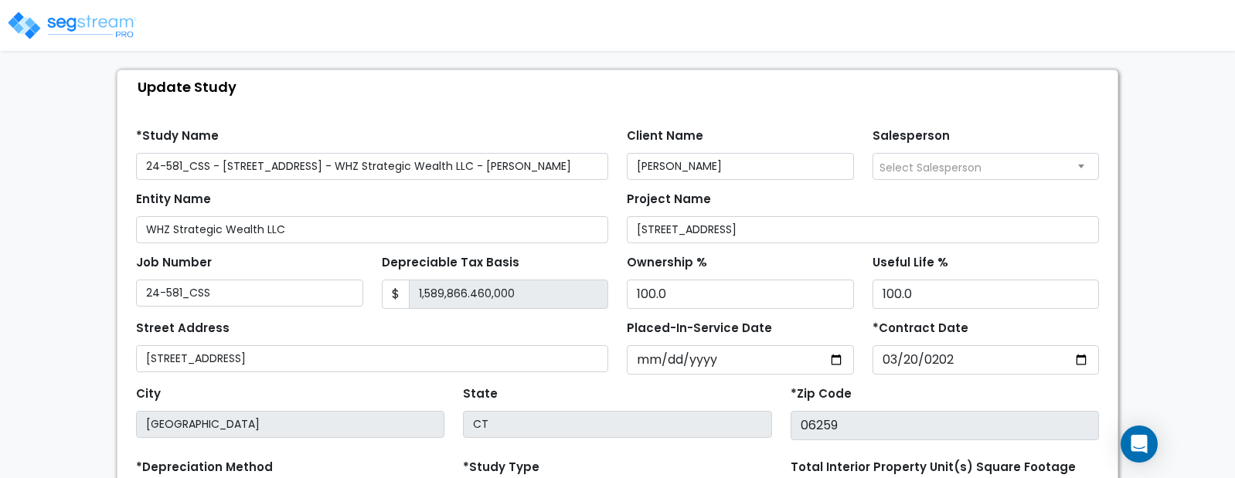
click at [1169, 320] on div "We are Building your Study. So please grab a coffee and let us do the heavy lif…" at bounding box center [617, 366] width 1235 height 744
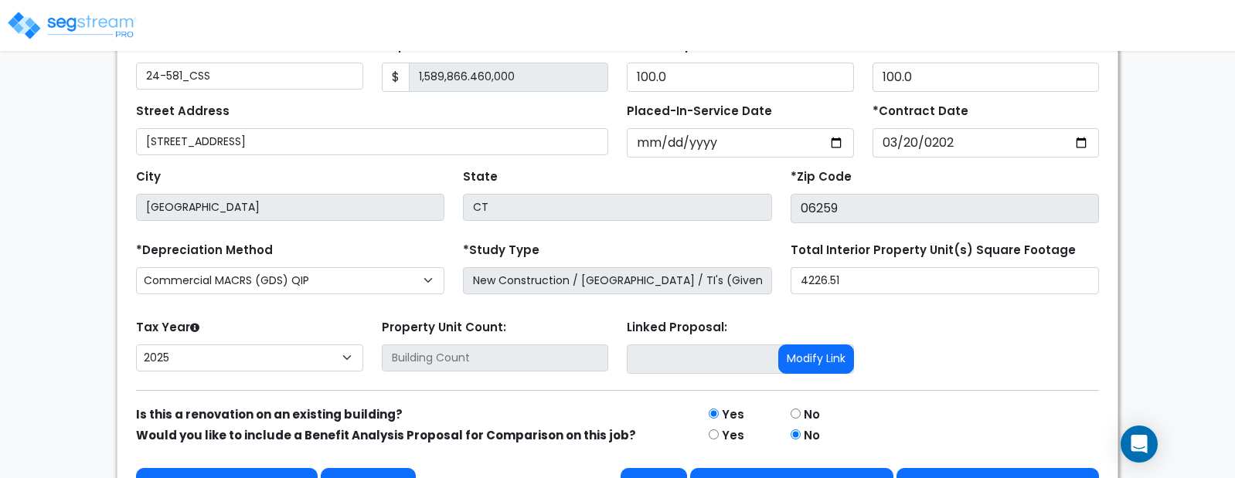
scroll to position [333, 0]
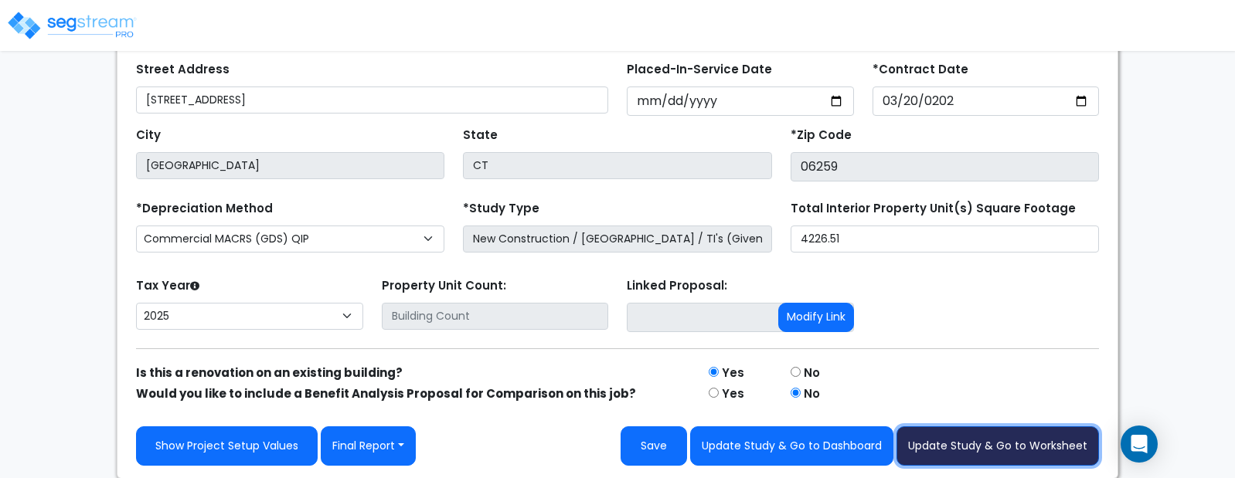
click at [1003, 447] on button "Update Study & Go to Worksheet" at bounding box center [997, 446] width 202 height 39
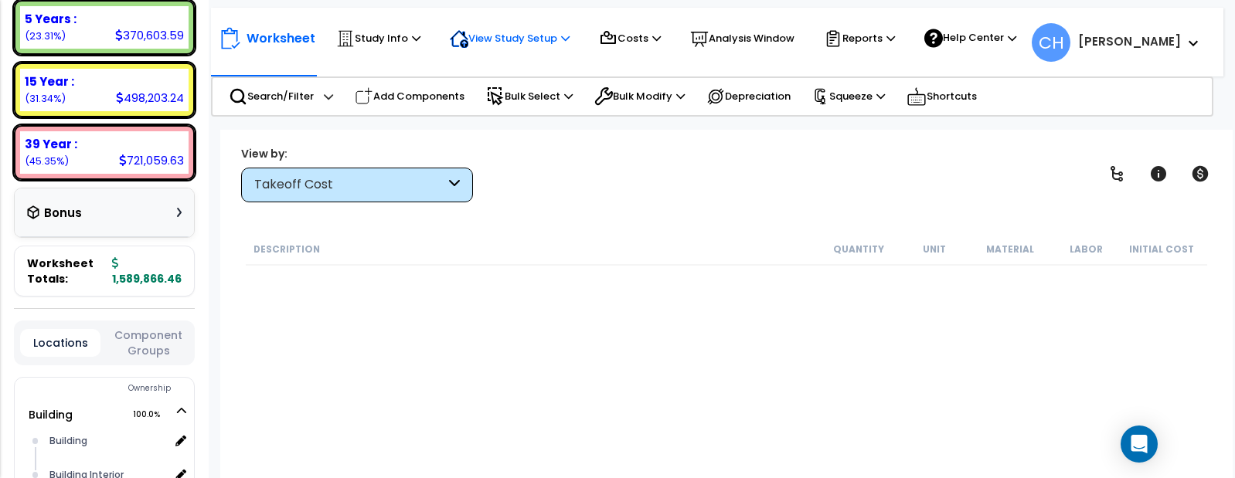
scroll to position [372, 0]
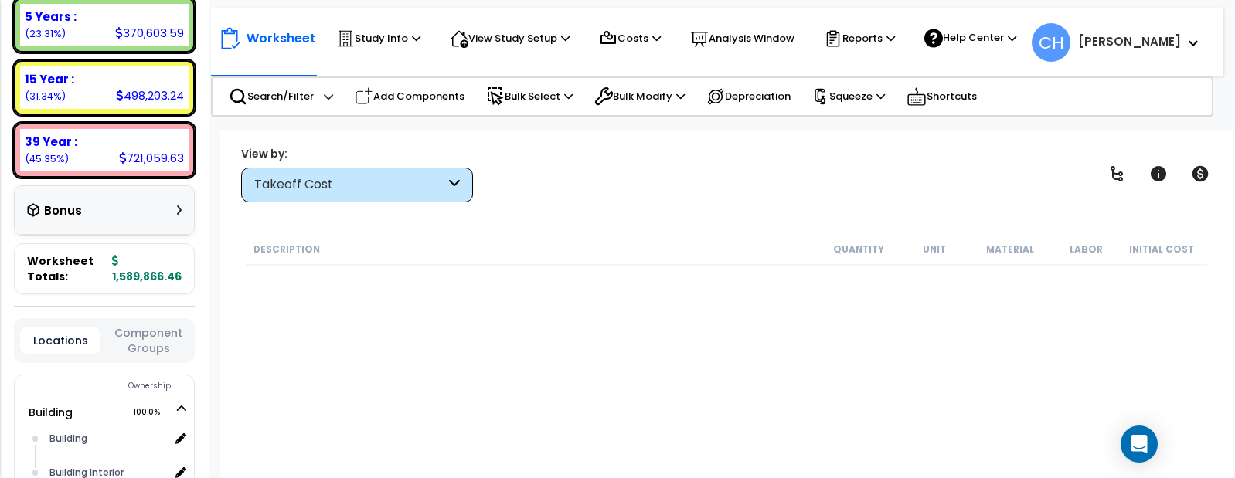
click at [155, 223] on div "Bonus" at bounding box center [104, 210] width 155 height 30
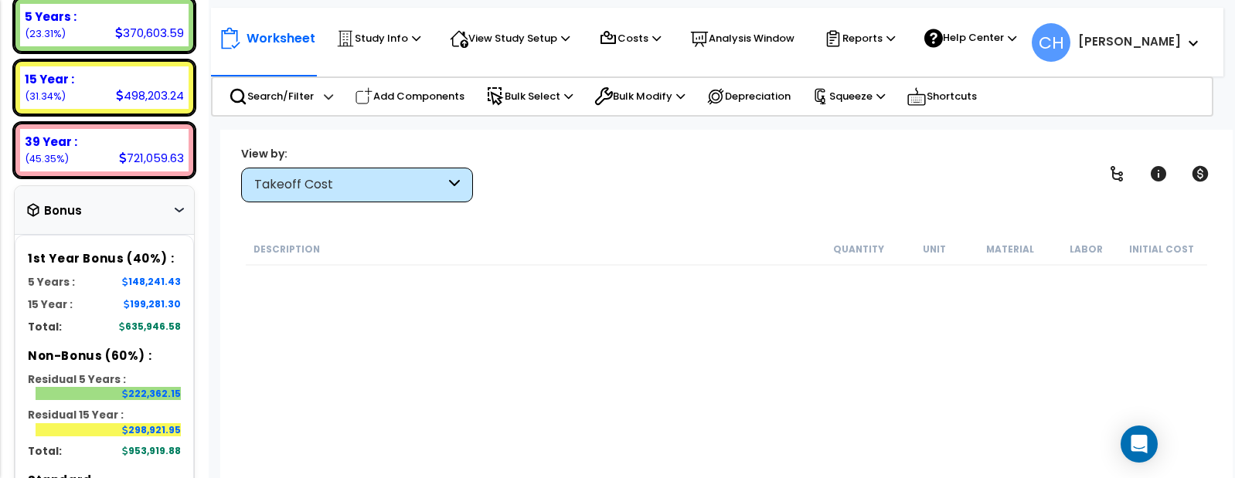
click at [155, 222] on div "Bonus" at bounding box center [104, 210] width 155 height 30
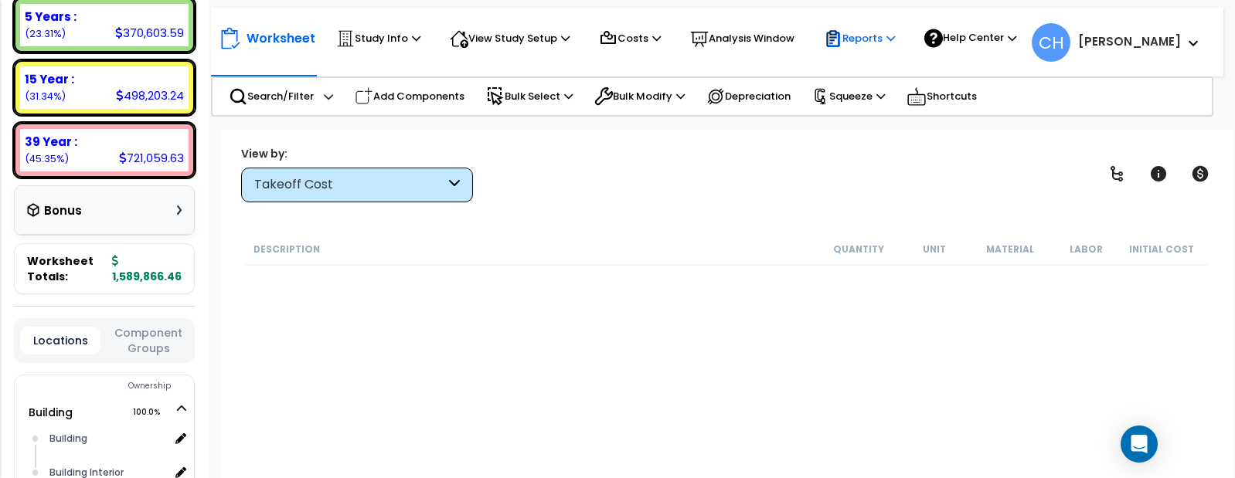
click at [868, 40] on p "Reports" at bounding box center [859, 38] width 71 height 19
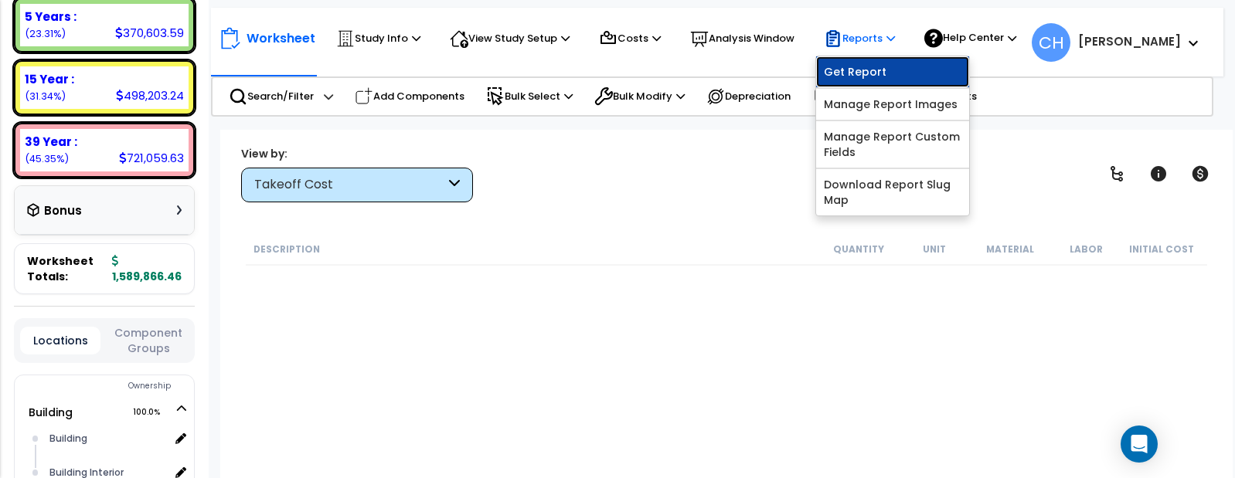
click at [863, 80] on link "Get Report" at bounding box center [892, 71] width 153 height 31
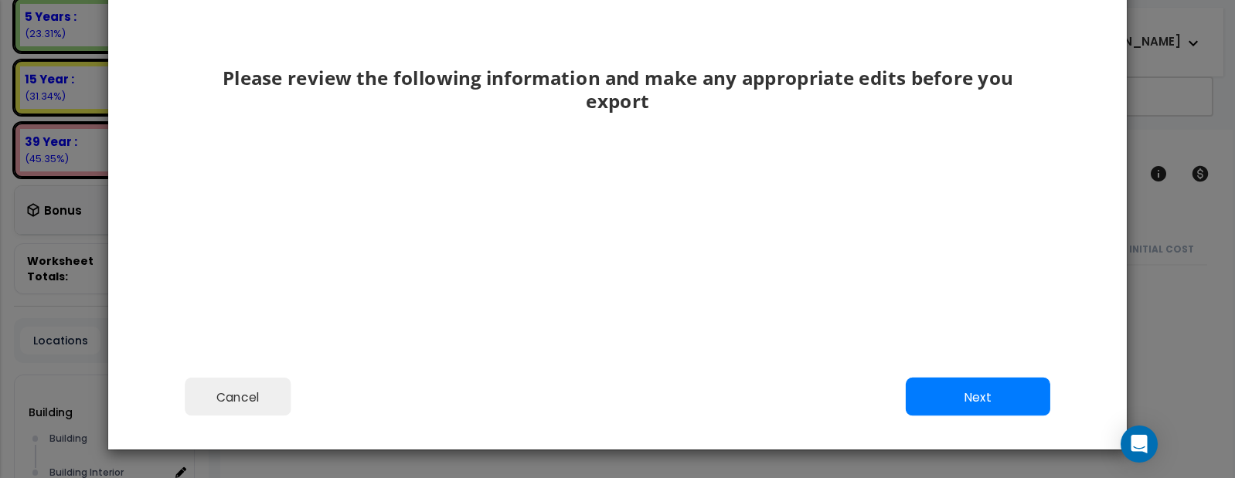
scroll to position [271, 0]
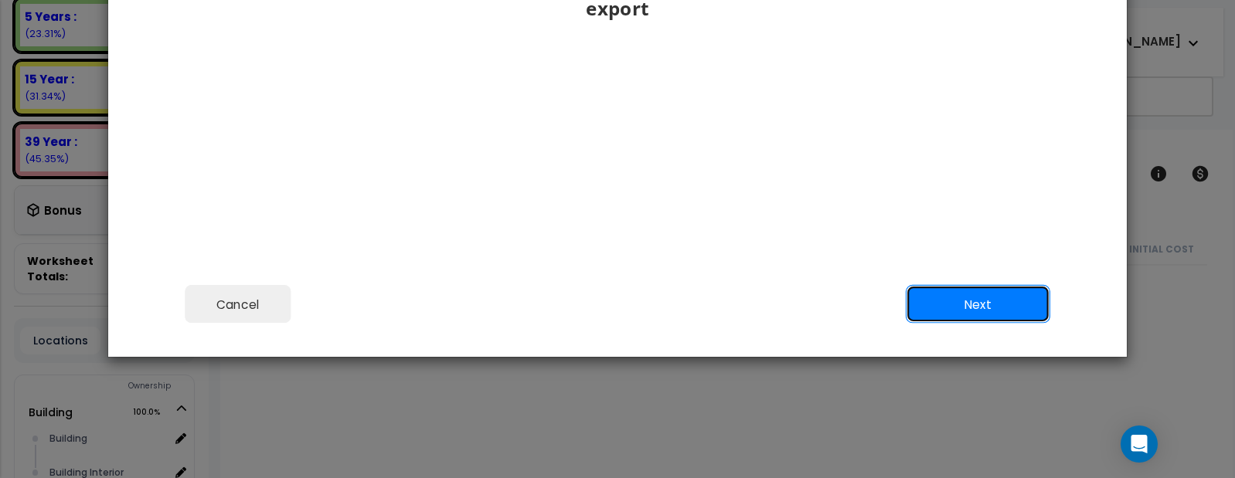
click at [965, 306] on button "Next" at bounding box center [978, 304] width 144 height 39
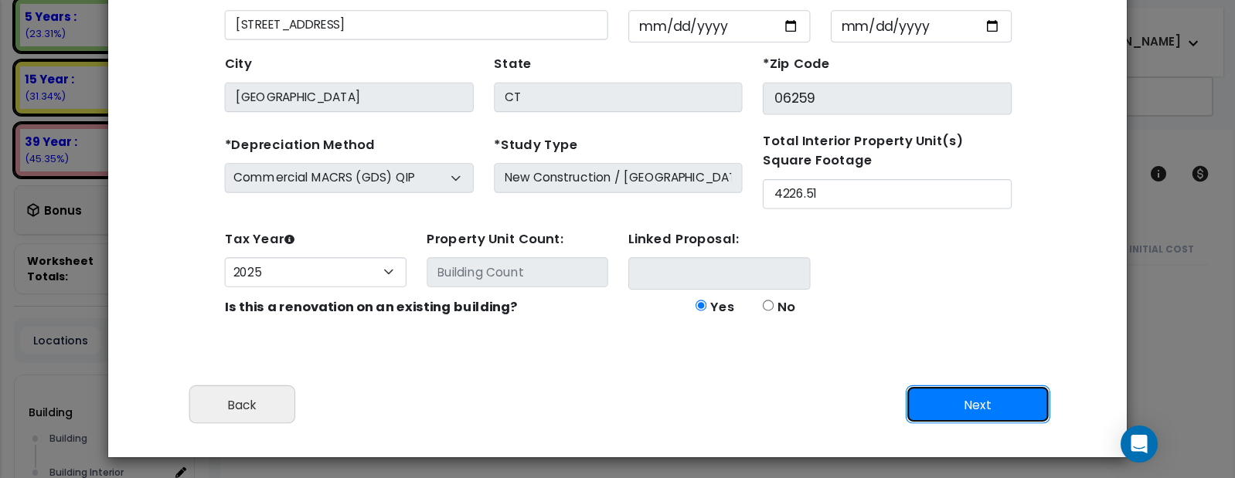
scroll to position [189, 0]
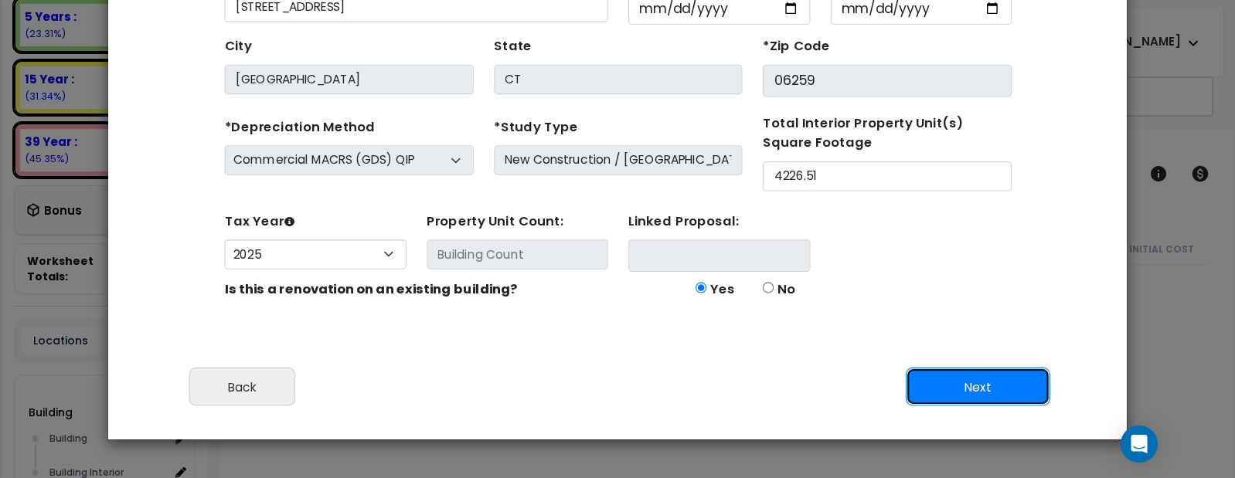
click at [988, 390] on button "Next" at bounding box center [978, 387] width 144 height 39
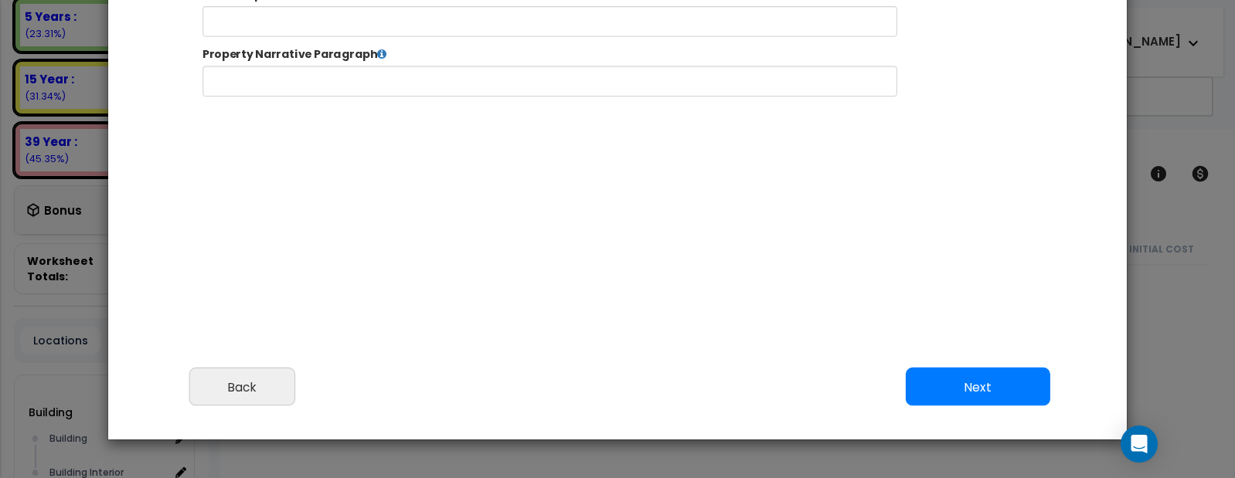
select select "2025"
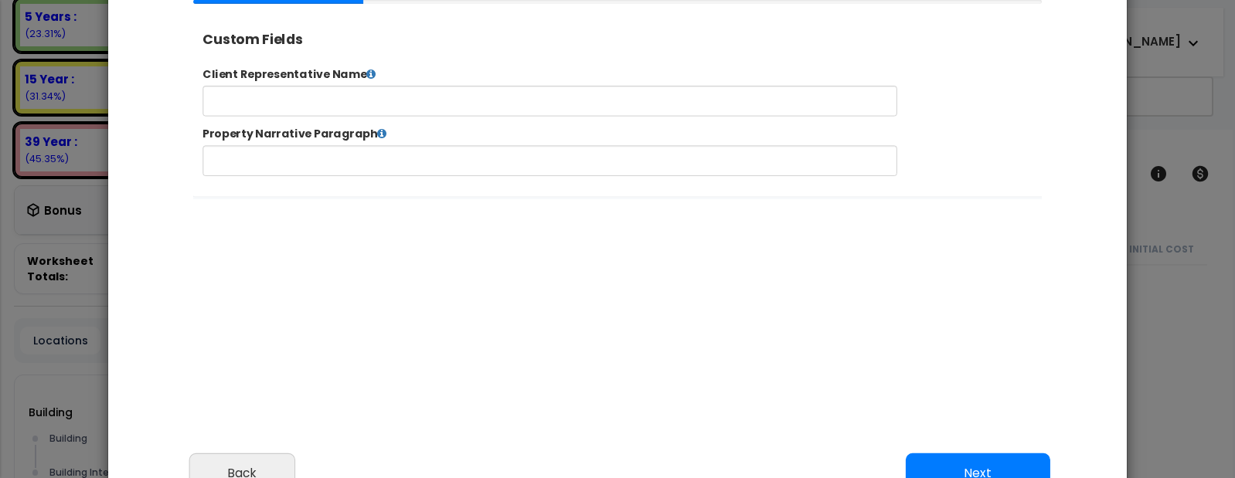
scroll to position [4, 0]
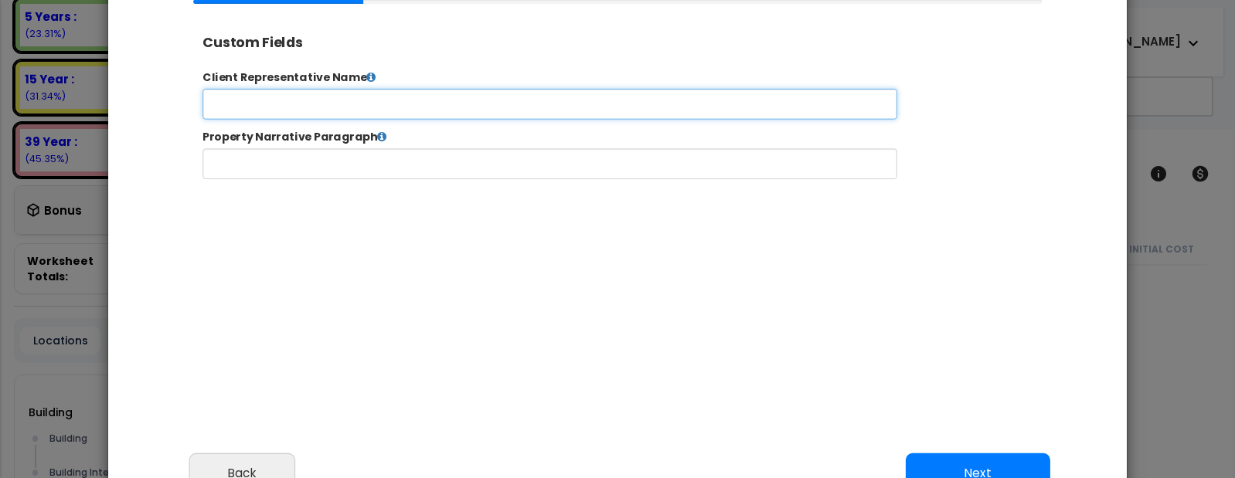
click at [410, 125] on input "text" at bounding box center [598, 114] width 789 height 35
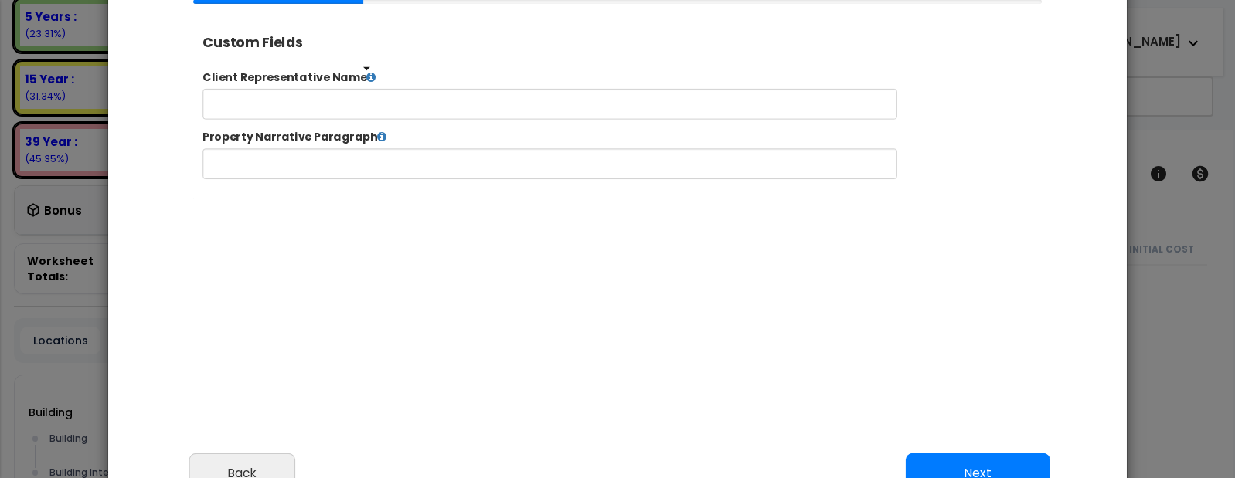
click at [391, 83] on icon at bounding box center [395, 83] width 11 height 12
click at [403, 151] on icon at bounding box center [408, 150] width 11 height 12
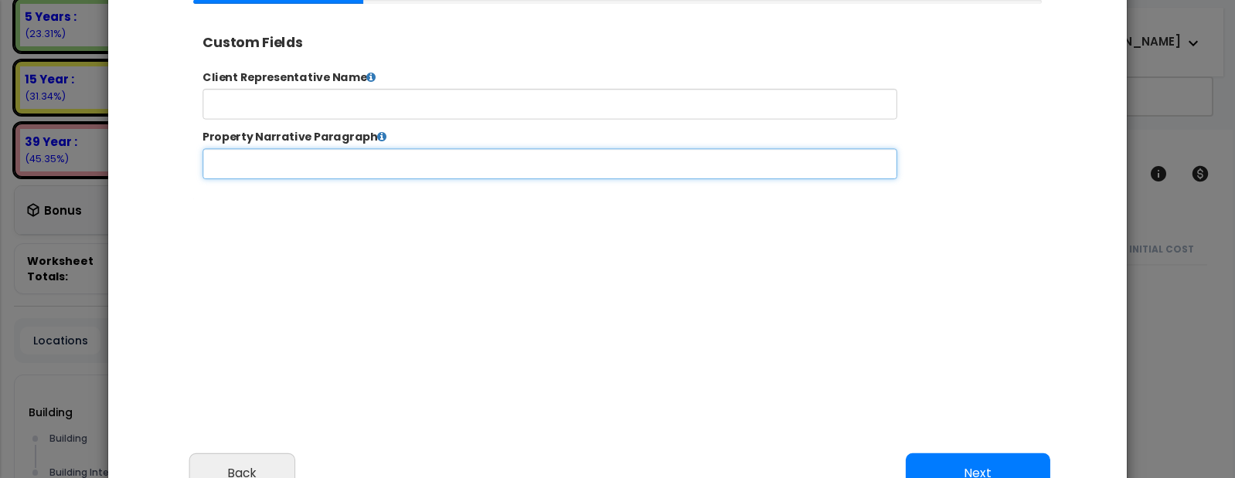
click at [397, 176] on input "text" at bounding box center [598, 182] width 789 height 35
type input "Office Building"
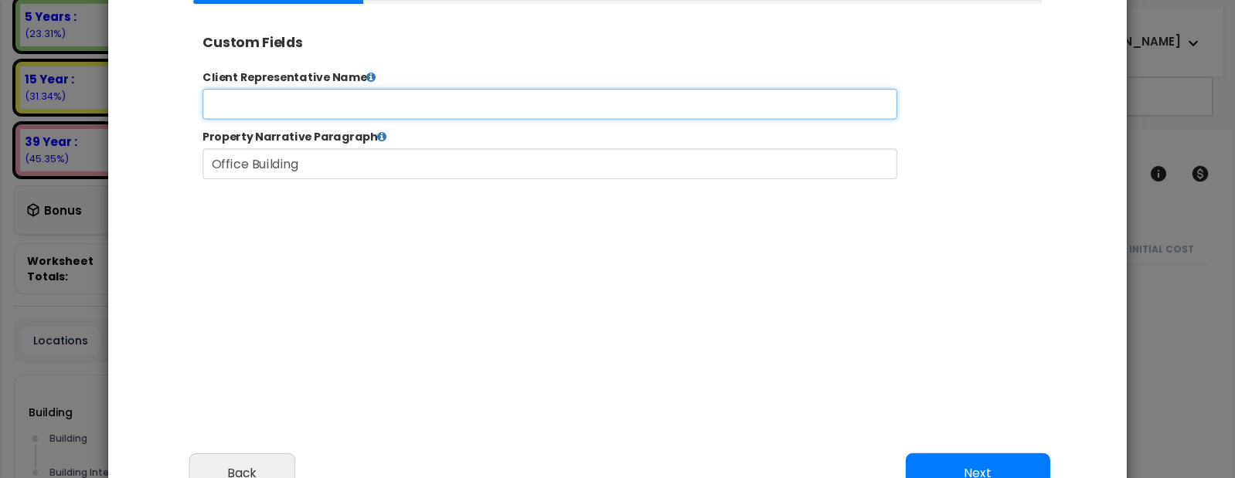
click at [423, 109] on input "text" at bounding box center [598, 114] width 789 height 35
type input "[PERSON_NAME]"
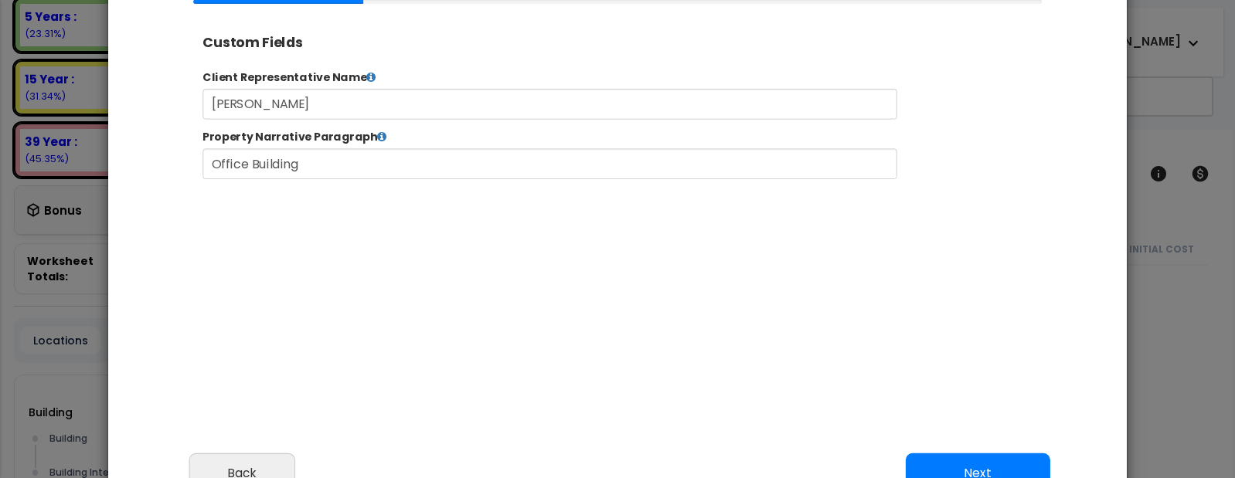
click at [981, 464] on button "Next" at bounding box center [978, 473] width 144 height 39
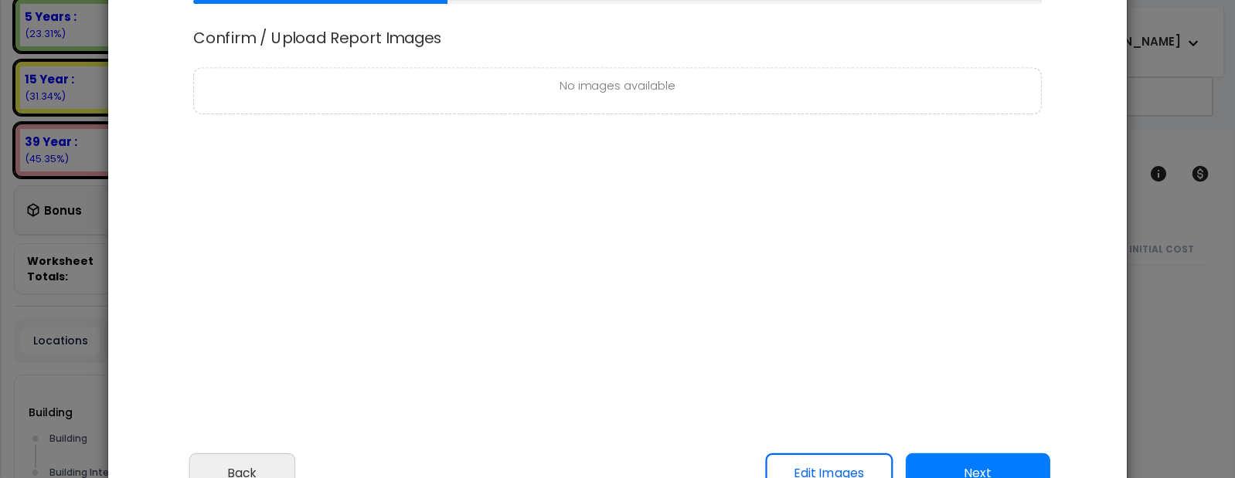
scroll to position [143, 0]
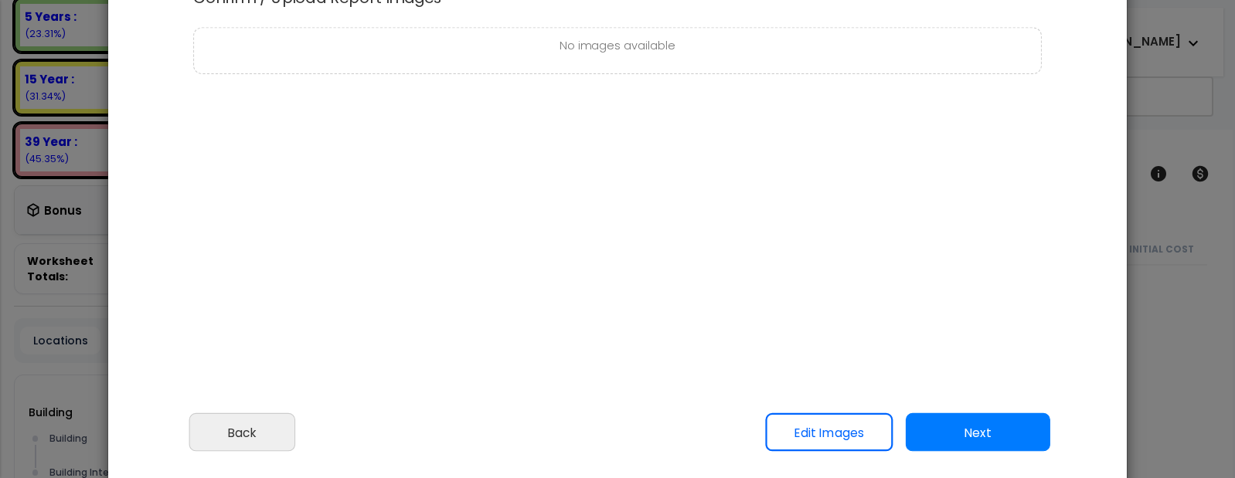
click at [970, 435] on button "Next" at bounding box center [978, 432] width 144 height 39
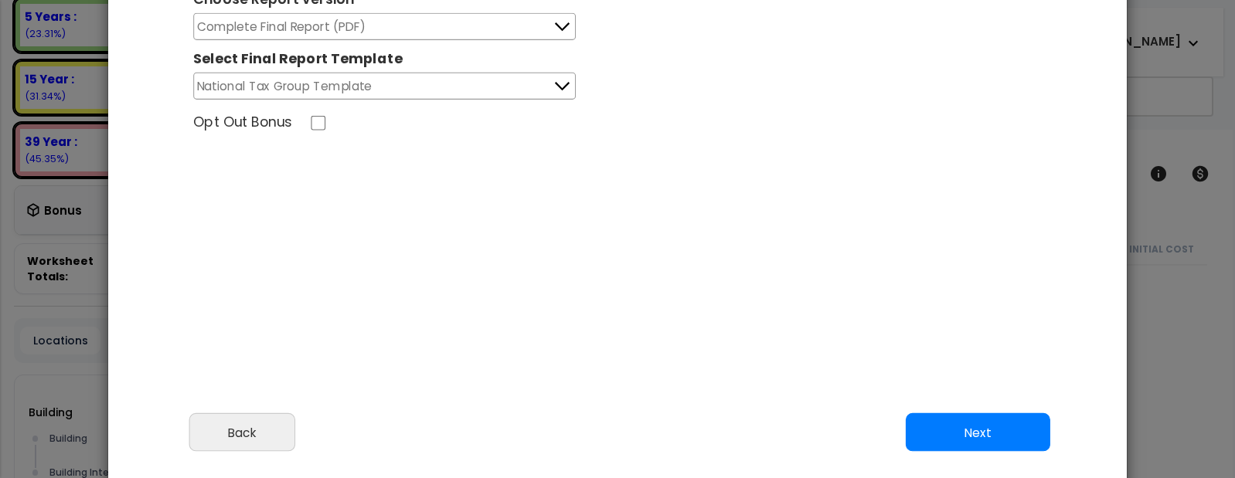
click at [965, 423] on button "Next" at bounding box center [978, 432] width 144 height 39
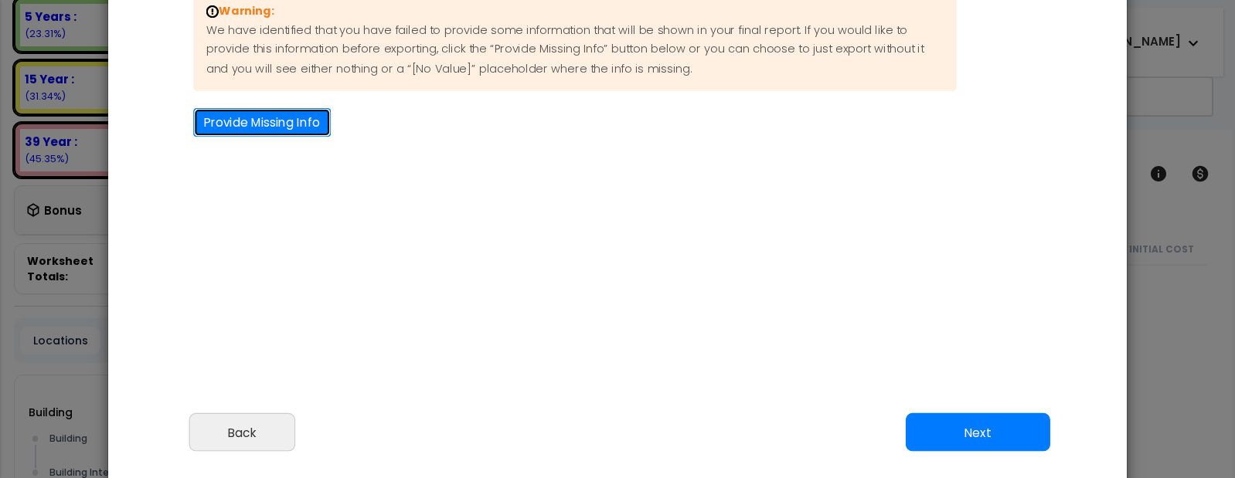
click at [269, 124] on button "Provide Missing Info" at bounding box center [262, 122] width 138 height 29
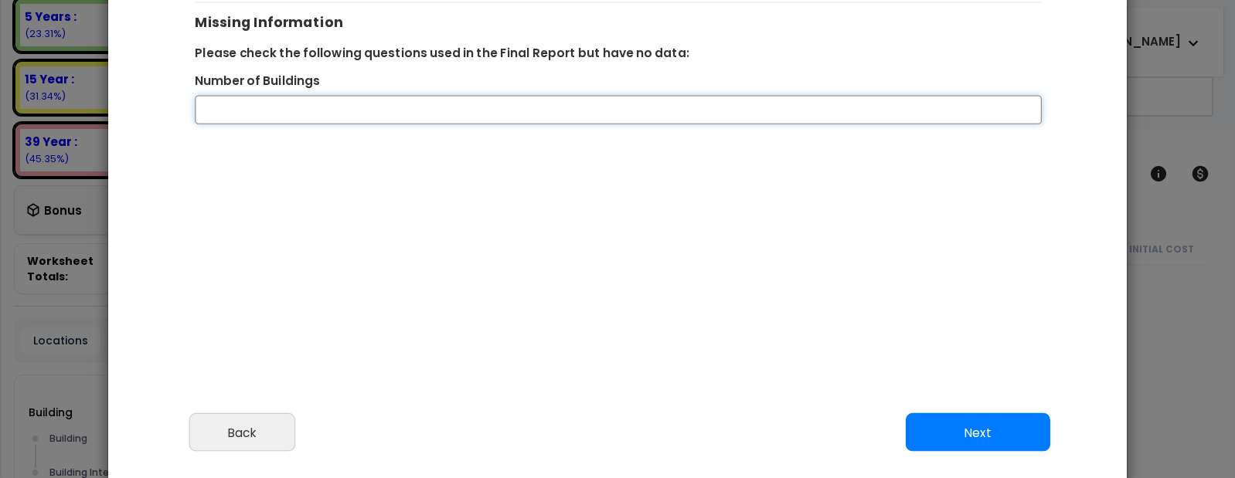
click at [334, 110] on input "Number of Buildings" at bounding box center [618, 110] width 847 height 29
type input "1"
click at [526, 162] on div "Warning: We have identified that you have failed to provide some information th…" at bounding box center [618, 172] width 874 height 425
click at [933, 427] on button "Next" at bounding box center [978, 432] width 144 height 39
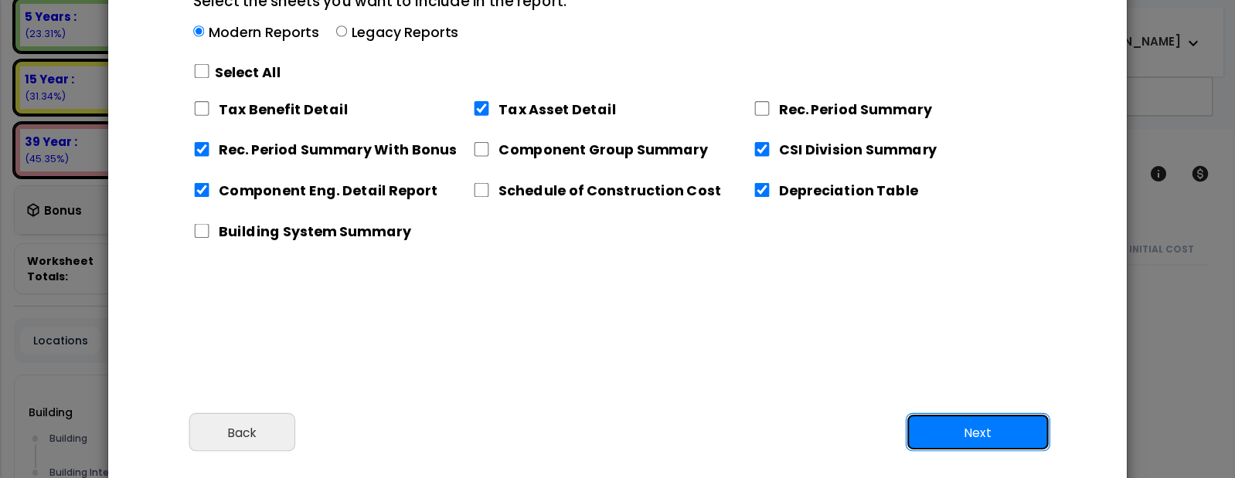
click at [957, 431] on button "Next" at bounding box center [978, 432] width 144 height 39
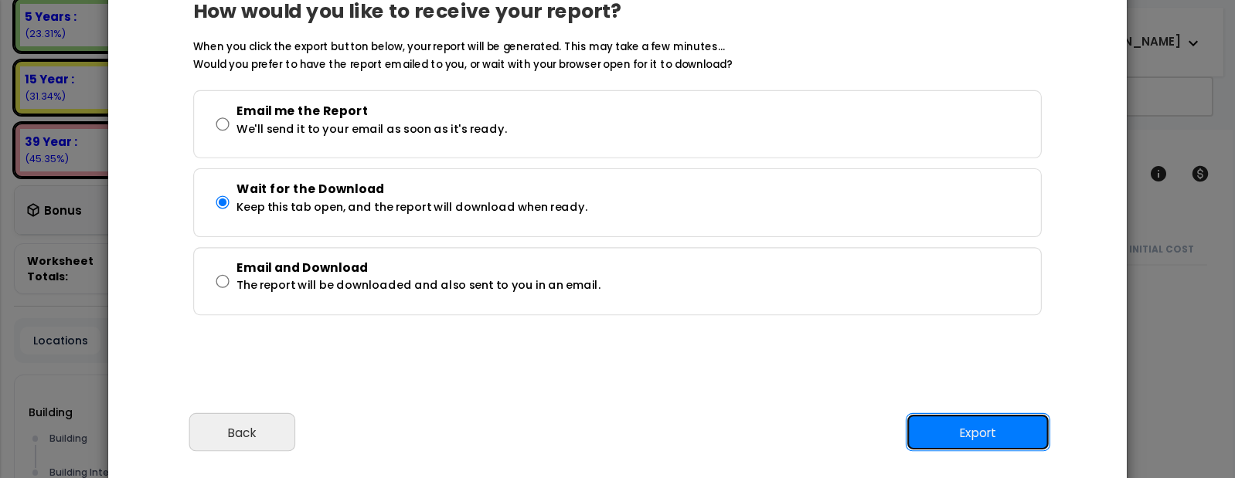
click at [957, 431] on button "Export" at bounding box center [978, 432] width 144 height 39
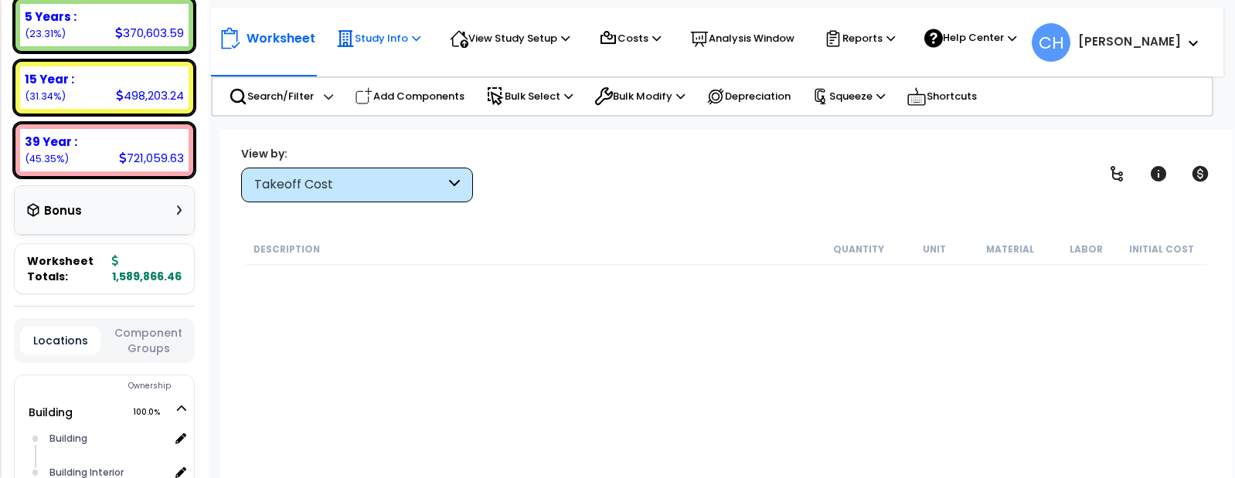
click at [391, 39] on p "Study Info" at bounding box center [378, 38] width 84 height 19
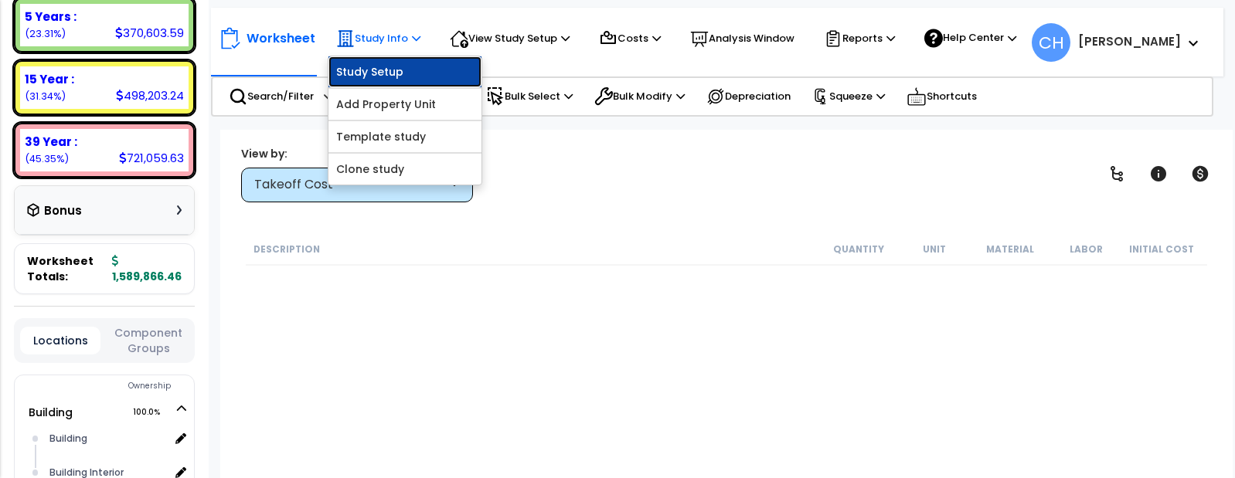
click at [408, 64] on link "Study Setup" at bounding box center [404, 71] width 153 height 31
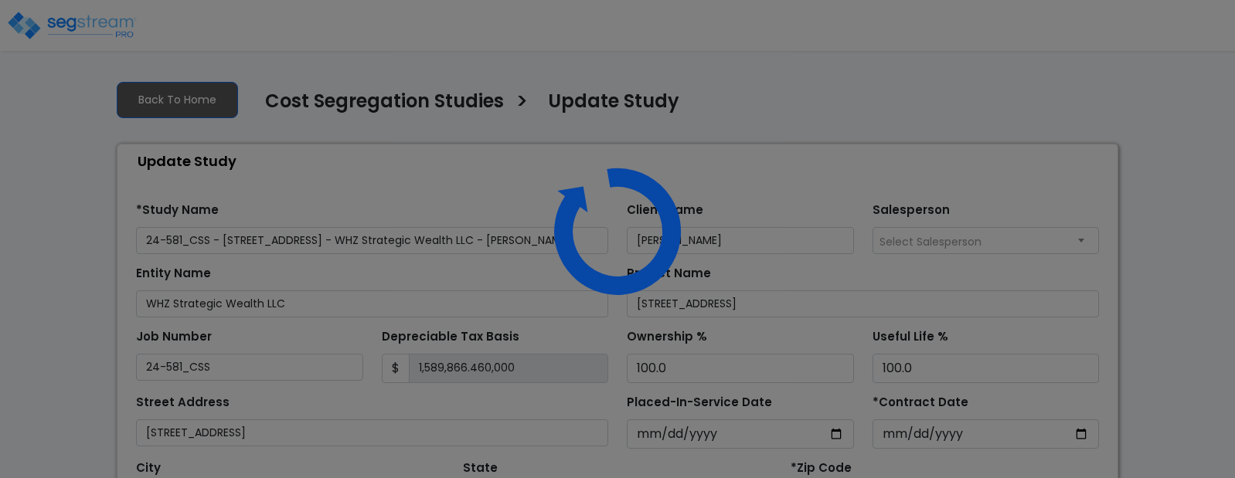
select select "2025"
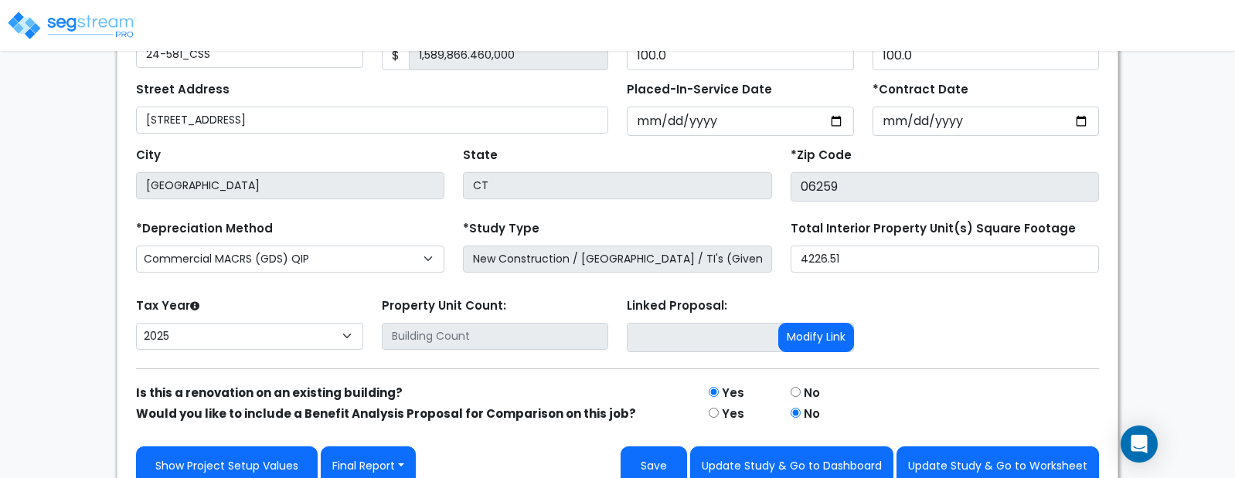
scroll to position [333, 0]
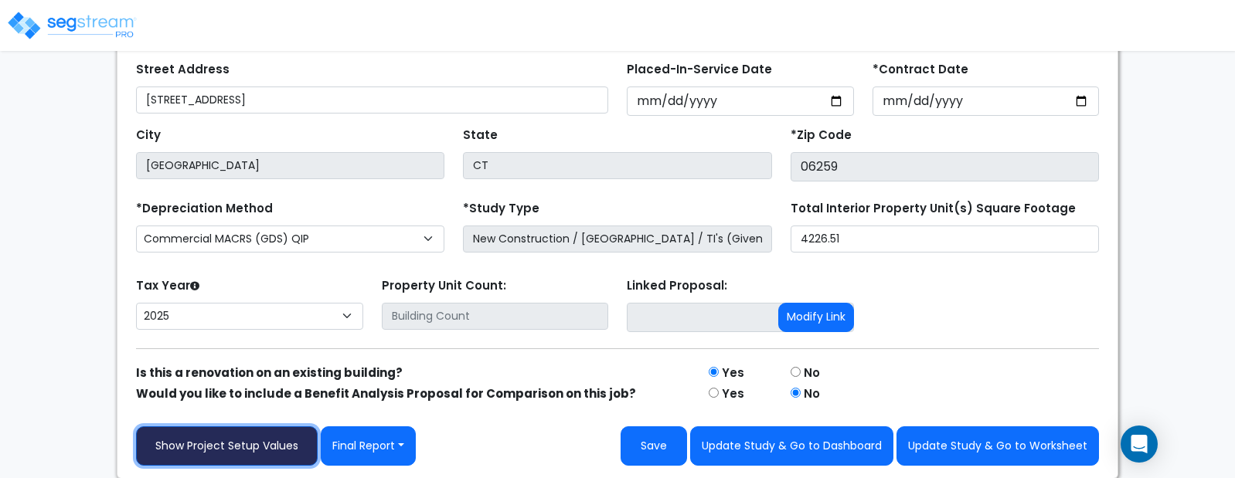
click at [273, 447] on link "Show Project Setup Values" at bounding box center [227, 446] width 182 height 39
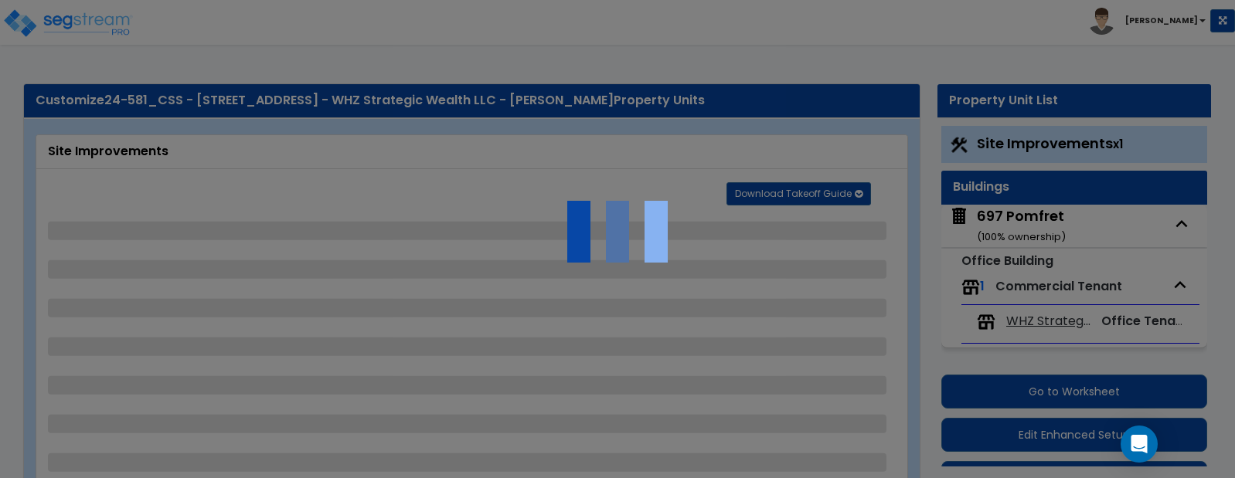
scroll to position [42, 0]
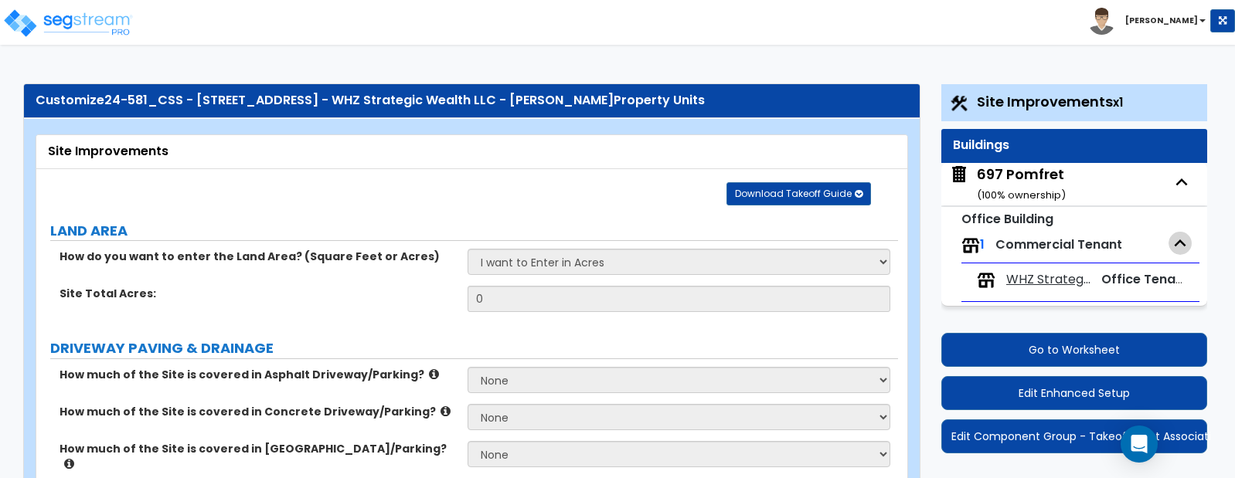
click at [1182, 243] on icon "button" at bounding box center [1181, 243] width 12 height 7
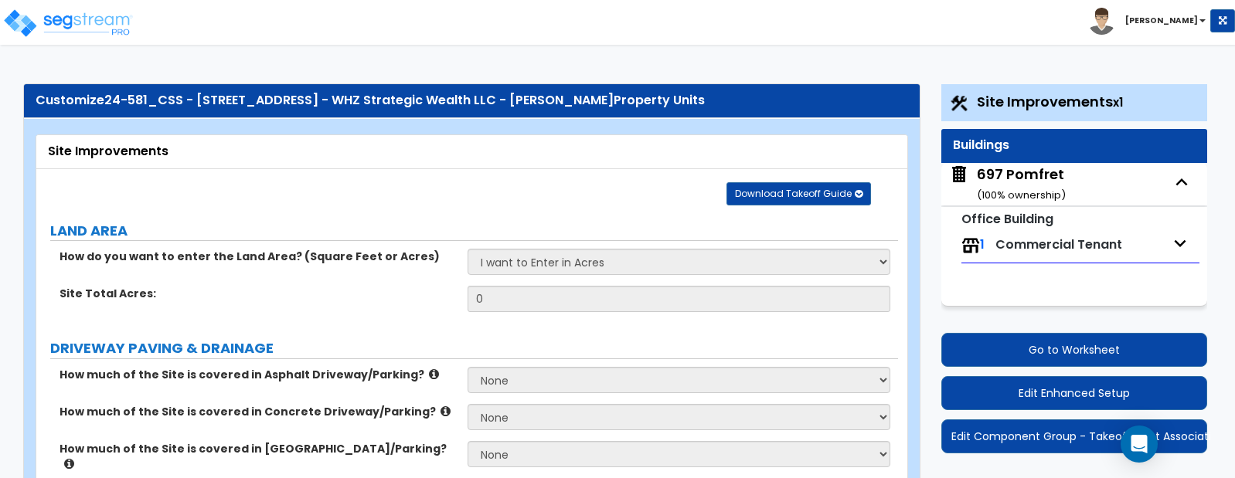
scroll to position [5, 0]
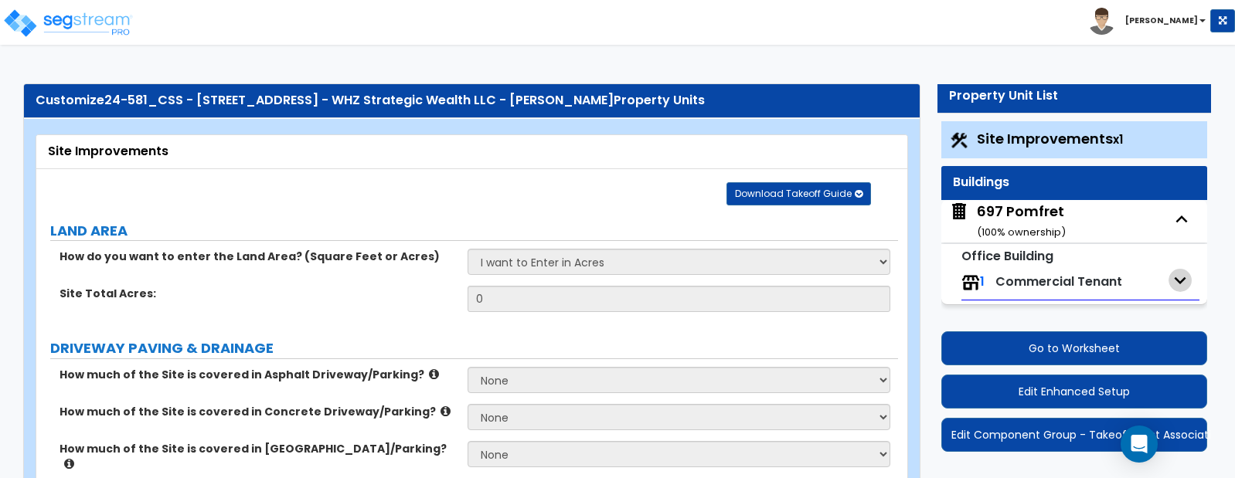
click at [1174, 279] on icon "button" at bounding box center [1179, 280] width 23 height 23
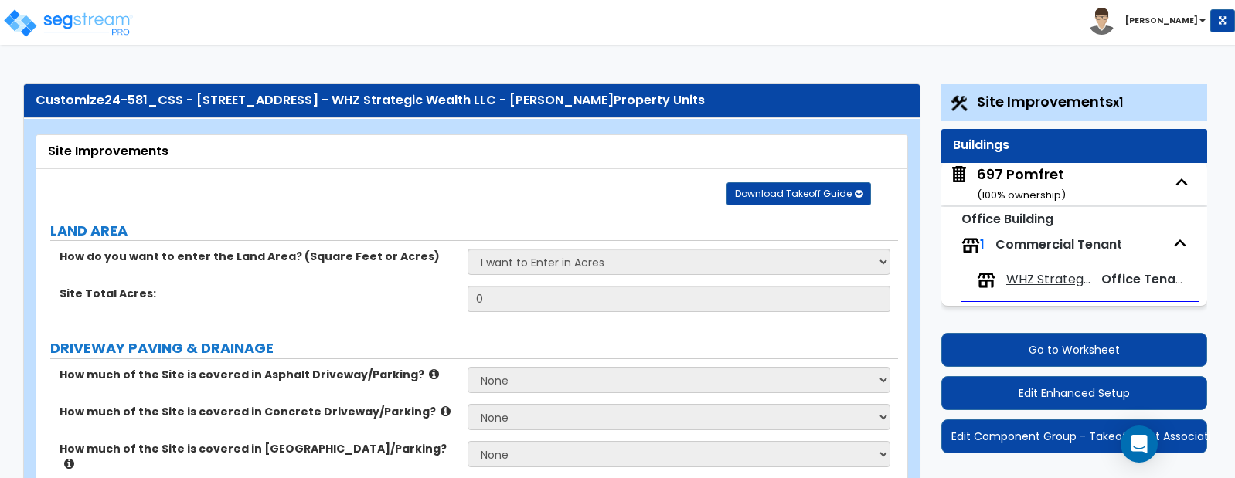
click at [1049, 279] on span "WHZ Strategic Weatlh Advisory" at bounding box center [1048, 280] width 85 height 18
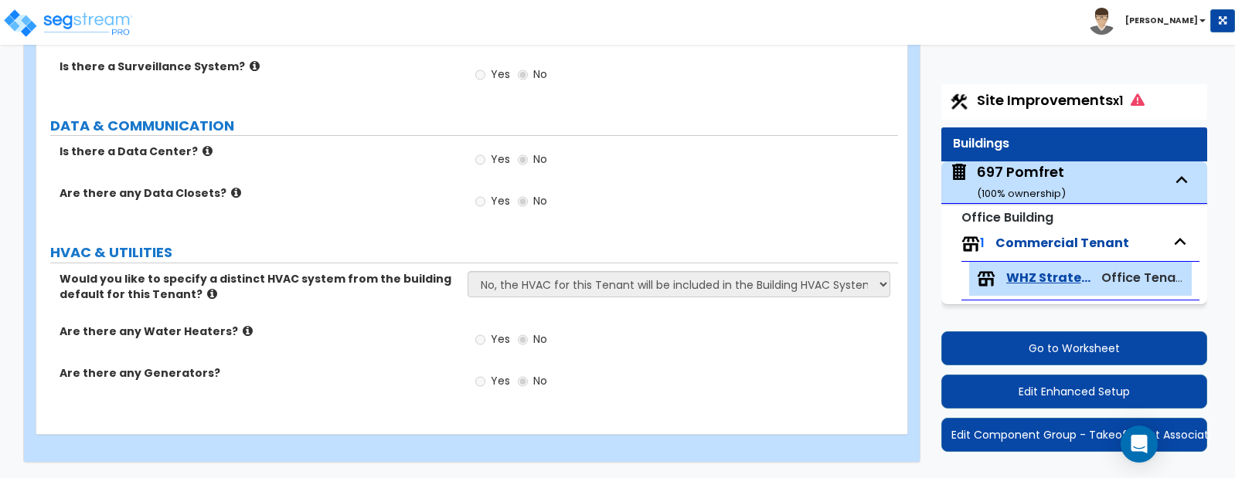
scroll to position [0, 0]
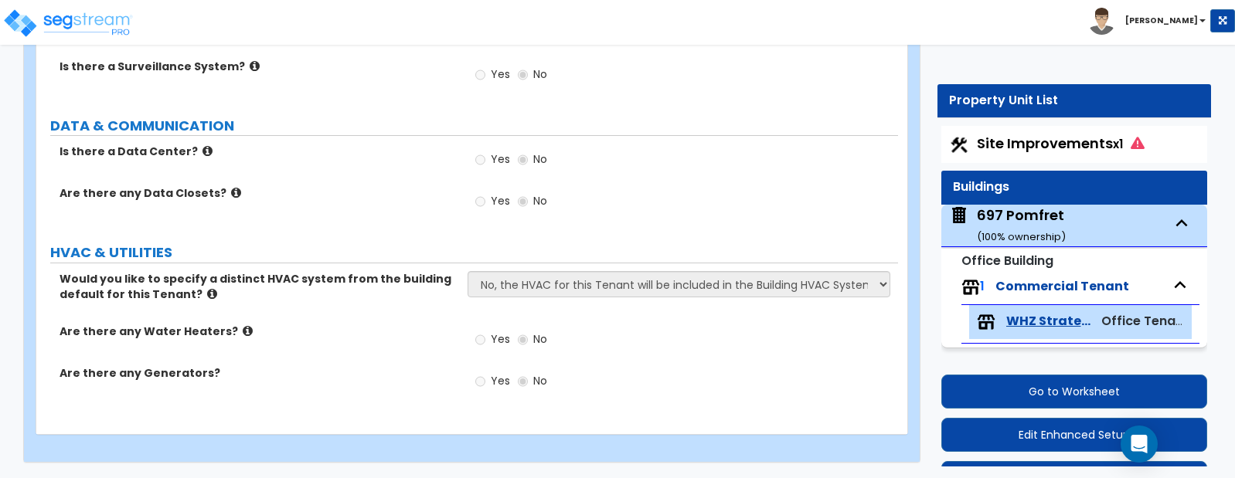
click at [1139, 145] on icon at bounding box center [1137, 143] width 14 height 14
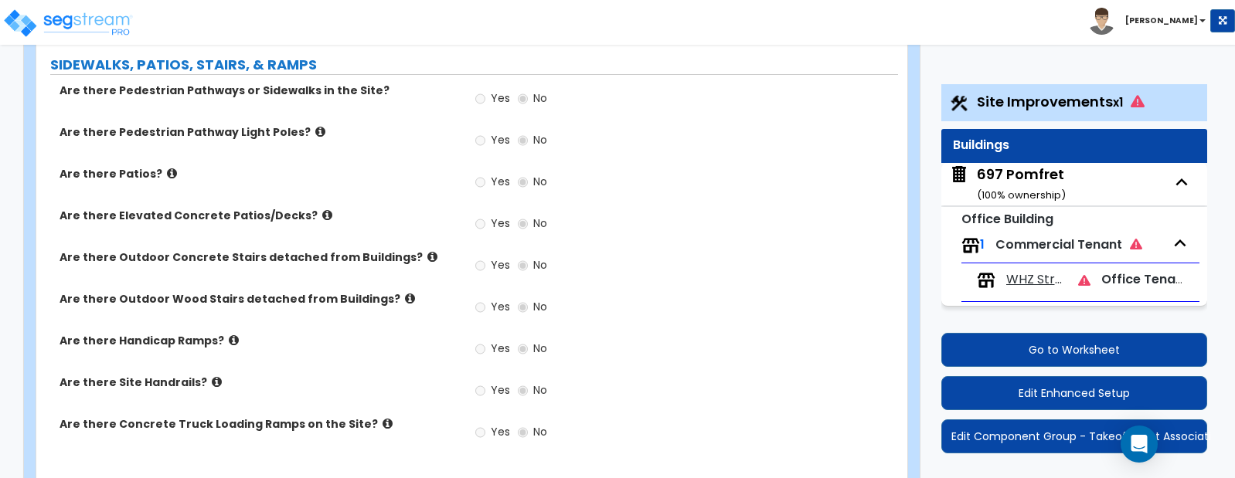
scroll to position [1178, 0]
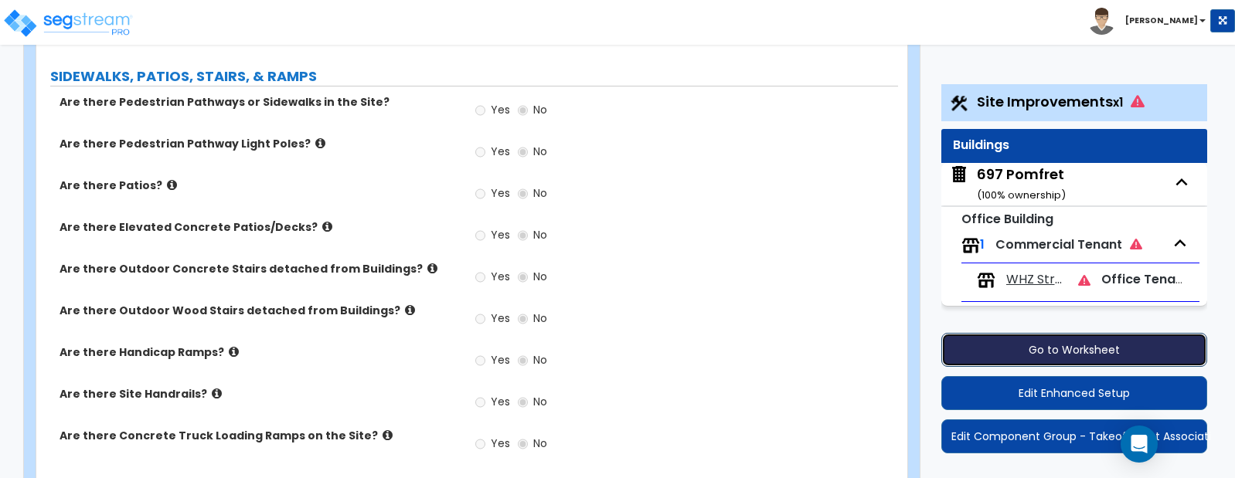
click at [1056, 348] on button "Go to Worksheet" at bounding box center [1074, 350] width 267 height 34
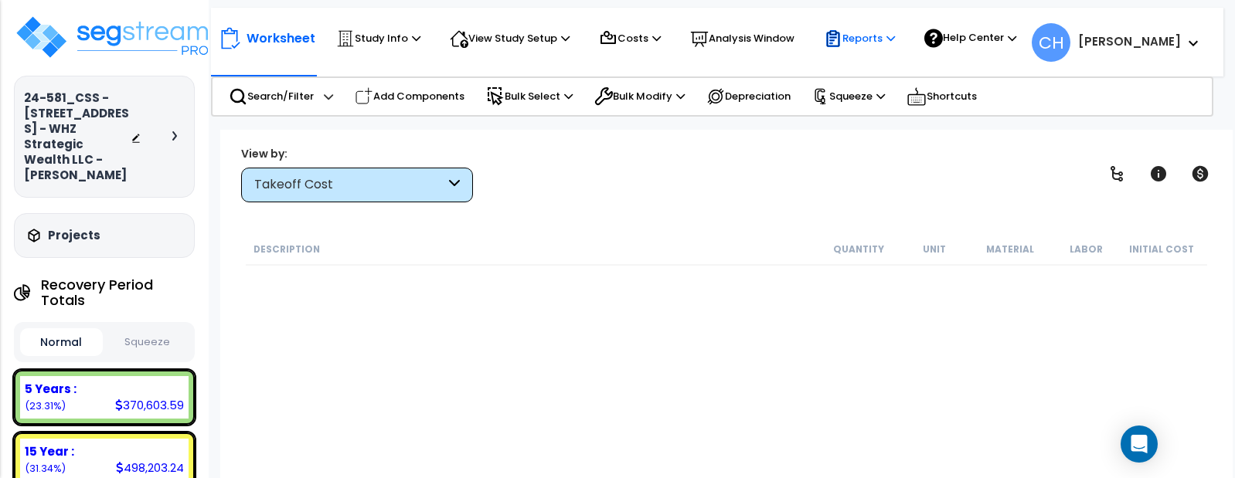
click at [875, 38] on p "Reports" at bounding box center [859, 38] width 71 height 19
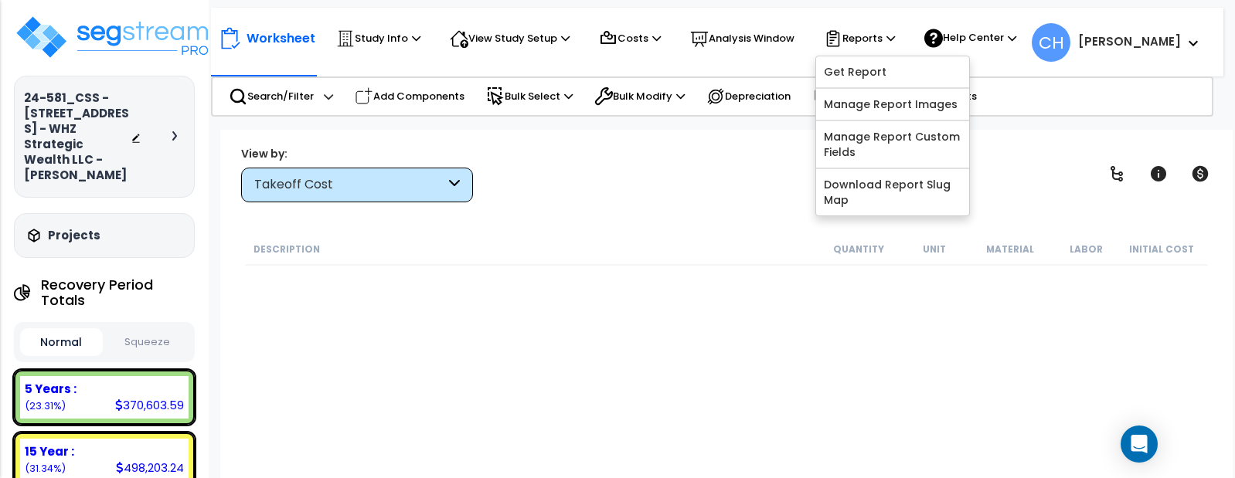
click at [565, 139] on div "Worksheet Study Info Study Setup Add Property Unit Template study Clone study CH" at bounding box center [726, 369] width 1012 height 478
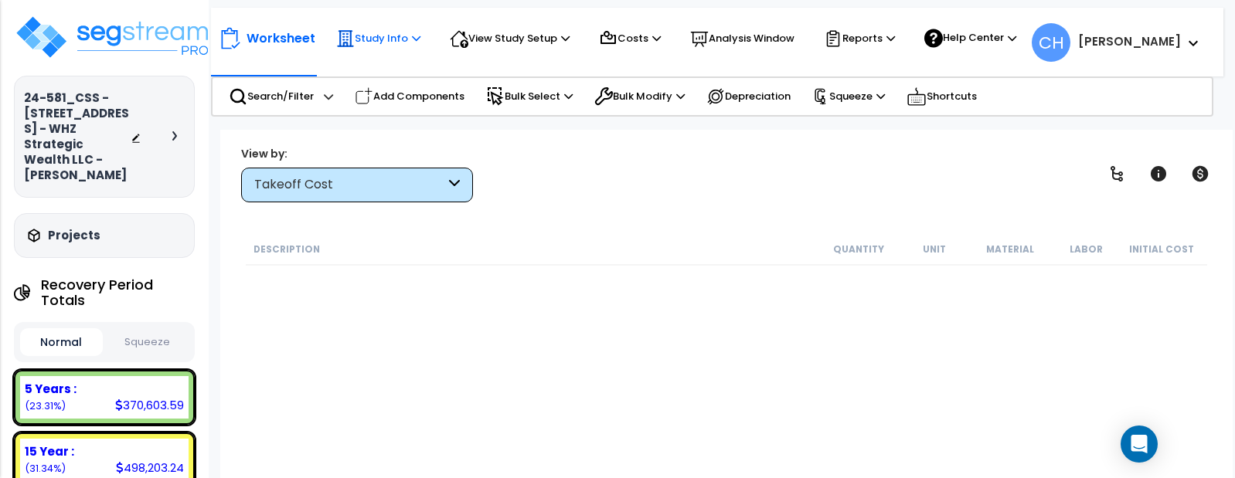
click at [382, 46] on p "Study Info" at bounding box center [378, 38] width 84 height 19
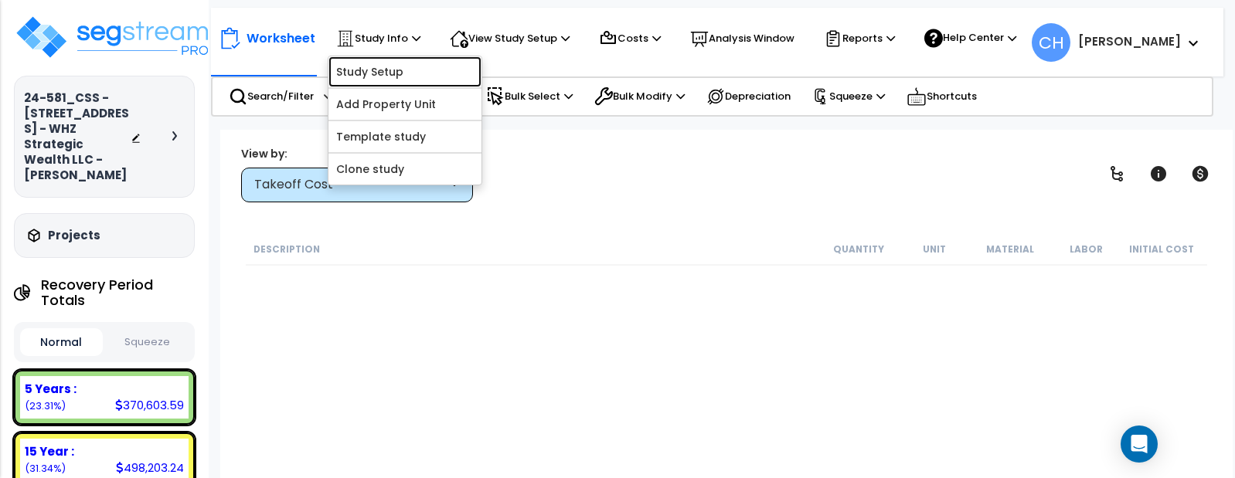
click at [392, 66] on link "Study Setup" at bounding box center [404, 71] width 153 height 31
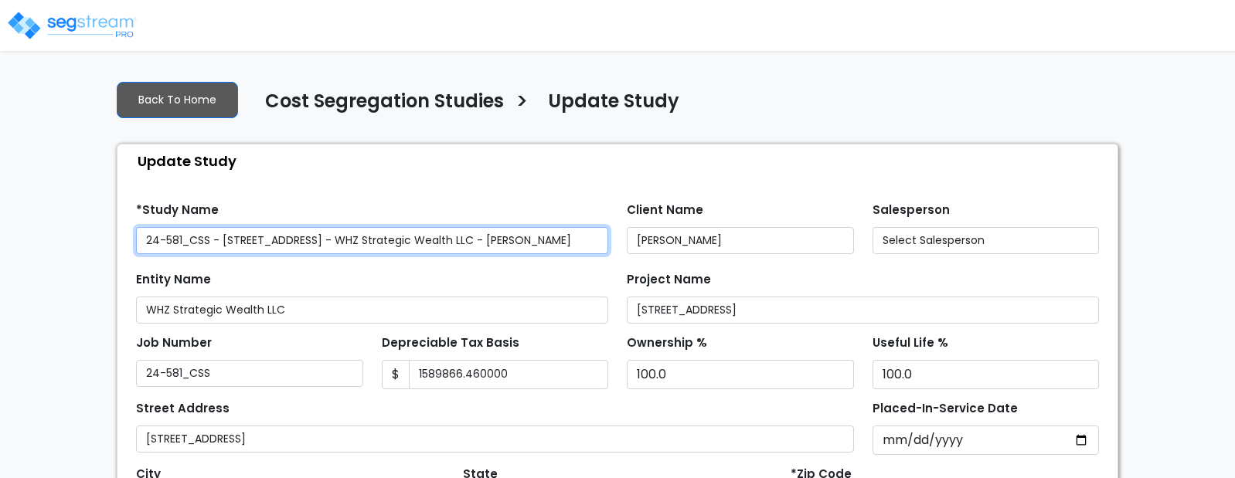
type input "1,589,866.460,000"
select select "2025"
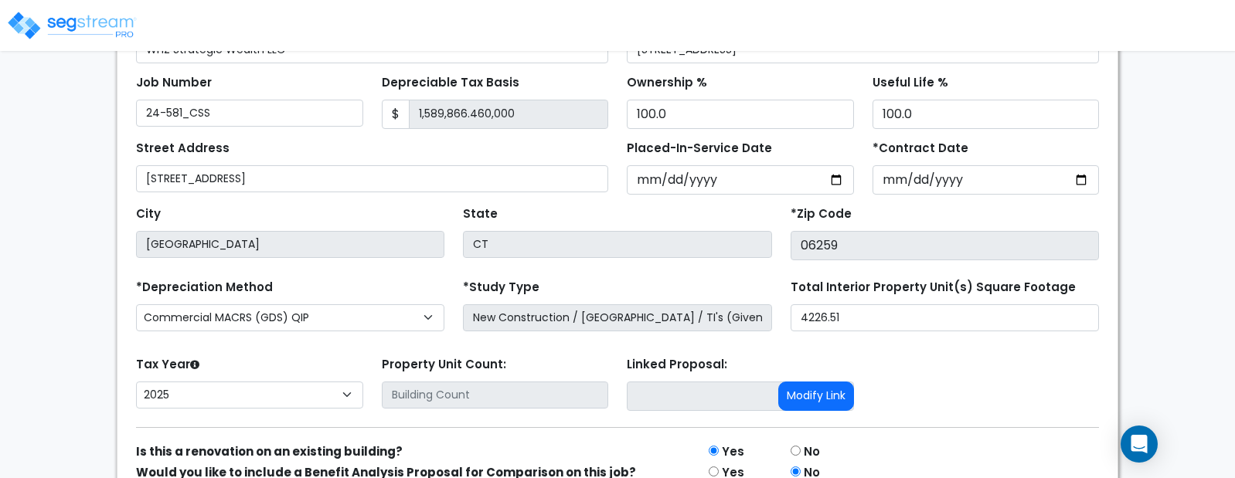
scroll to position [256, 0]
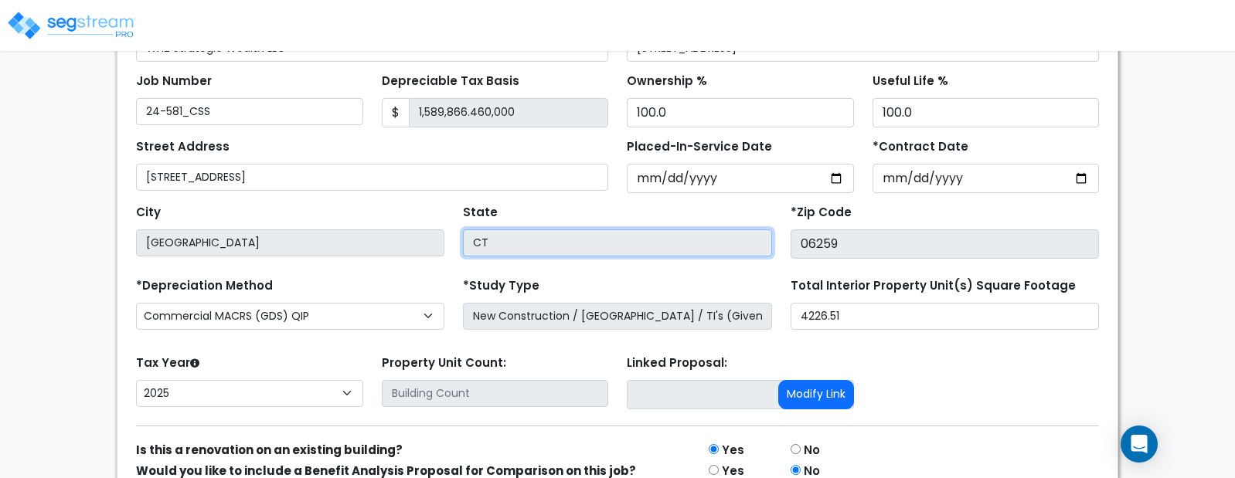
click at [541, 242] on input "CT" at bounding box center [617, 242] width 308 height 27
click at [507, 240] on input "CT" at bounding box center [617, 242] width 308 height 27
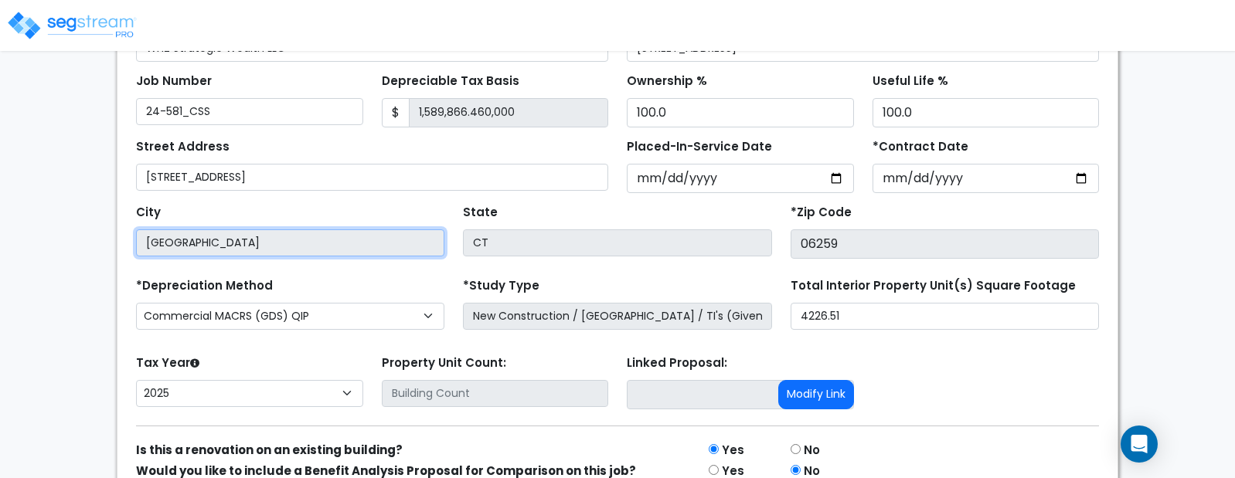
click at [365, 240] on input "[GEOGRAPHIC_DATA]" at bounding box center [290, 242] width 308 height 27
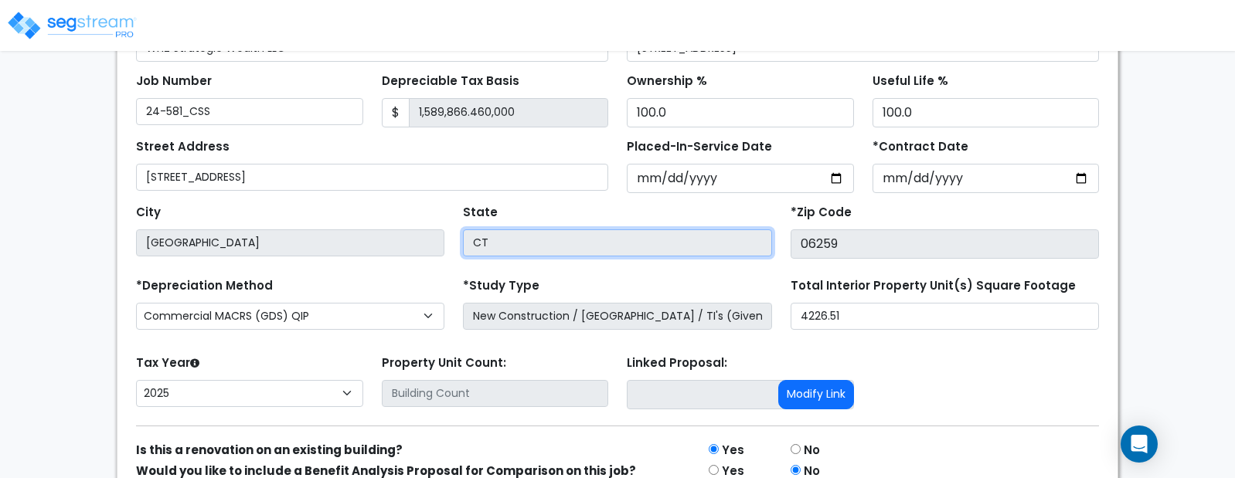
click at [491, 253] on input "CT" at bounding box center [617, 242] width 308 height 27
click at [511, 249] on input "CT" at bounding box center [617, 242] width 308 height 27
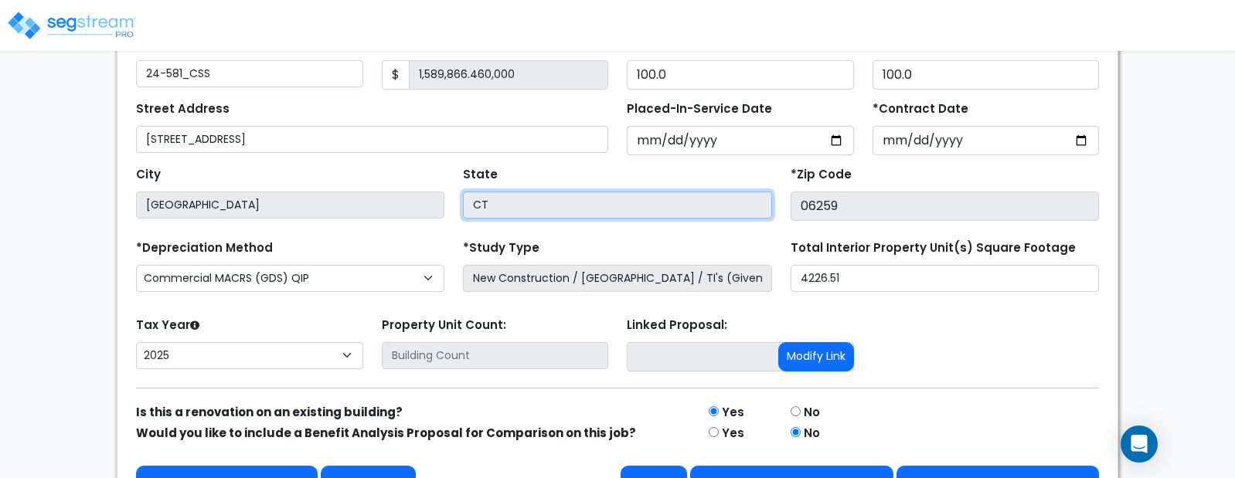
scroll to position [333, 0]
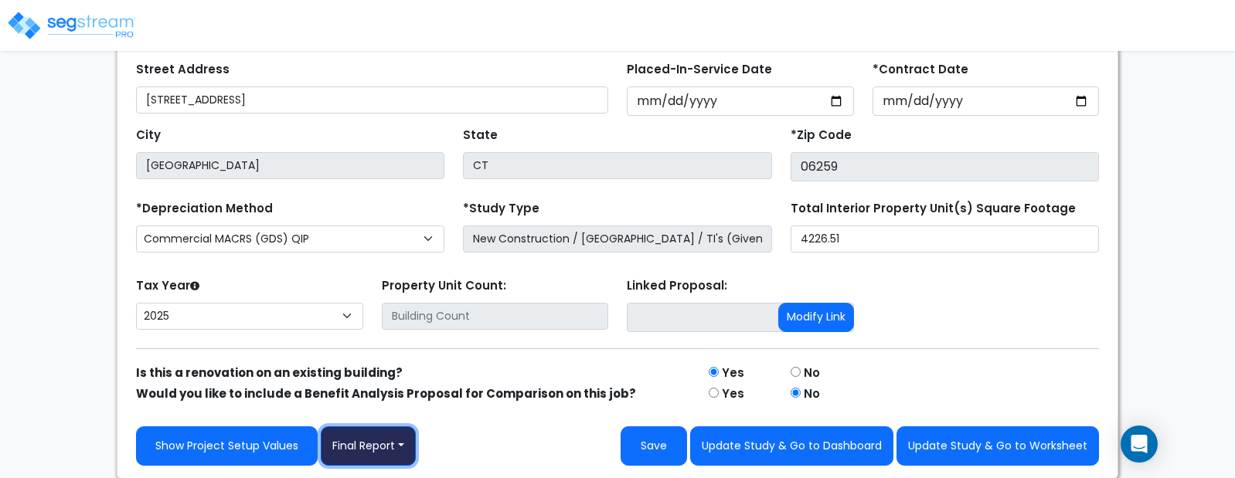
click at [396, 447] on button "Final Report" at bounding box center [368, 446] width 95 height 39
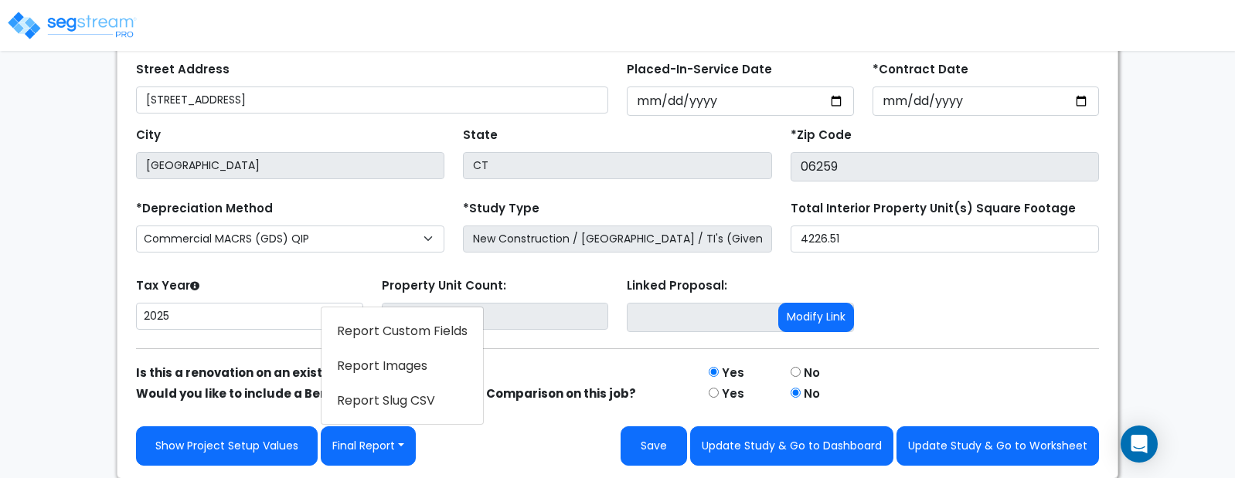
click at [414, 338] on link "Report Custom Fields" at bounding box center [401, 332] width 161 height 36
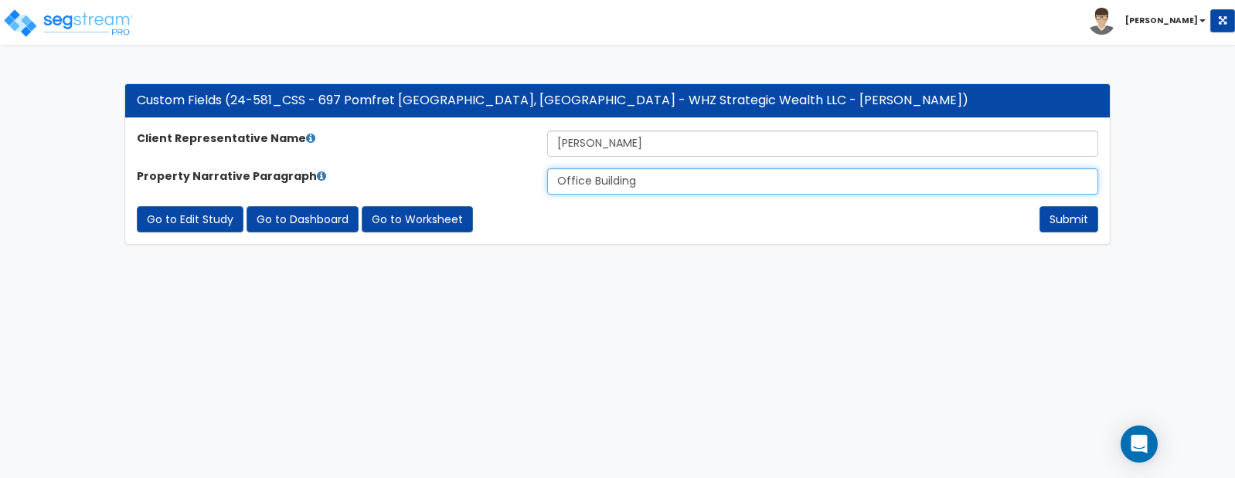
click at [641, 184] on input "Office Building" at bounding box center [823, 181] width 552 height 26
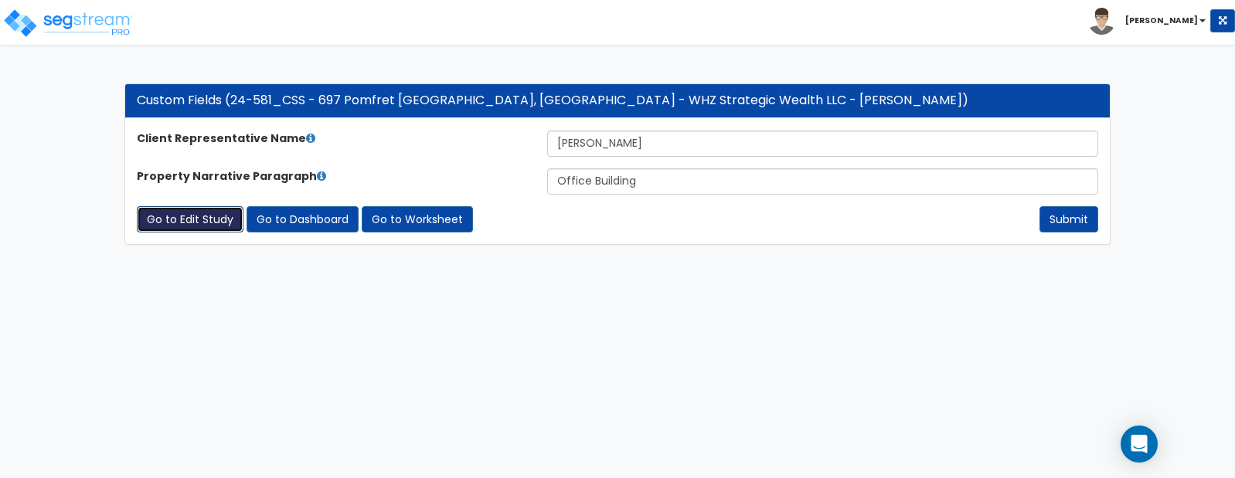
click at [203, 221] on link "Go to Edit Study" at bounding box center [190, 219] width 107 height 26
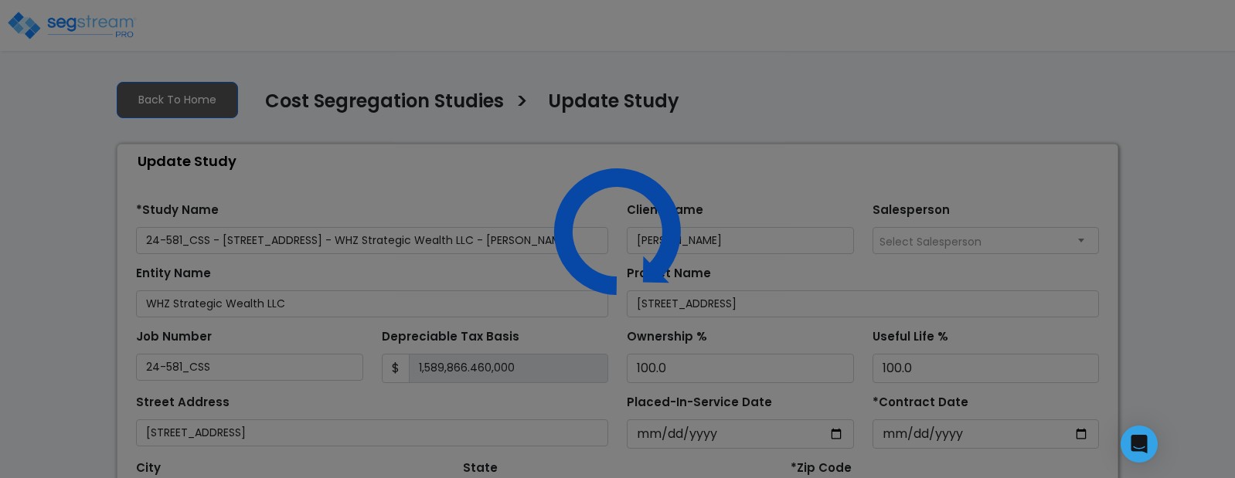
select select "2025"
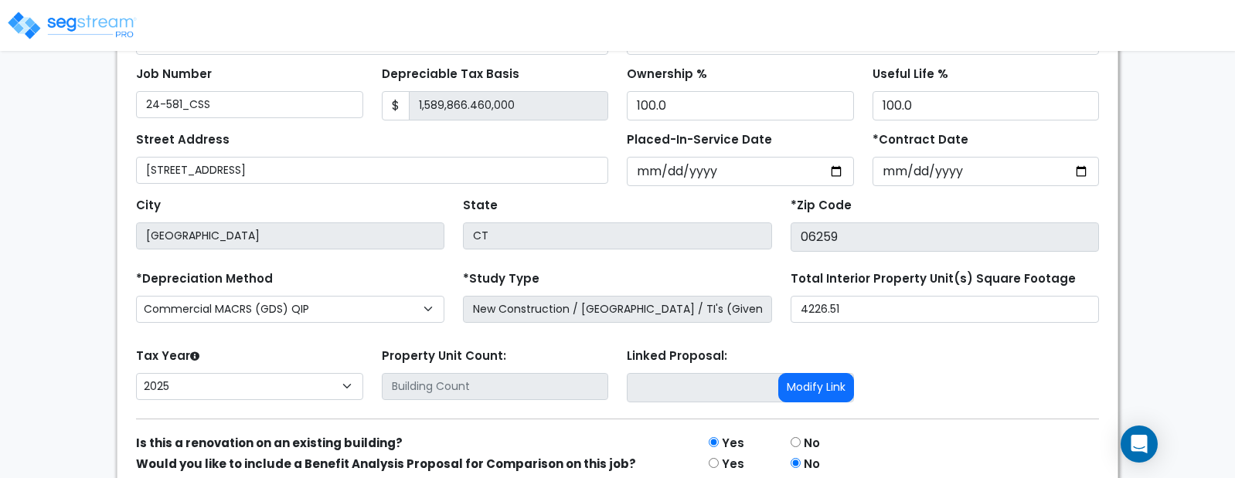
scroll to position [333, 0]
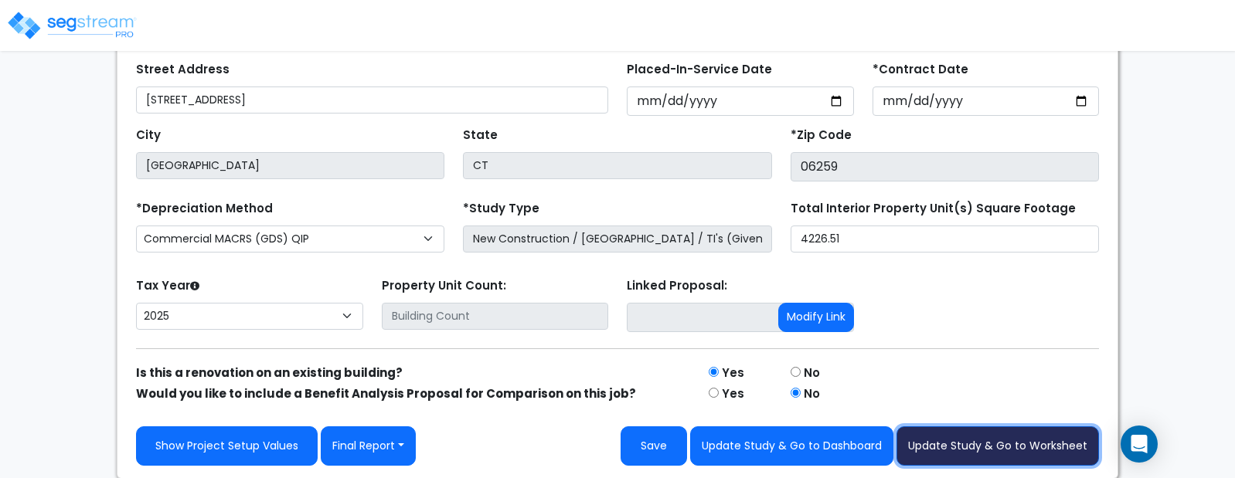
click at [994, 440] on button "Update Study & Go to Worksheet" at bounding box center [997, 446] width 202 height 39
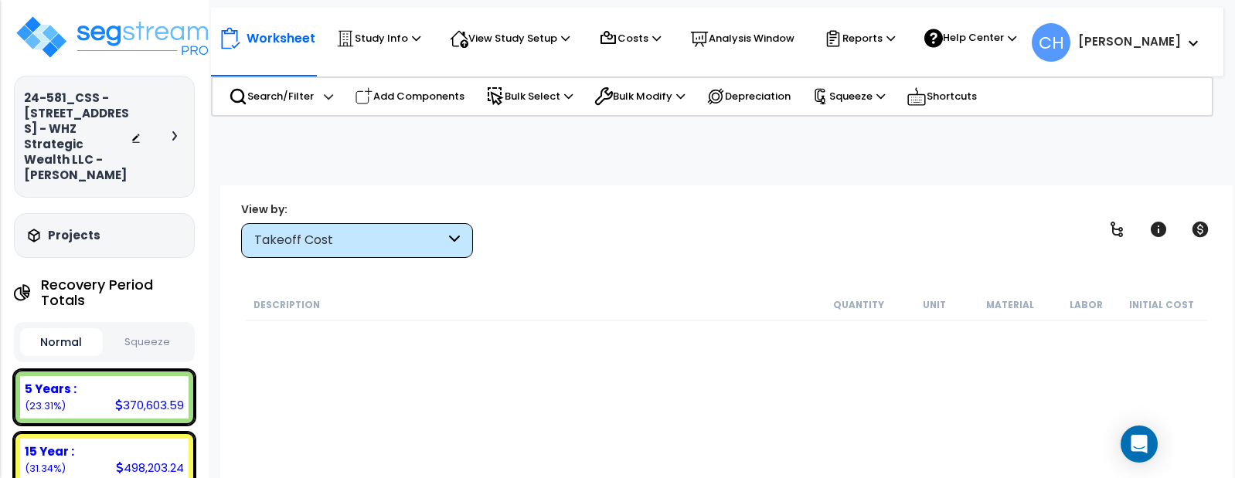
scroll to position [68, 0]
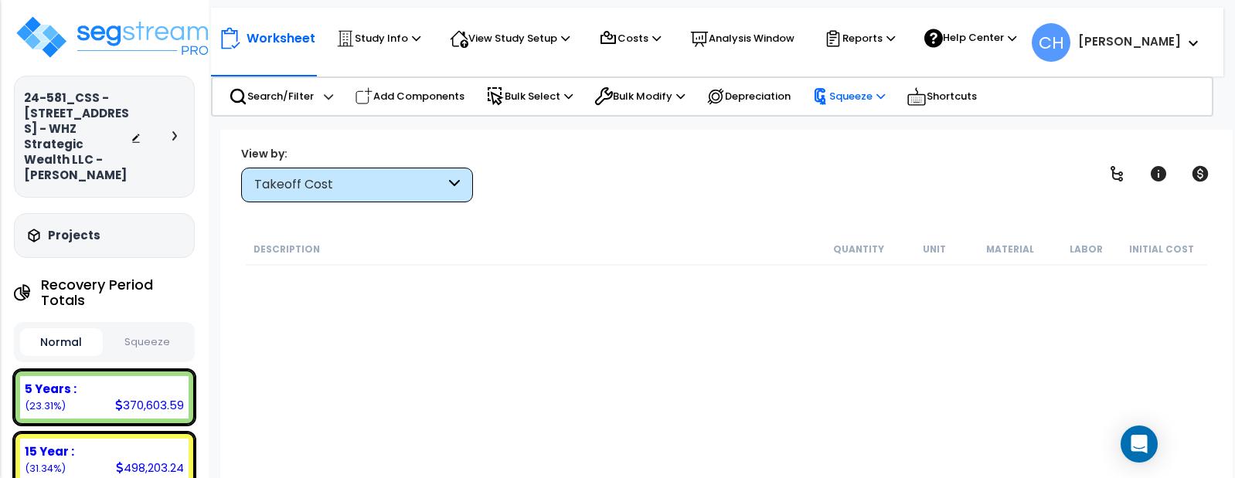
click at [885, 97] on icon at bounding box center [880, 96] width 8 height 10
click at [682, 152] on div "View by: Takeoff Cost Takeoff Cost" at bounding box center [726, 173] width 981 height 57
click at [568, 43] on p "View Study Setup" at bounding box center [510, 38] width 120 height 19
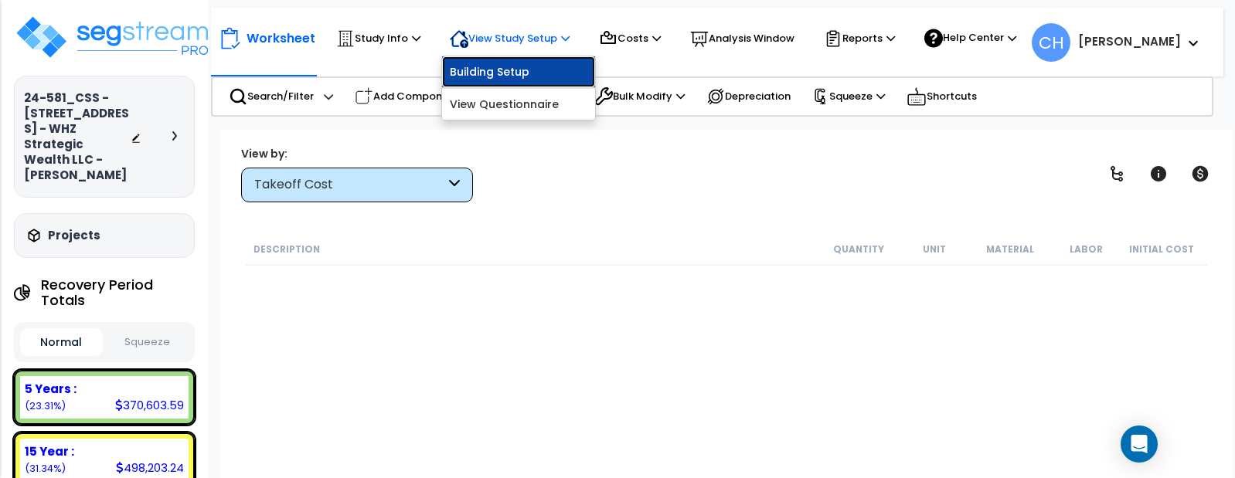
click at [551, 76] on link "Building Setup" at bounding box center [518, 71] width 153 height 31
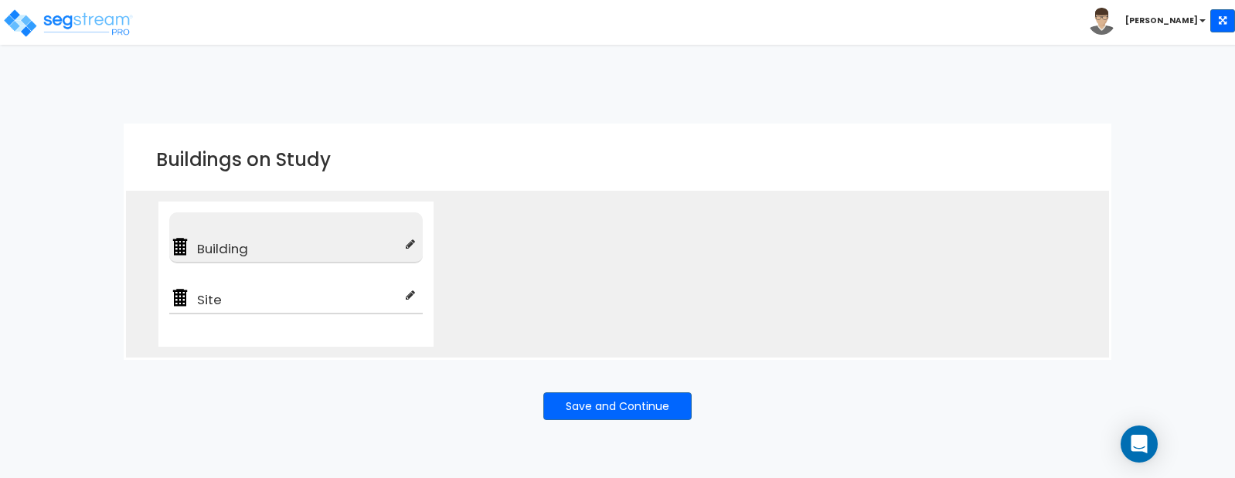
click at [409, 246] on icon at bounding box center [410, 244] width 9 height 11
type input "Building"
checkbox input "true"
type input "100"
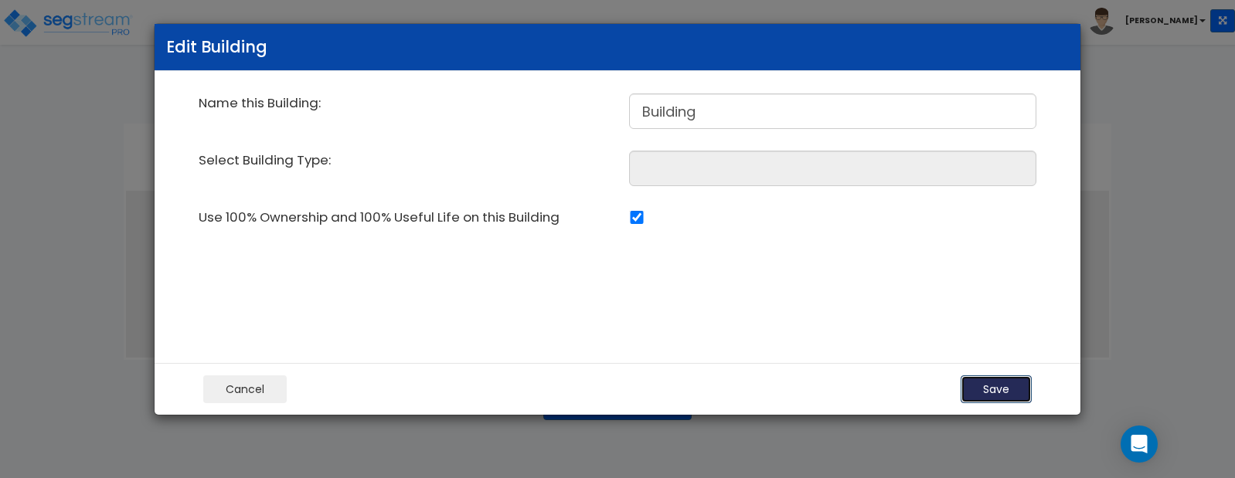
click at [1001, 392] on button "Save" at bounding box center [995, 390] width 71 height 28
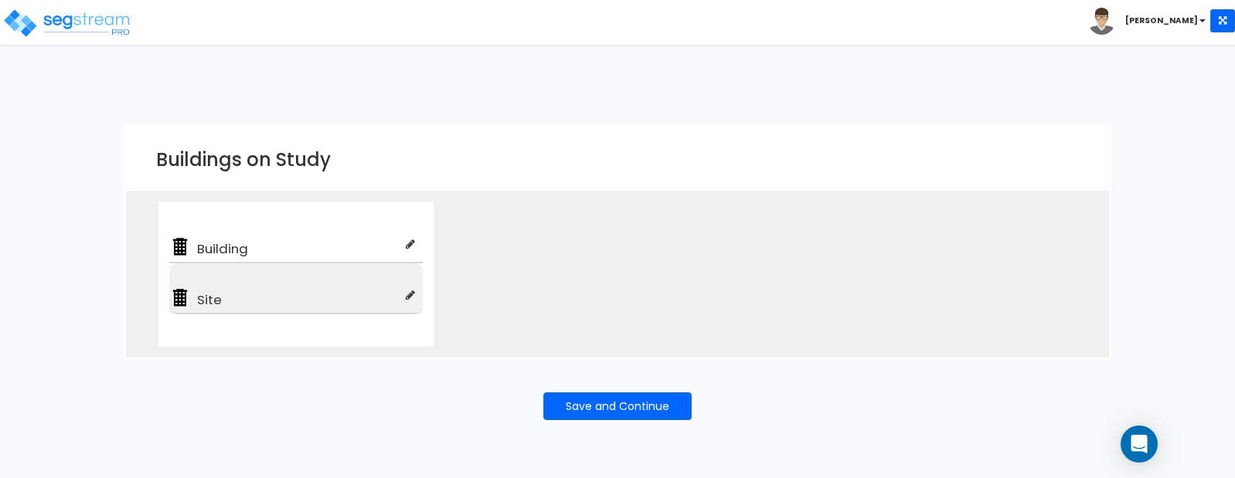
click at [410, 297] on icon at bounding box center [410, 295] width 9 height 11
type input "Site"
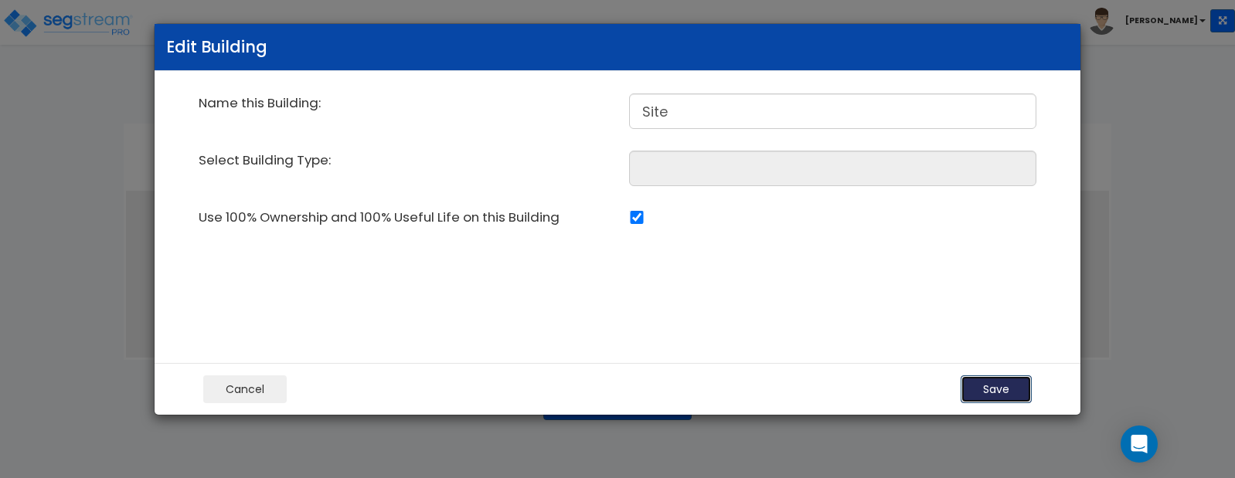
click at [991, 389] on button "Save" at bounding box center [995, 390] width 71 height 28
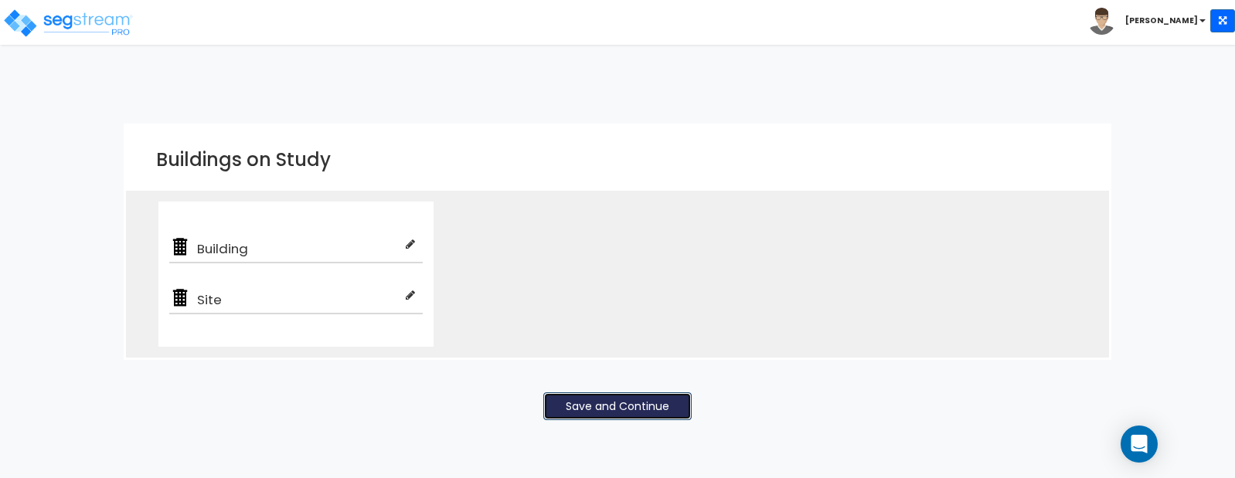
click at [648, 402] on button "Save and Continue" at bounding box center [617, 407] width 148 height 28
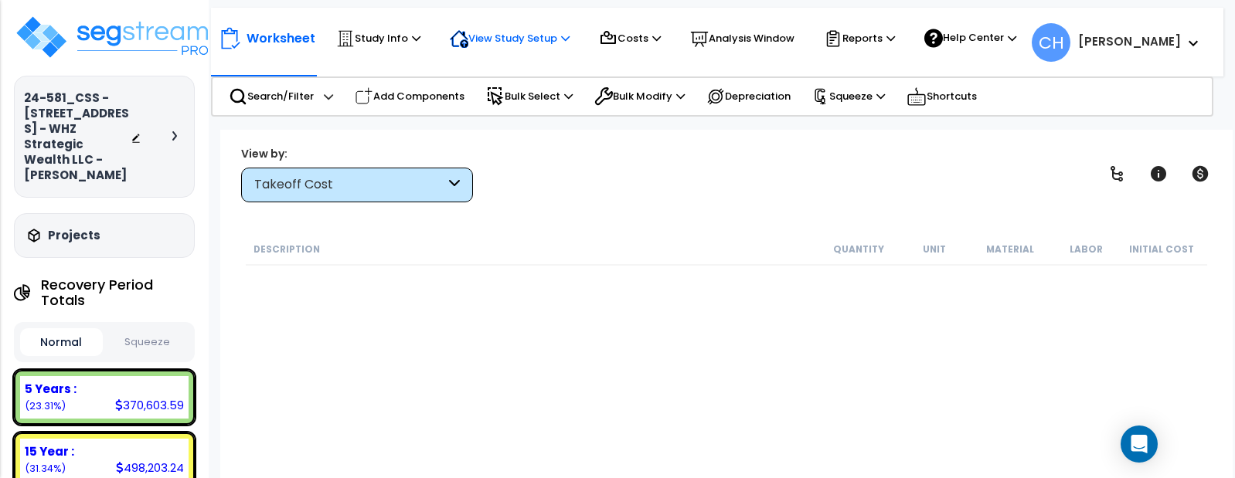
click at [558, 45] on p "View Study Setup" at bounding box center [510, 38] width 120 height 19
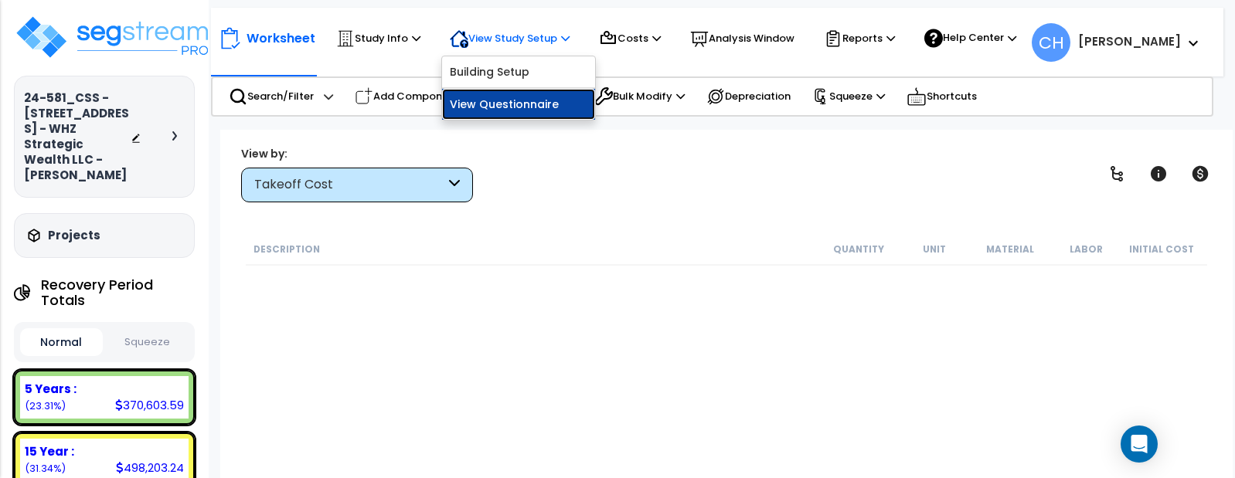
click at [540, 107] on link "View Questionnaire" at bounding box center [518, 104] width 153 height 31
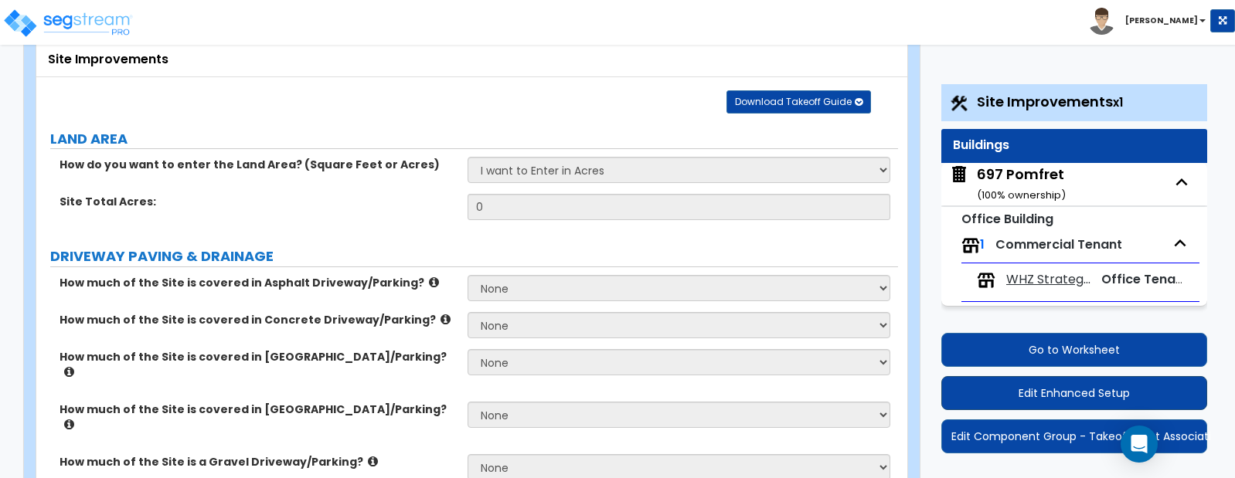
scroll to position [95, 0]
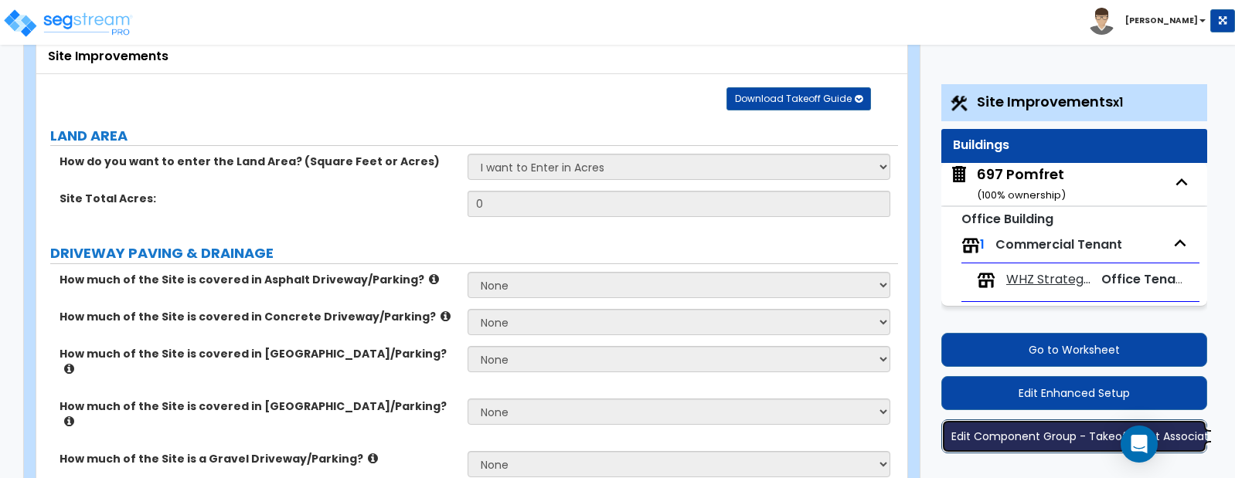
click at [1033, 437] on button "Edit Component Group - Takeoff Cost Associations" at bounding box center [1074, 437] width 267 height 34
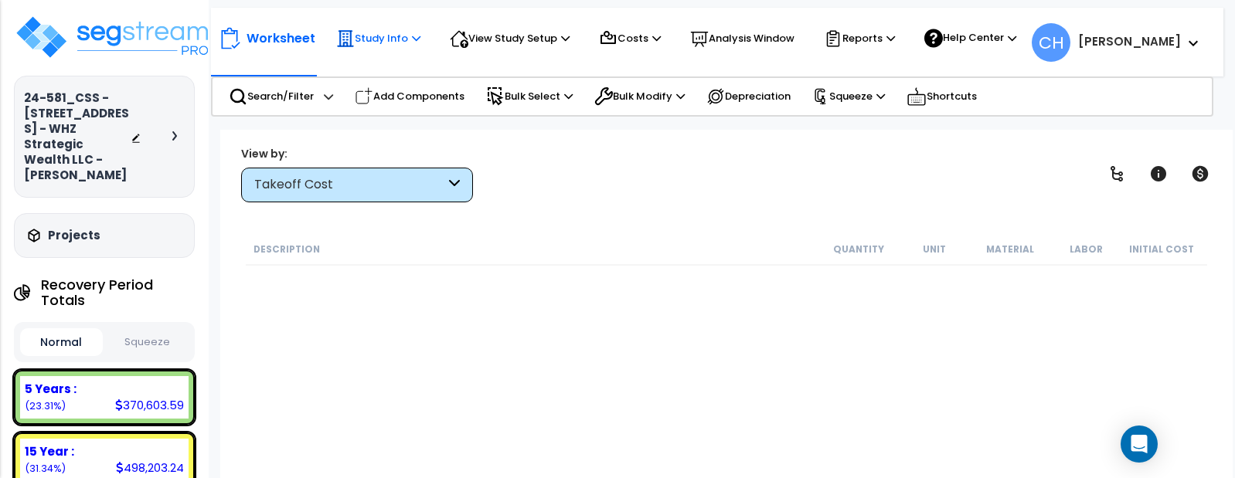
click at [413, 39] on icon at bounding box center [416, 38] width 8 height 10
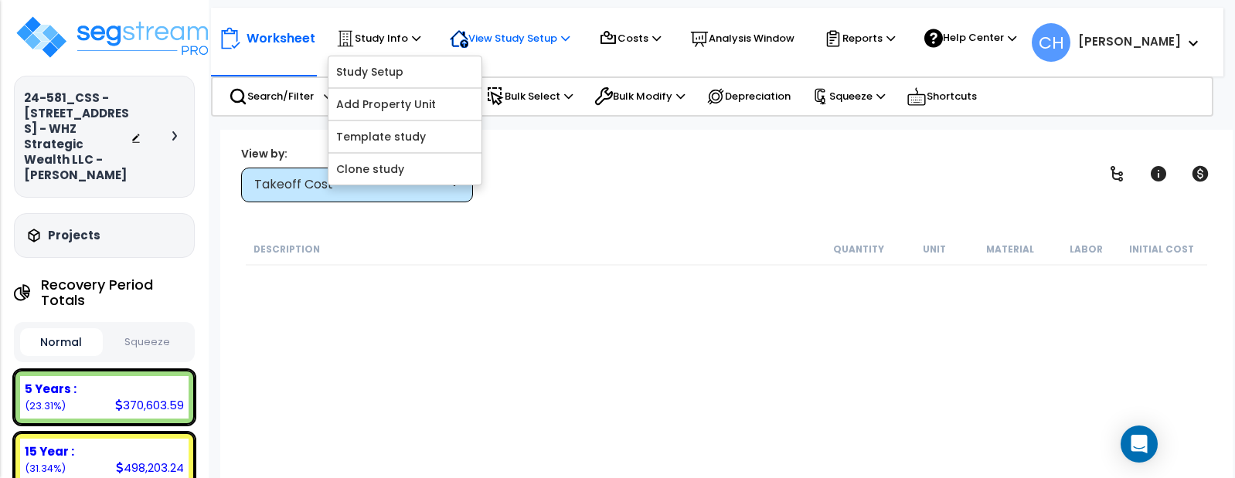
click at [514, 40] on p "View Study Setup" at bounding box center [510, 38] width 120 height 19
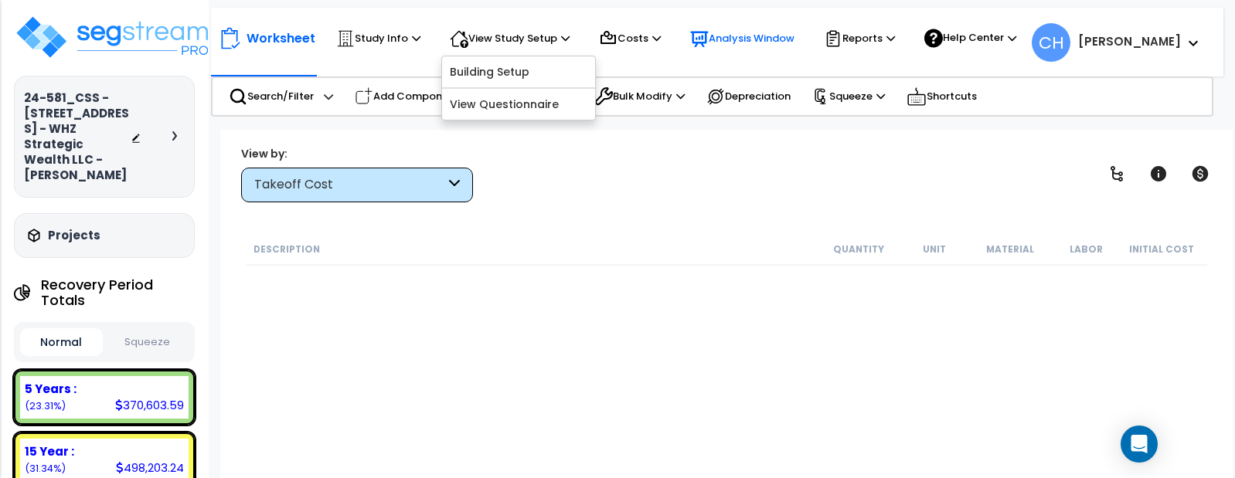
click at [739, 39] on p "Analysis Window" at bounding box center [742, 38] width 104 height 19
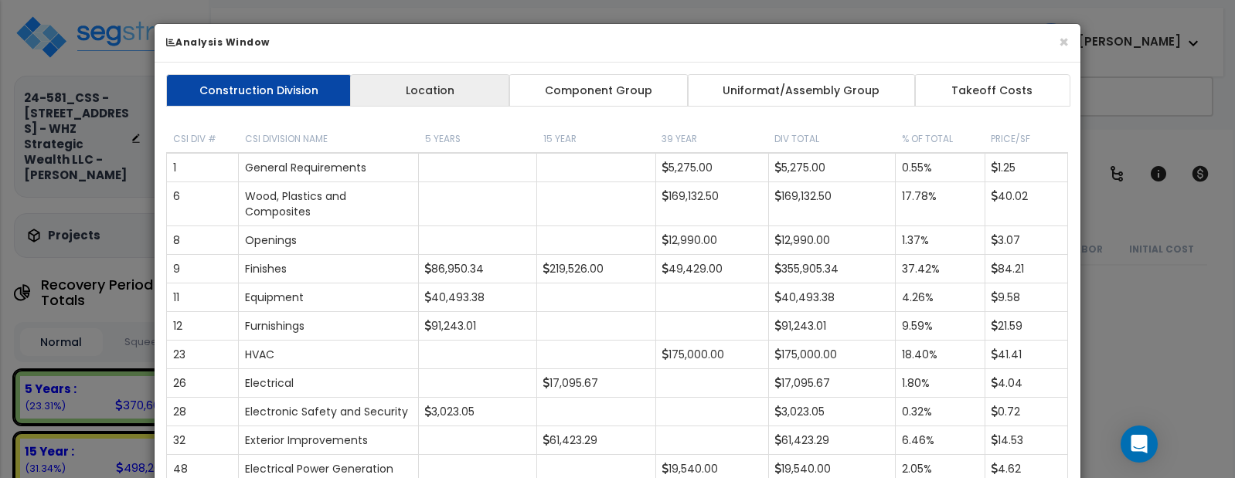
click at [427, 91] on link "Location" at bounding box center [430, 90] width 160 height 32
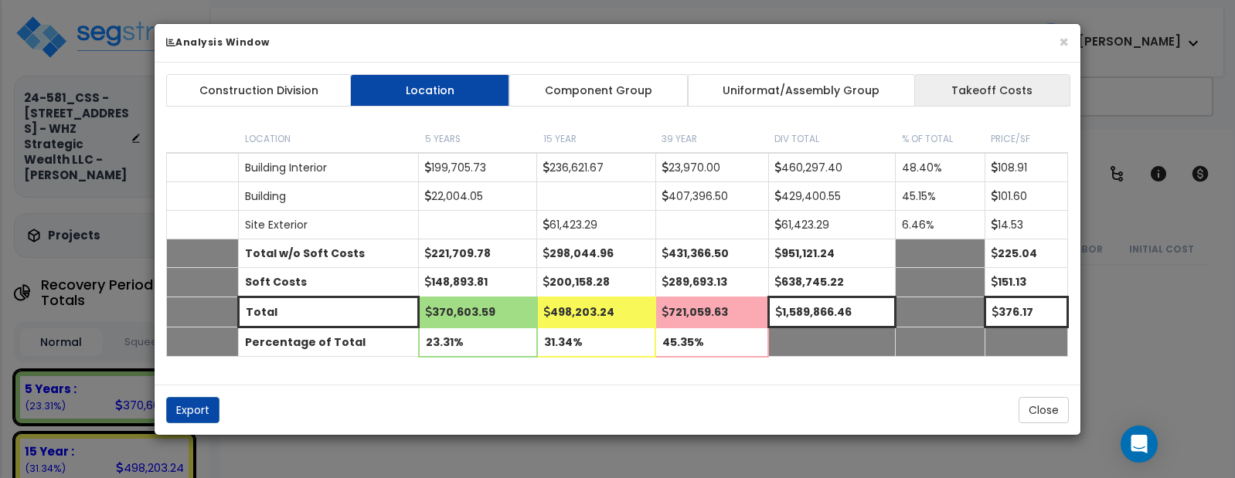
click at [986, 93] on link "Takeoff Costs" at bounding box center [992, 90] width 156 height 32
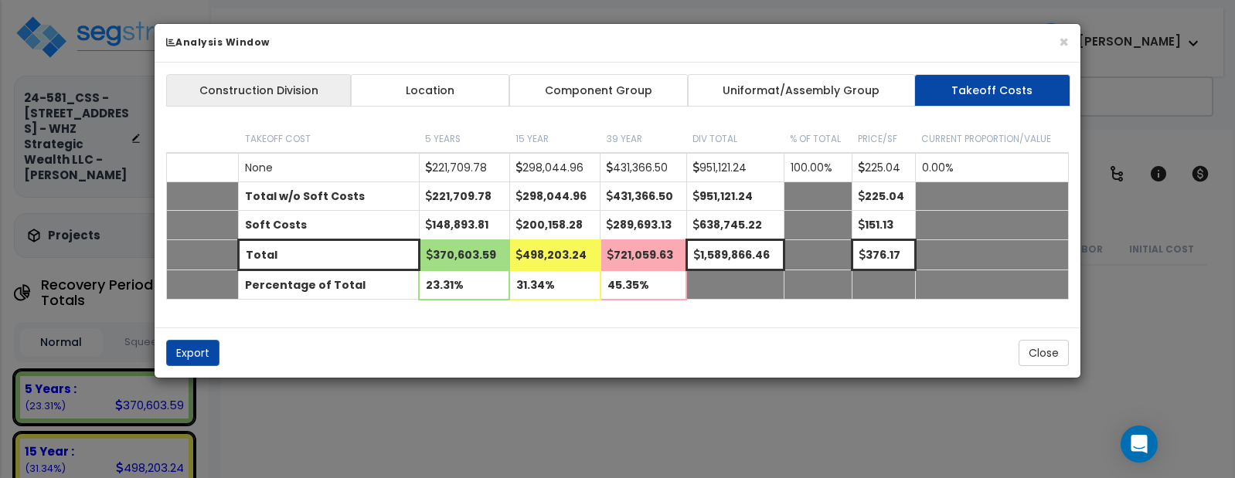
click at [246, 88] on link "Construction Division" at bounding box center [258, 90] width 185 height 32
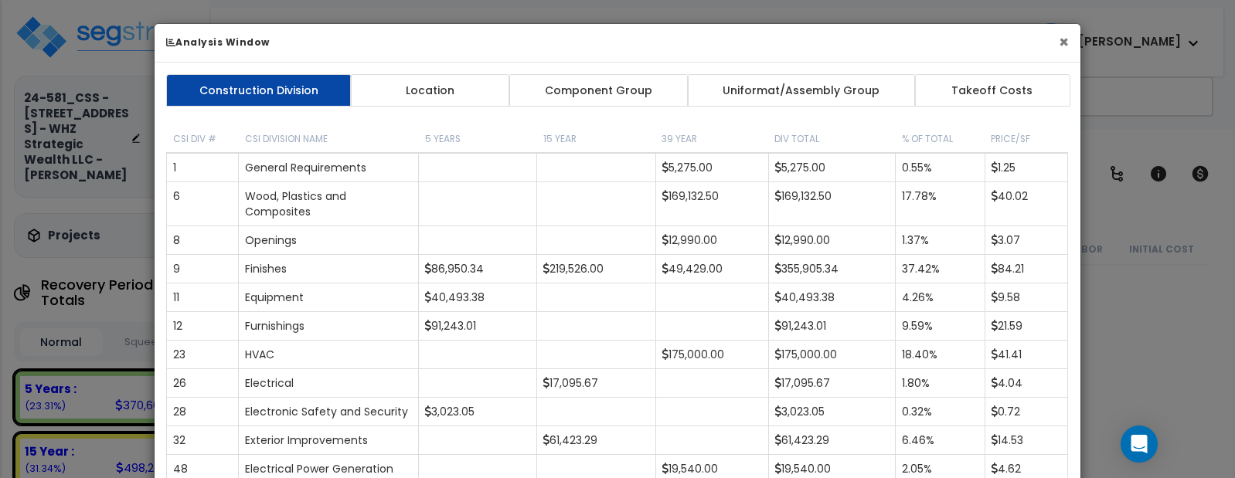
click at [1066, 43] on button "×" at bounding box center [1064, 42] width 10 height 16
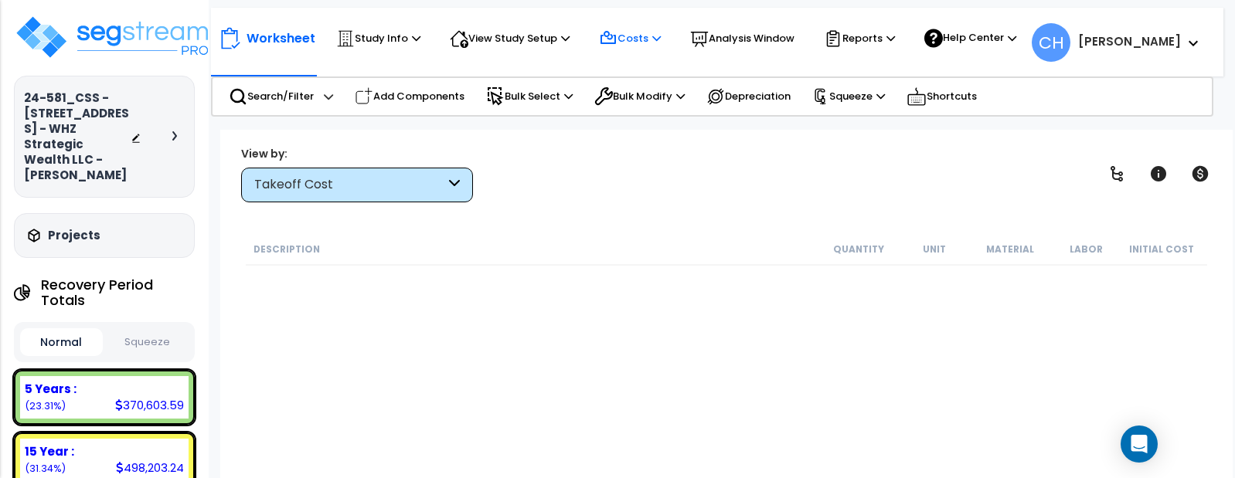
click at [661, 40] on icon at bounding box center [656, 38] width 8 height 10
click at [461, 185] on div "Takeoff Cost" at bounding box center [357, 185] width 232 height 35
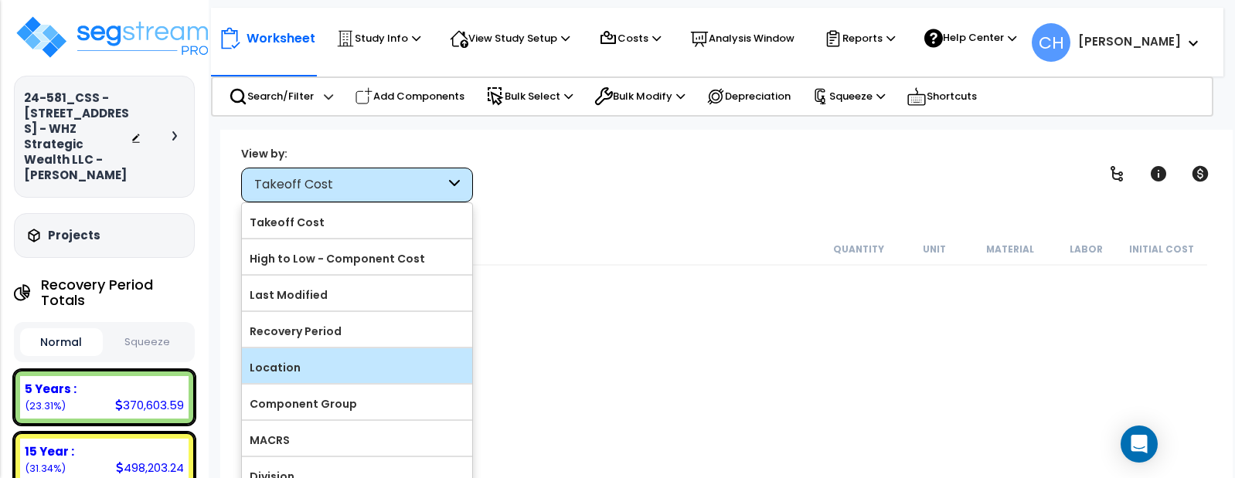
click at [290, 372] on label "Location" at bounding box center [357, 367] width 230 height 23
click at [0, 0] on input "Location" at bounding box center [0, 0] width 0 height 0
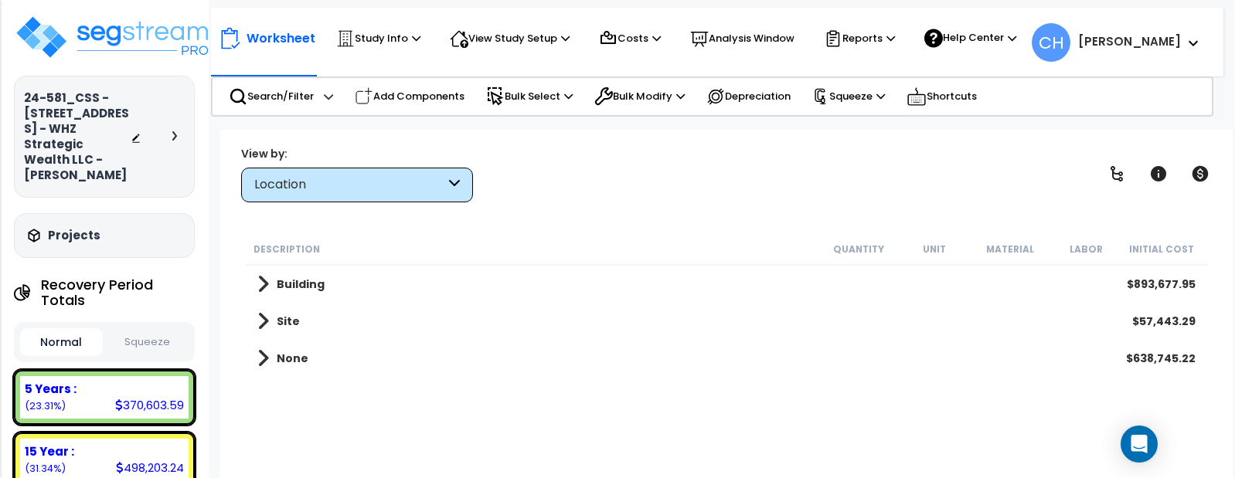
scroll to position [0, 0]
click at [263, 283] on span at bounding box center [263, 285] width 12 height 22
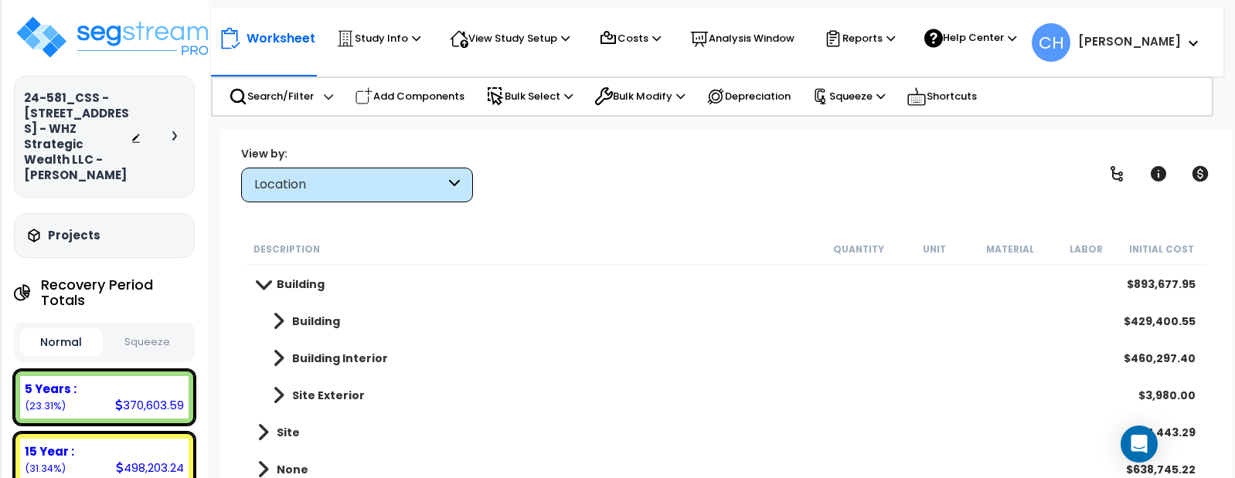
scroll to position [68, 0]
click at [281, 320] on span at bounding box center [279, 322] width 12 height 22
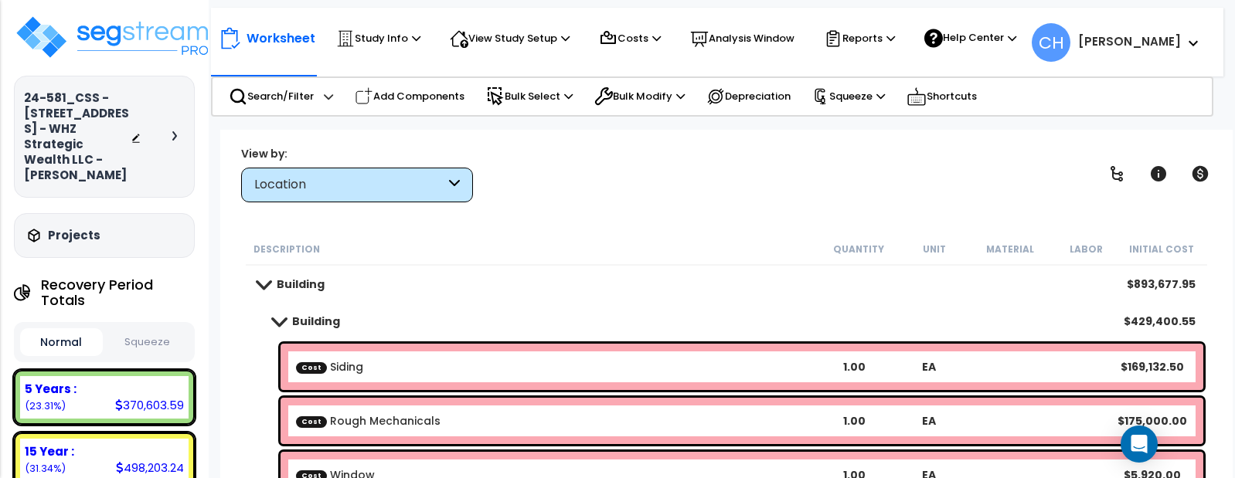
scroll to position [0, 0]
click at [281, 319] on span at bounding box center [278, 321] width 22 height 12
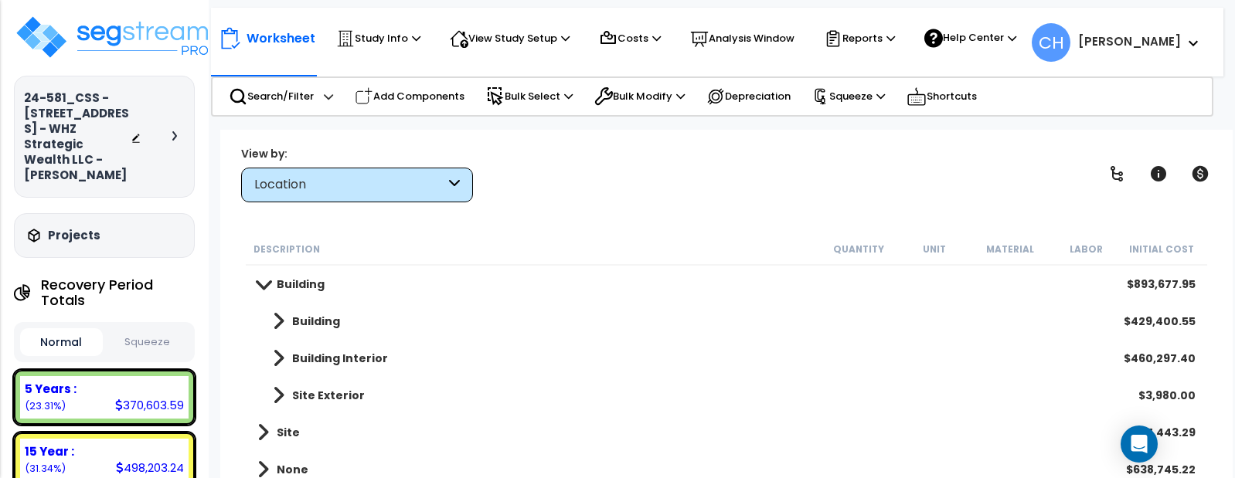
drag, startPoint x: 261, startPoint y: 288, endPoint x: 272, endPoint y: 288, distance: 10.8
click at [260, 288] on span at bounding box center [263, 284] width 22 height 12
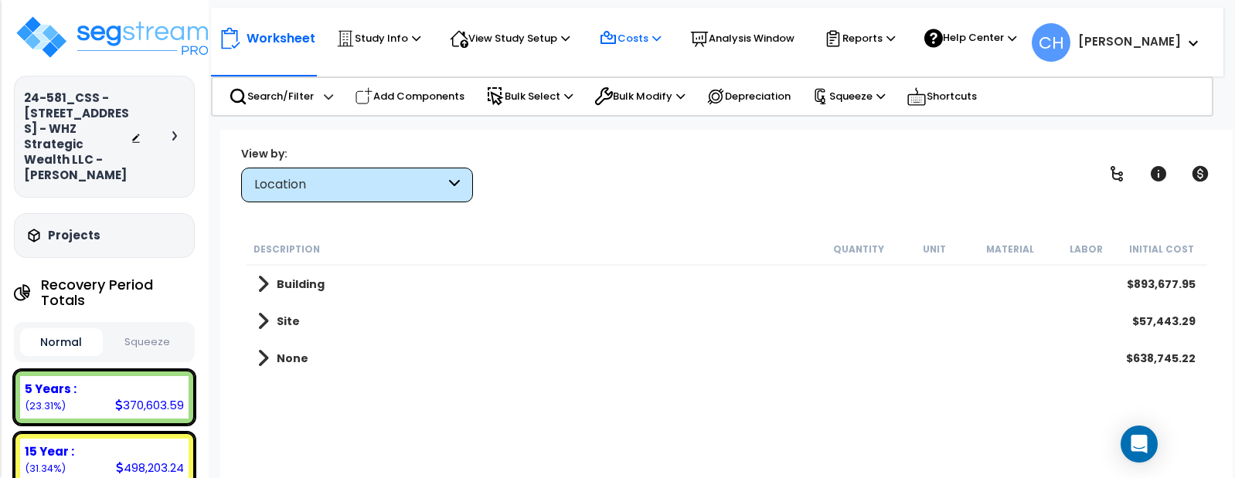
click at [644, 40] on p "Costs" at bounding box center [630, 38] width 62 height 19
click at [671, 240] on div "Description Quantity Unit Material Labor Initial Cost" at bounding box center [726, 249] width 961 height 32
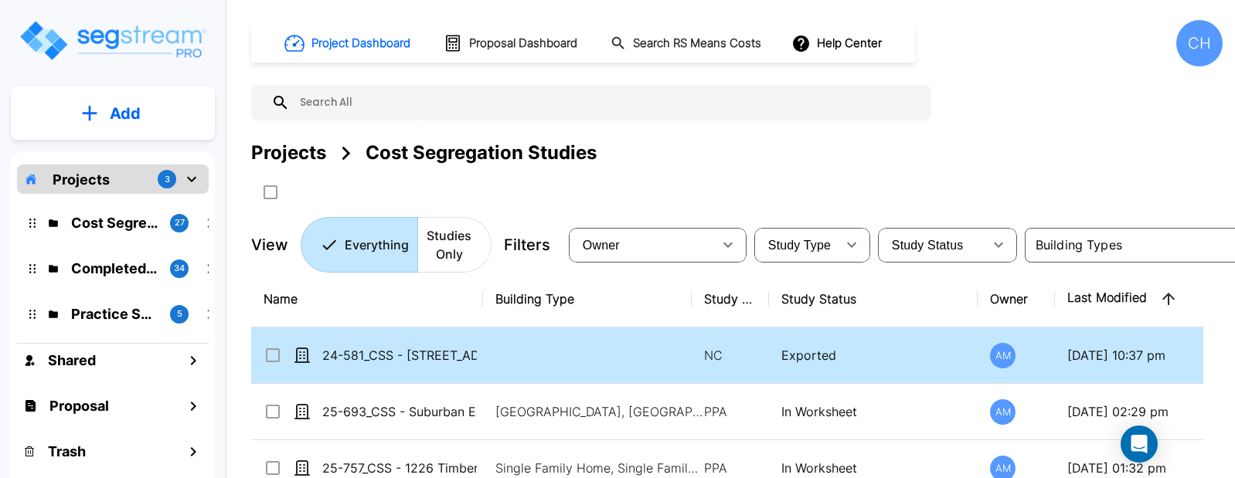
click at [275, 353] on input "select row 24-581_CSS - 697 Pomfret St Pomfret Center, CT - WHZ Strategic Wealt…" at bounding box center [270, 352] width 15 height 13
checkbox input "true"
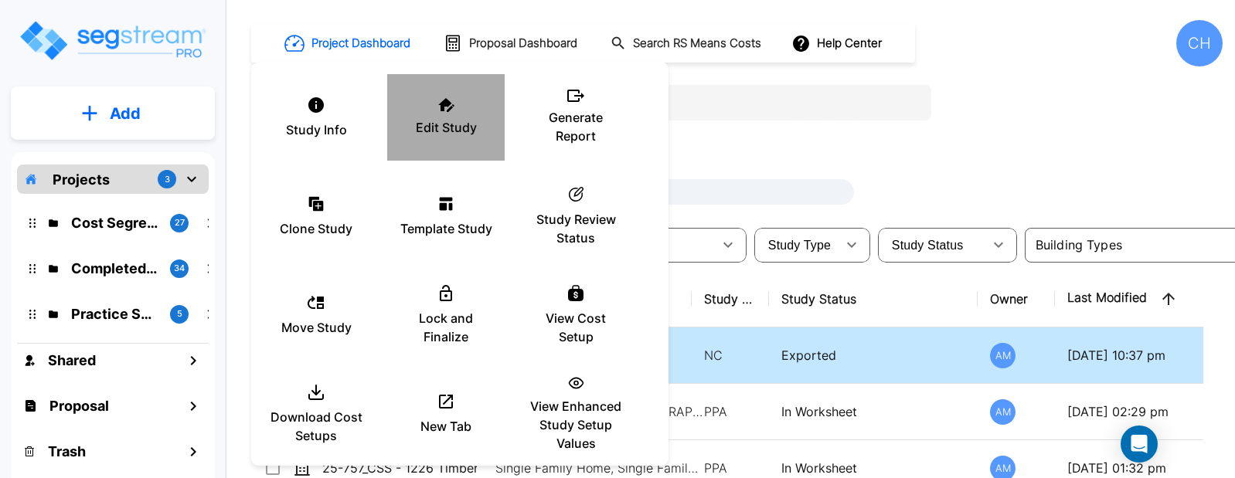
click at [461, 134] on p "Edit Study" at bounding box center [446, 127] width 61 height 19
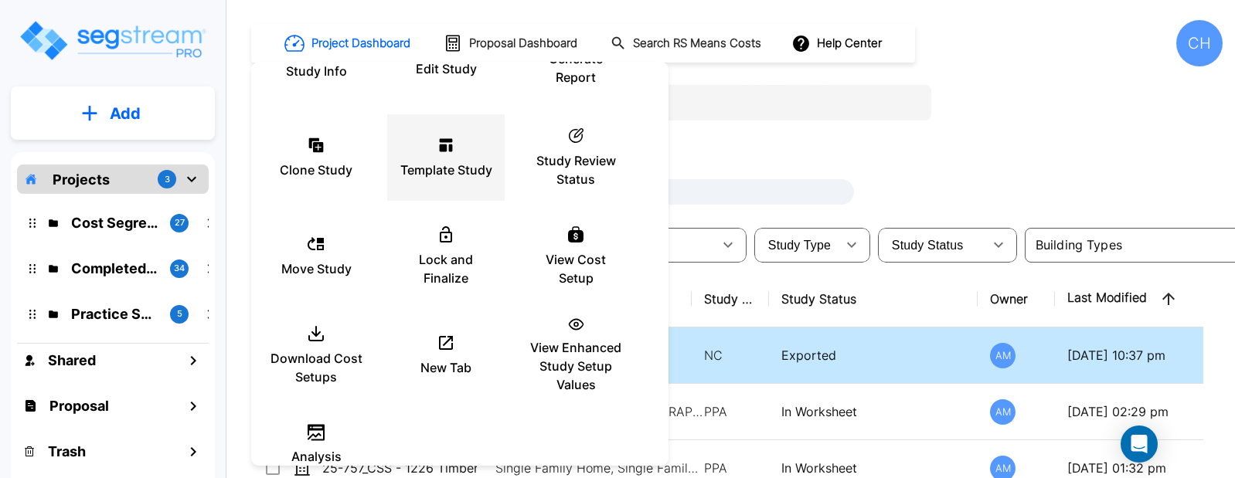
scroll to position [103, 0]
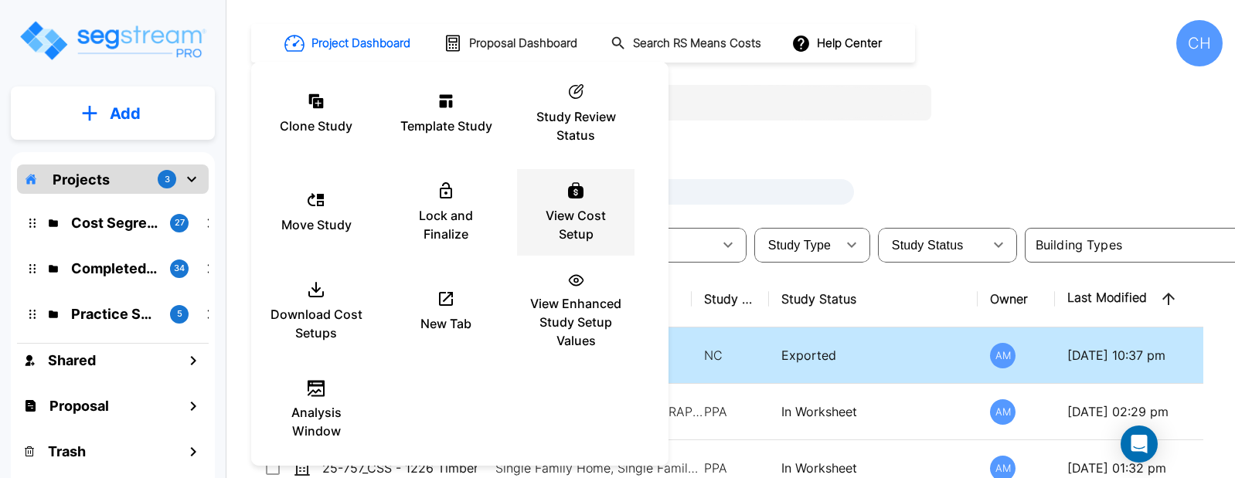
click at [571, 218] on p "View Cost Setup" at bounding box center [575, 224] width 93 height 37
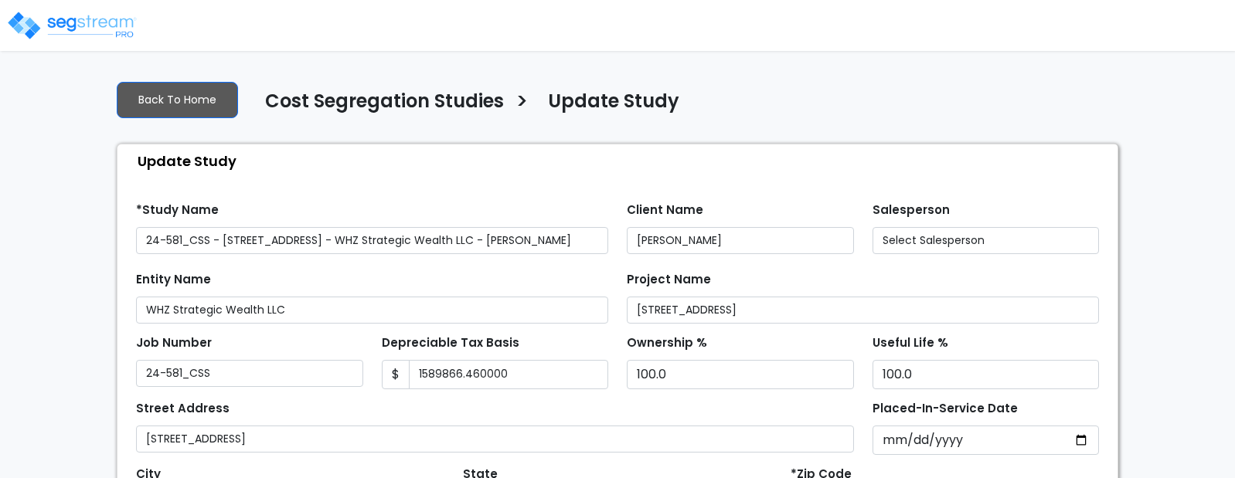
type input "1,589,866.460,000"
select select "2025"
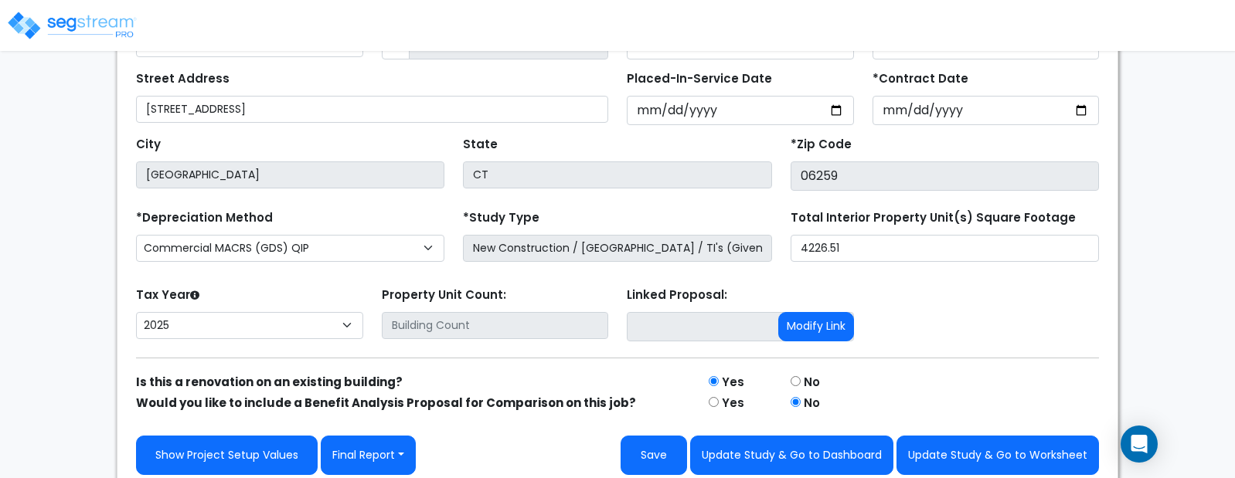
scroll to position [333, 0]
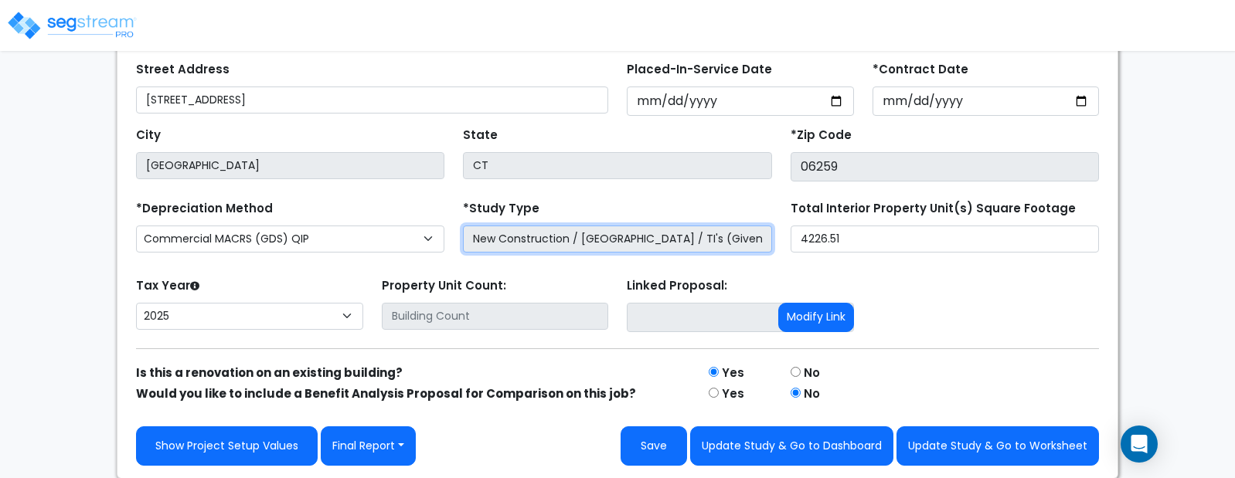
click at [589, 236] on input "New Construction / [GEOGRAPHIC_DATA] / TI's (Given Costs)" at bounding box center [617, 239] width 308 height 27
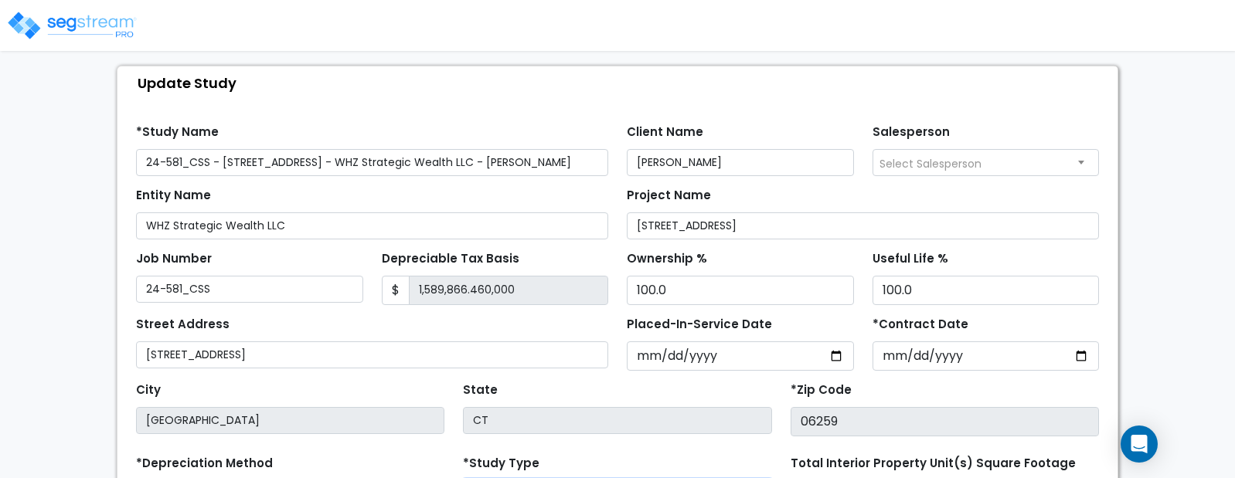
scroll to position [0, 0]
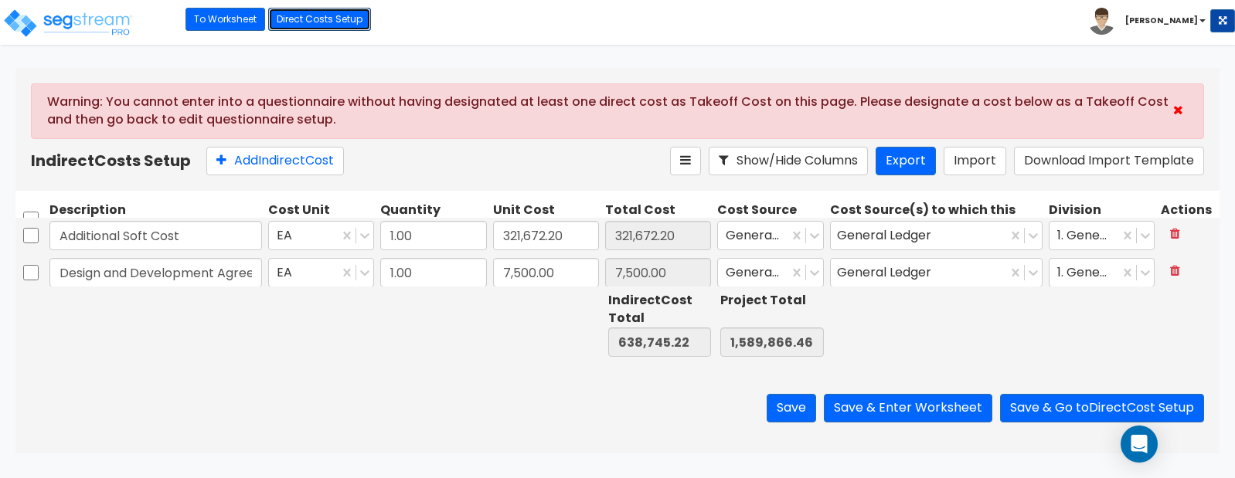
click at [320, 11] on link "Direct Costs Setup" at bounding box center [319, 19] width 103 height 23
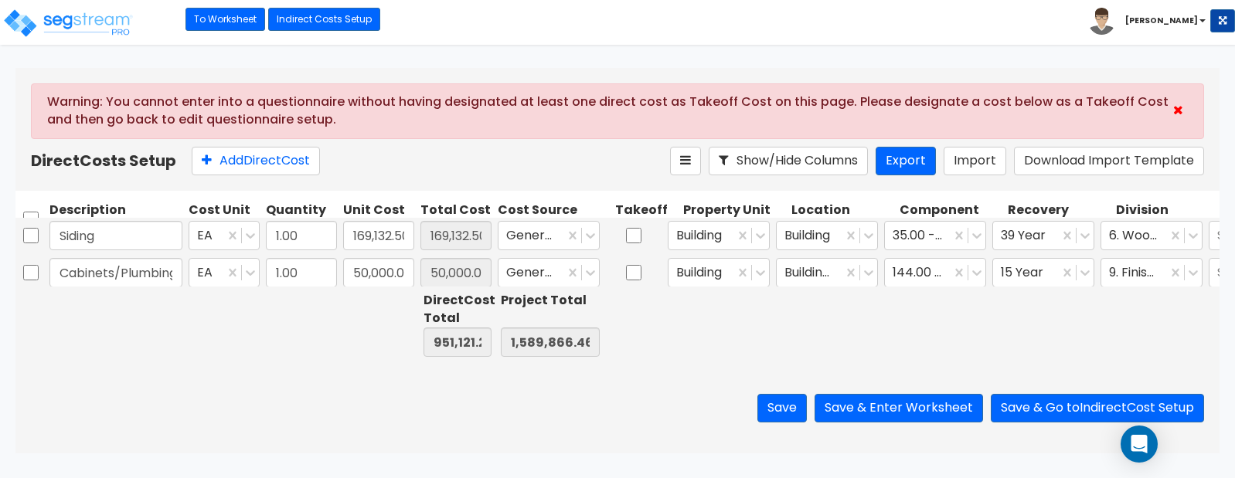
click at [117, 276] on input "Cabinets/Plumbing Fixtures" at bounding box center [115, 272] width 133 height 29
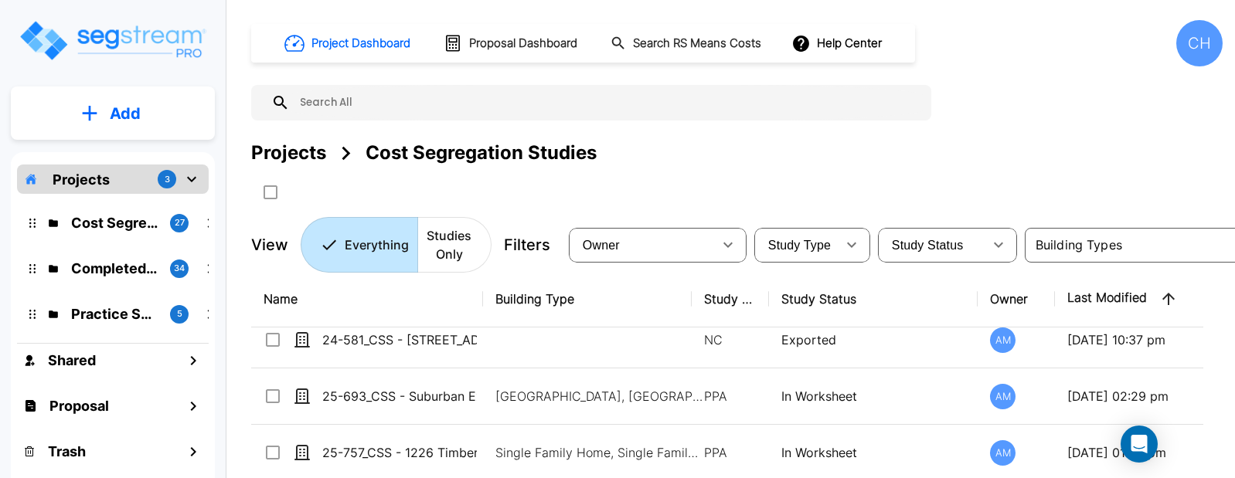
scroll to position [14, 0]
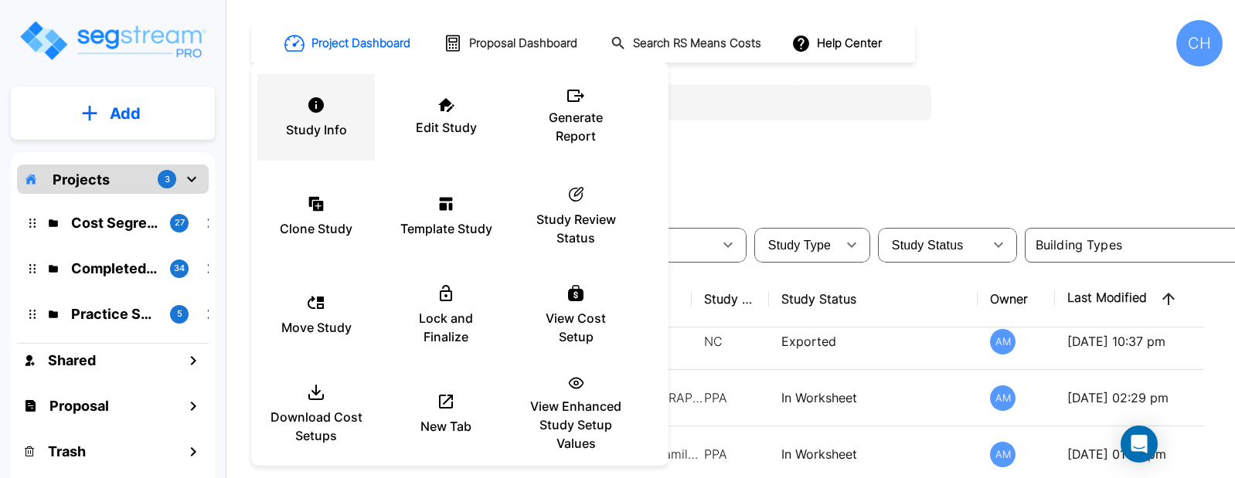
click at [355, 127] on div "Study Info" at bounding box center [316, 117] width 93 height 77
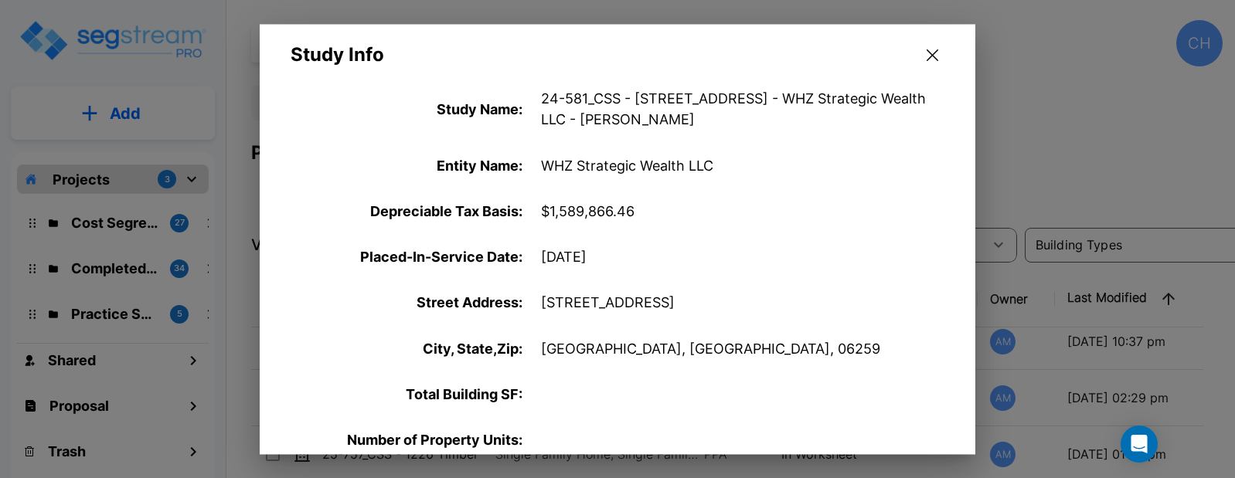
scroll to position [0, 0]
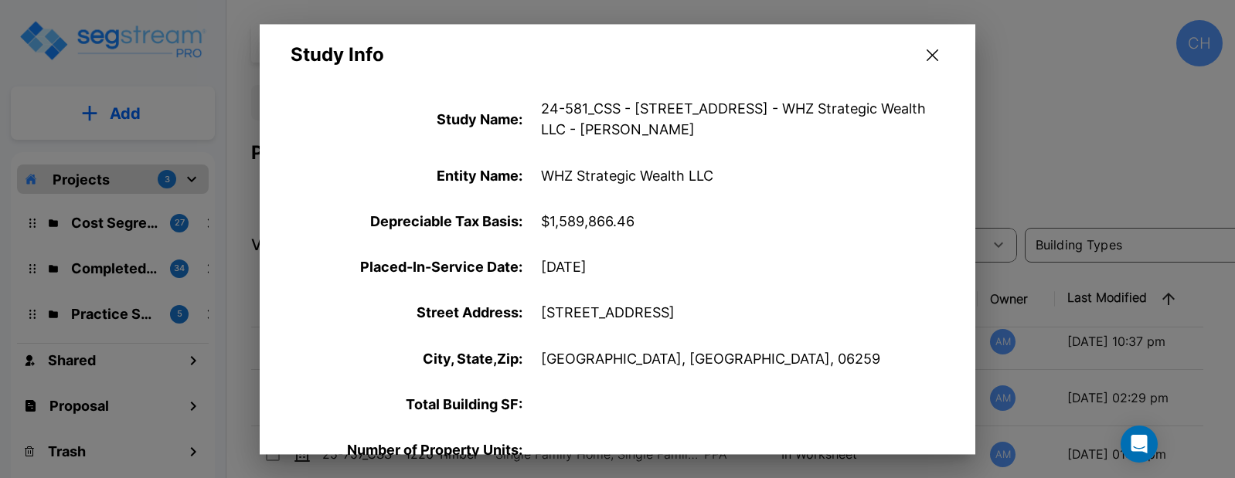
click at [926, 56] on icon "button" at bounding box center [932, 55] width 12 height 12
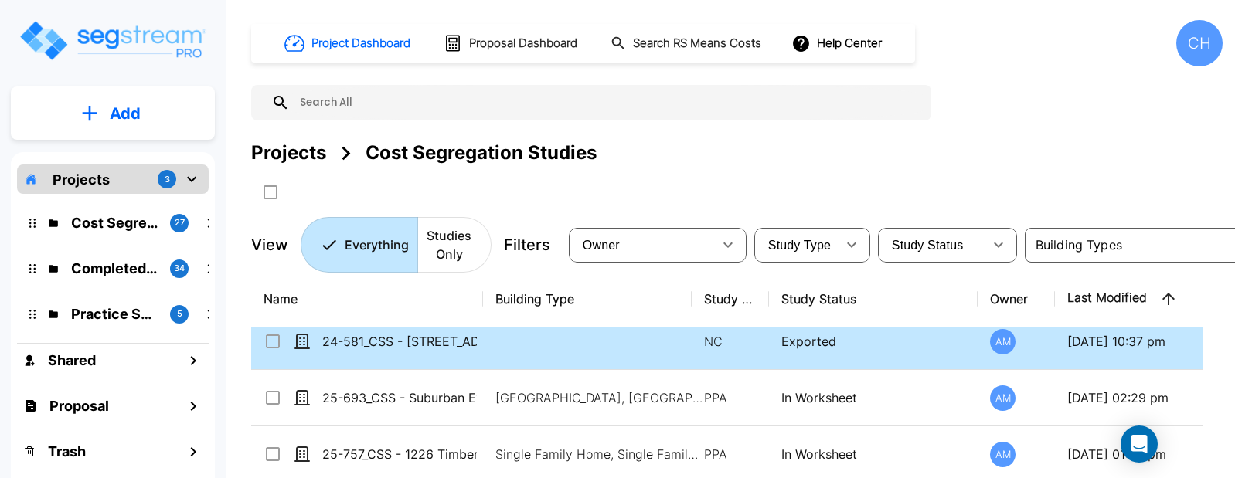
click at [275, 345] on icon at bounding box center [272, 341] width 19 height 19
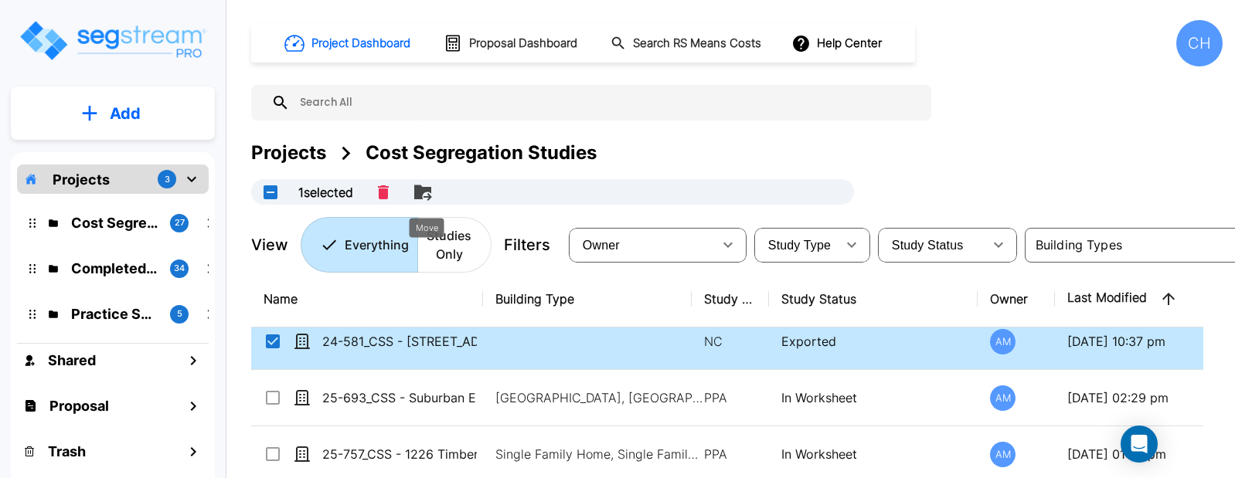
click at [427, 197] on icon "Move" at bounding box center [422, 192] width 19 height 19
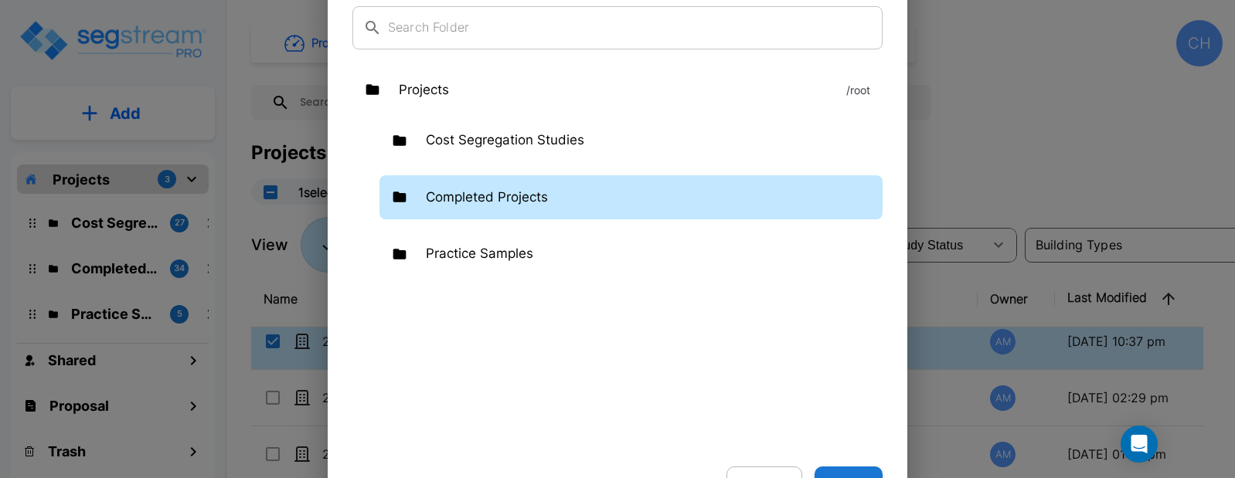
click at [515, 202] on p "Completed Projects" at bounding box center [487, 198] width 122 height 20
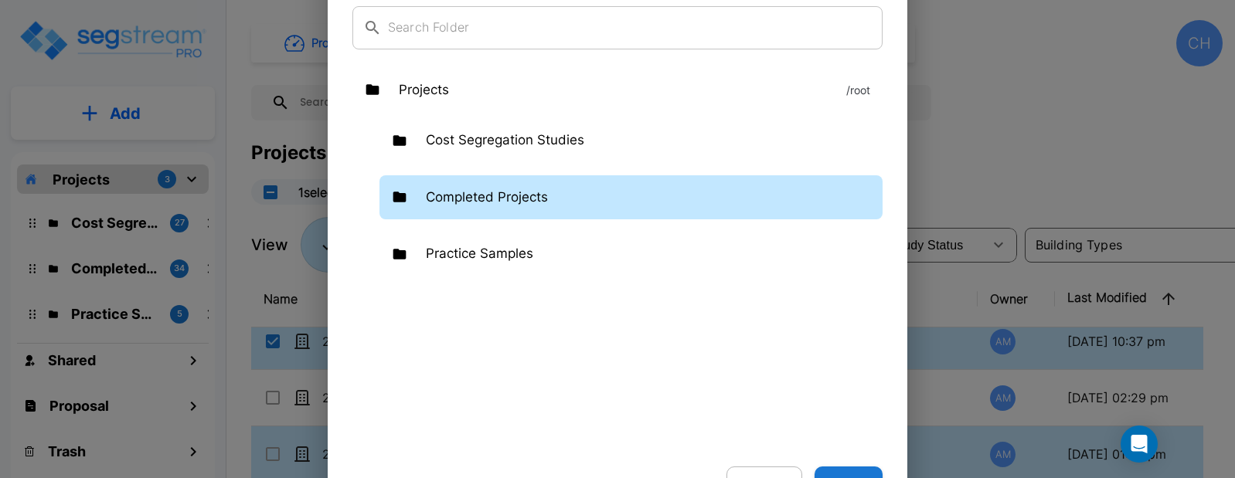
click at [848, 470] on button "Done" at bounding box center [848, 484] width 68 height 34
checkbox input "false"
